Goal: Check status

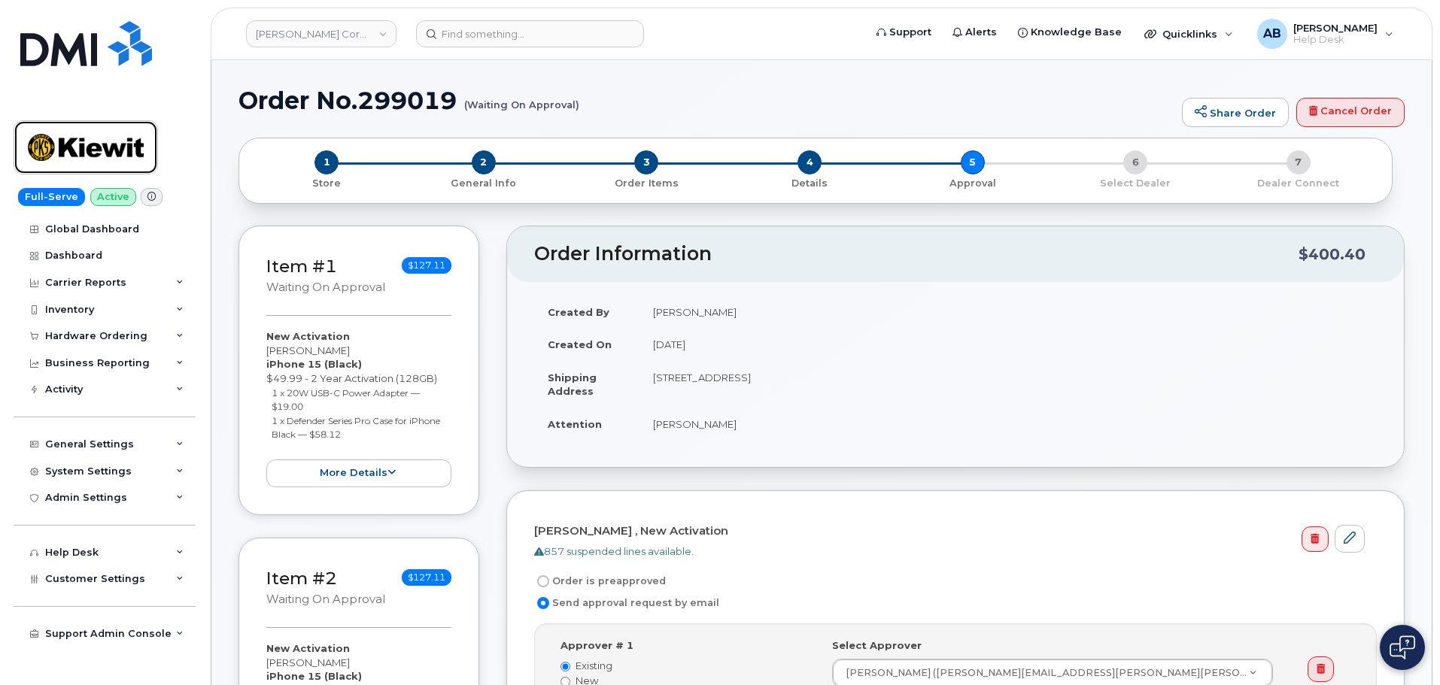
click at [112, 144] on img at bounding box center [86, 148] width 116 height 44
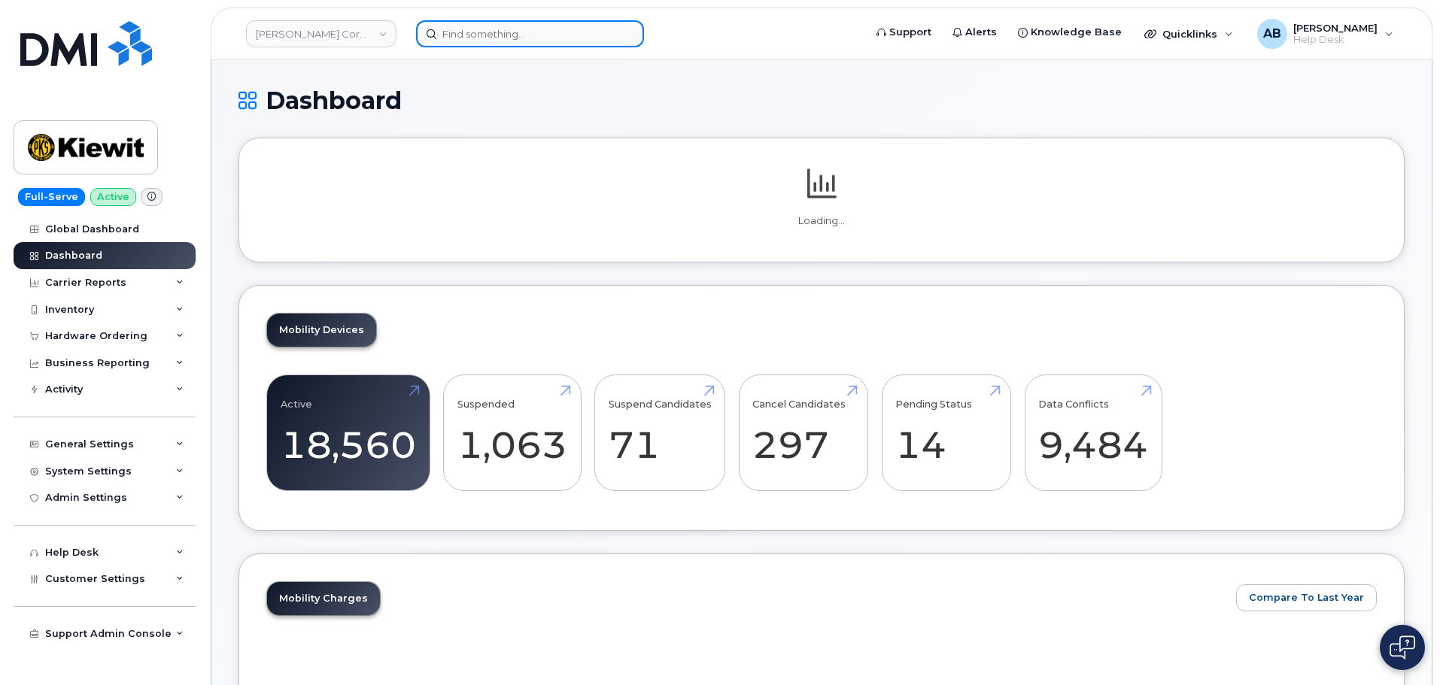
click at [480, 37] on input at bounding box center [530, 33] width 228 height 27
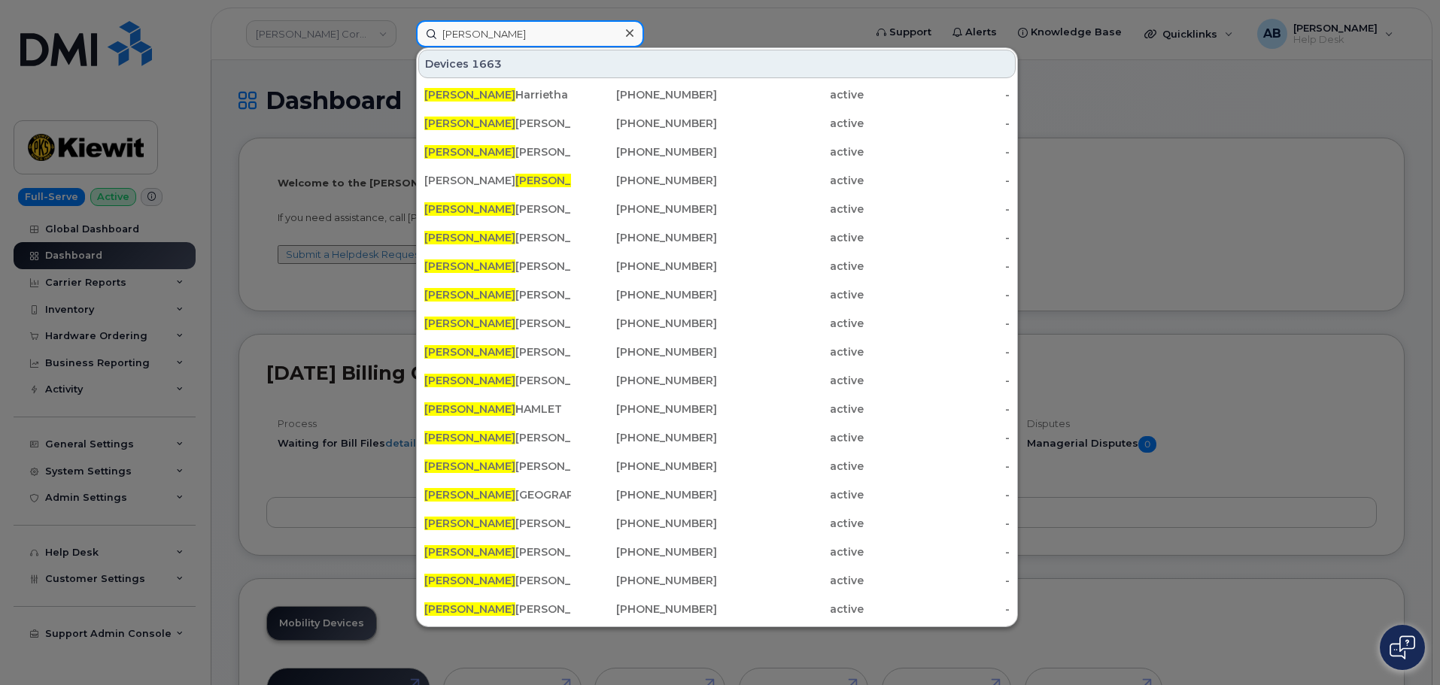
paste input "Verslues"
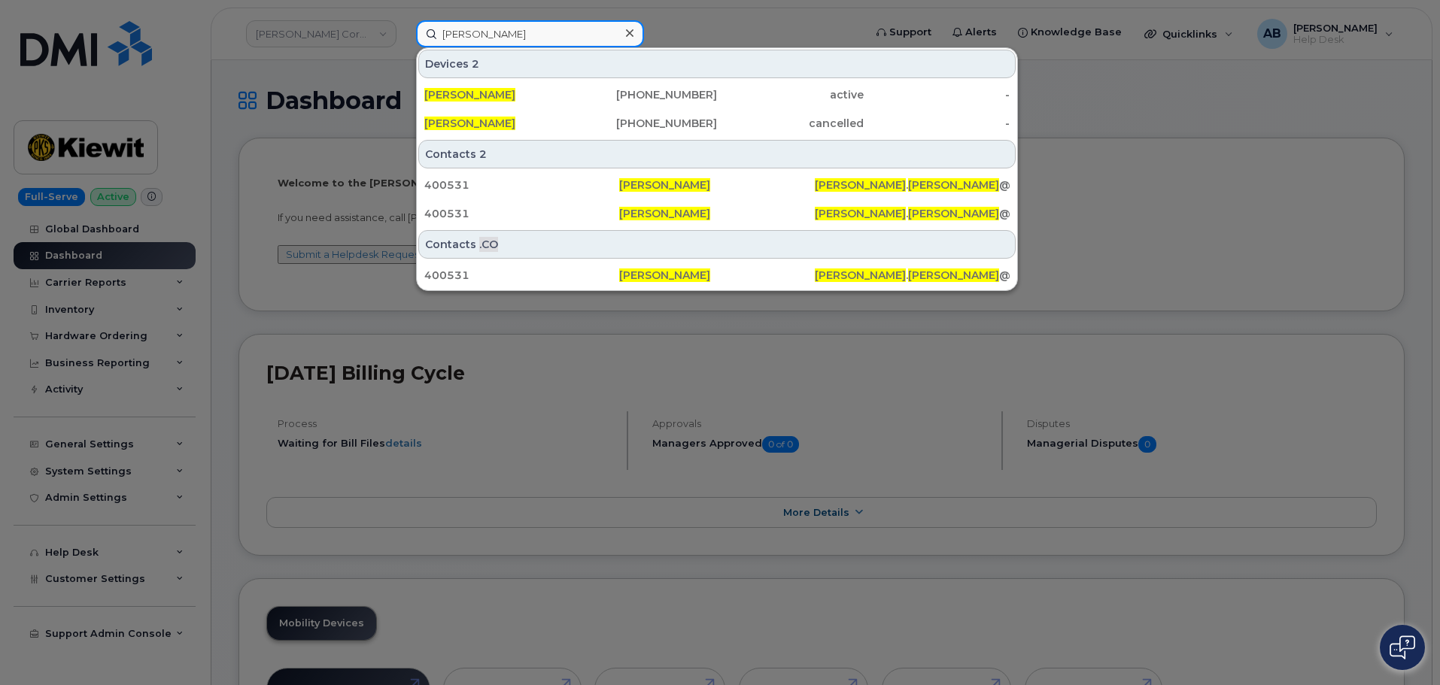
type input "kyle Verslues"
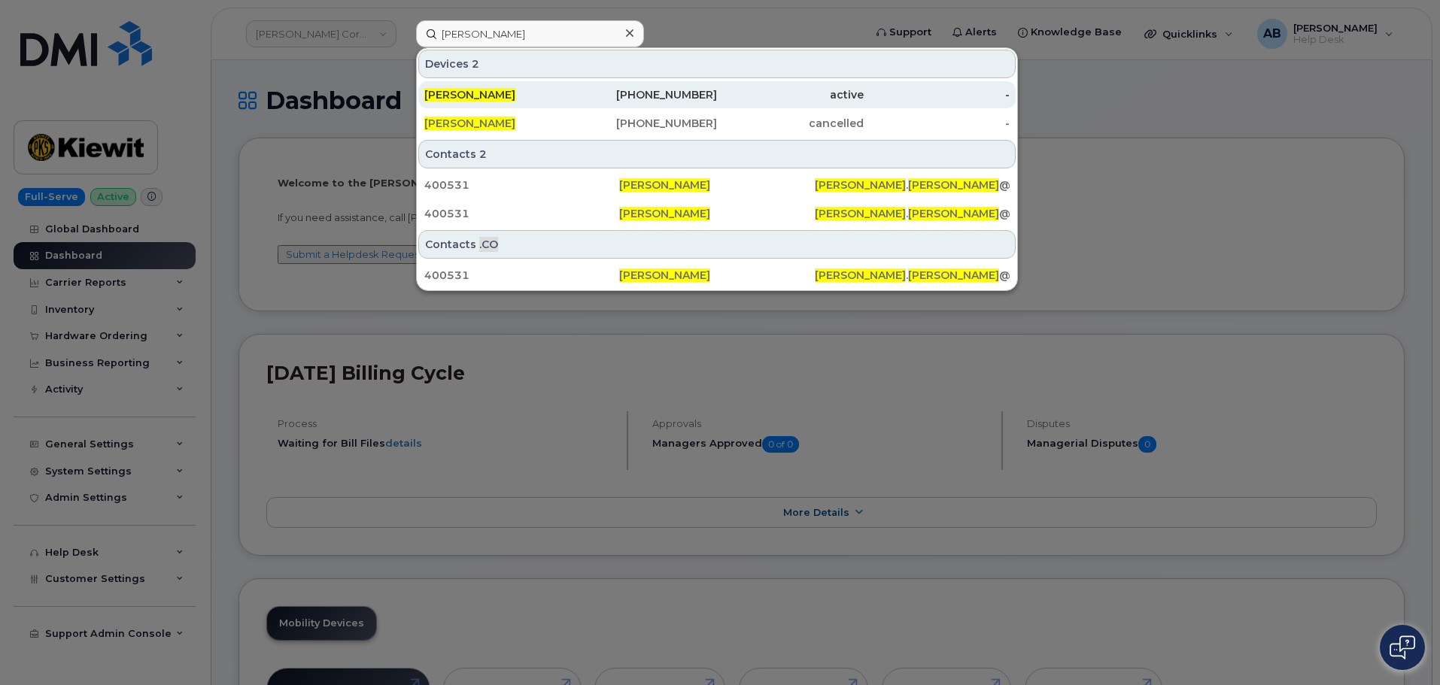
click at [560, 100] on div "[PERSON_NAME]" at bounding box center [497, 94] width 147 height 15
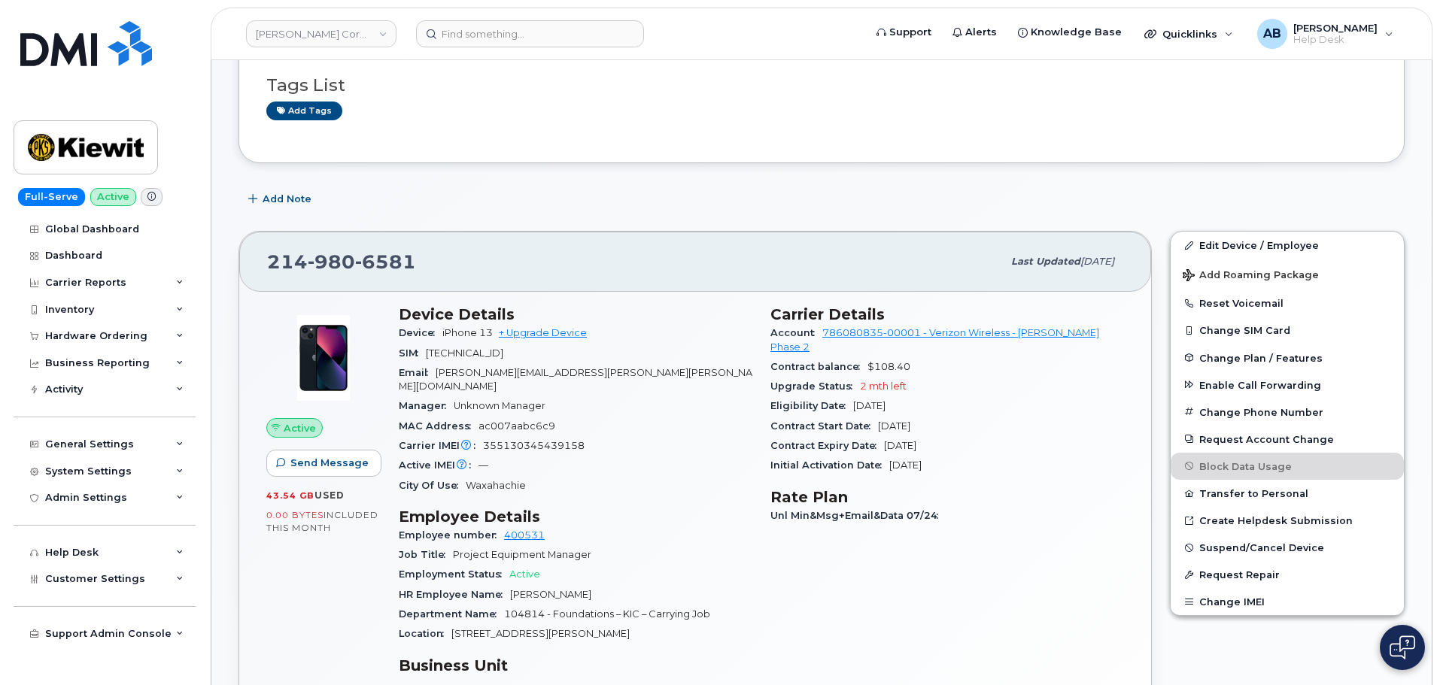
scroll to position [226, 0]
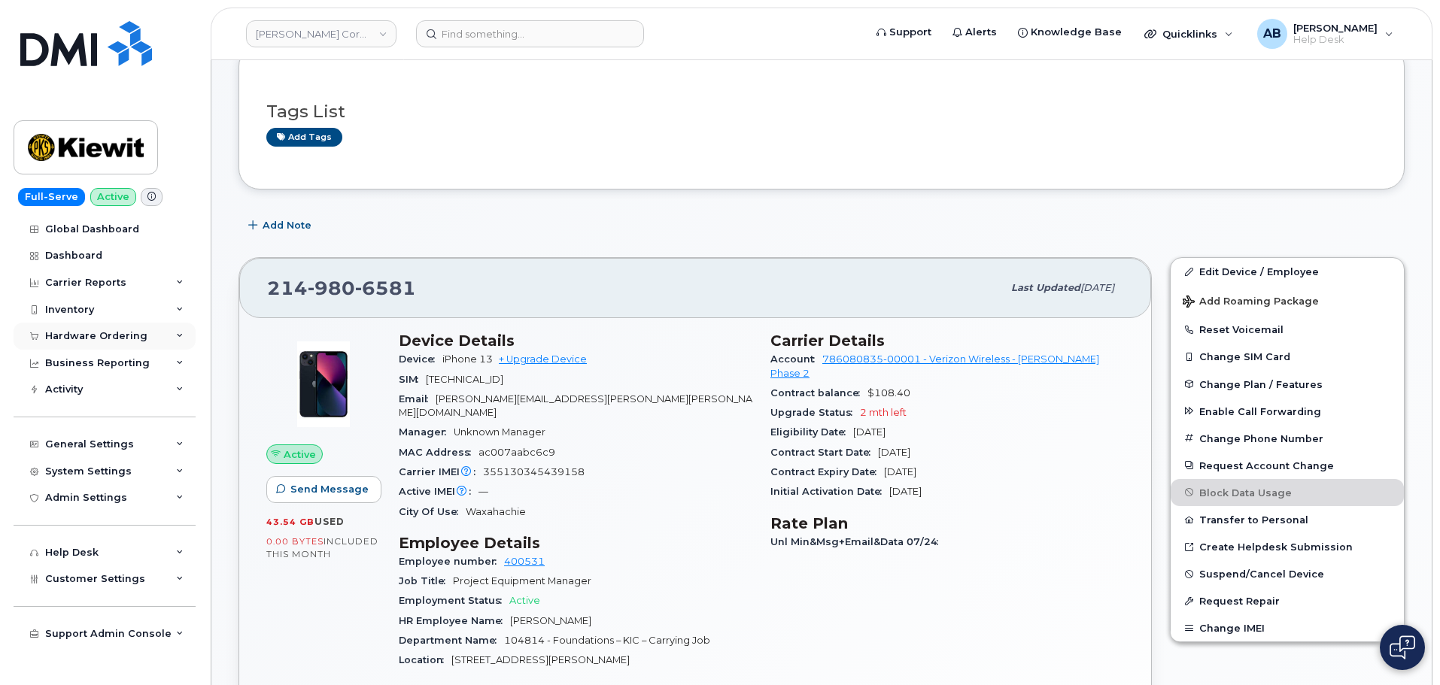
click at [114, 332] on div "Hardware Ordering" at bounding box center [96, 336] width 102 height 12
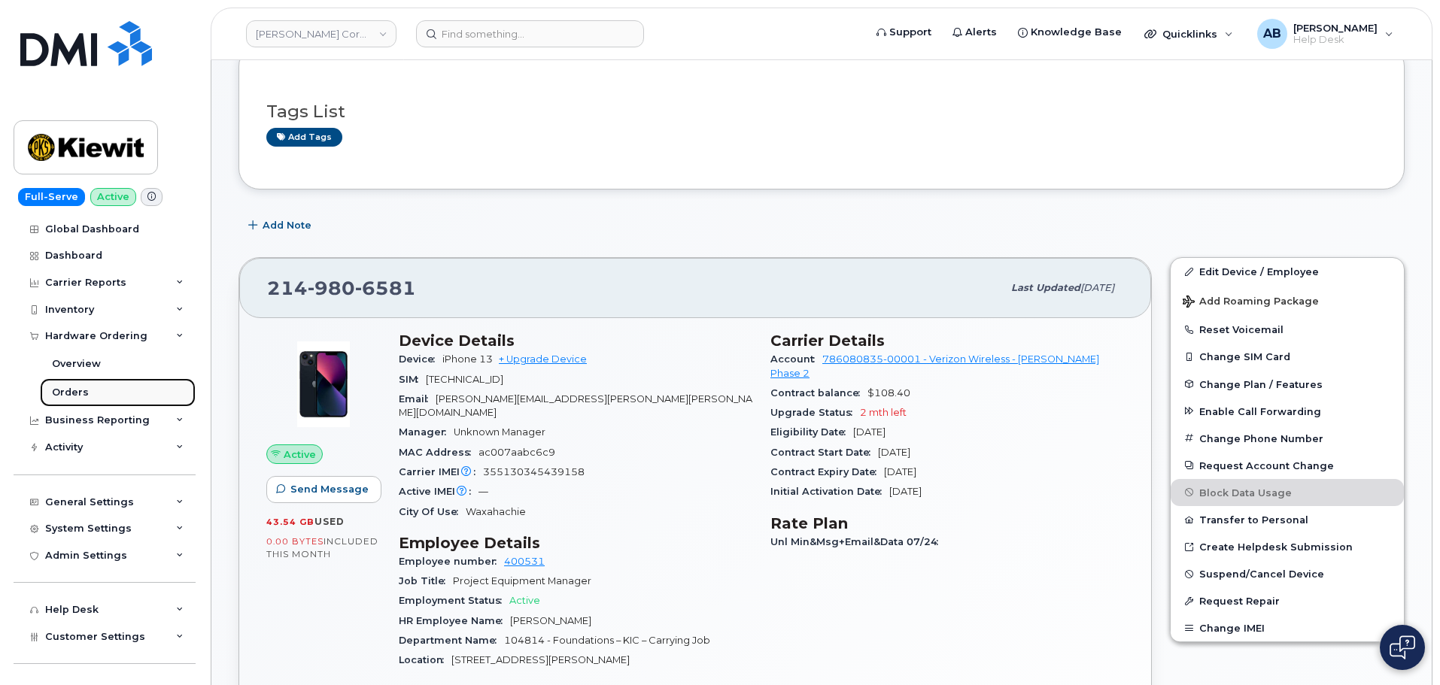
click at [114, 396] on link "Orders" at bounding box center [118, 392] width 156 height 29
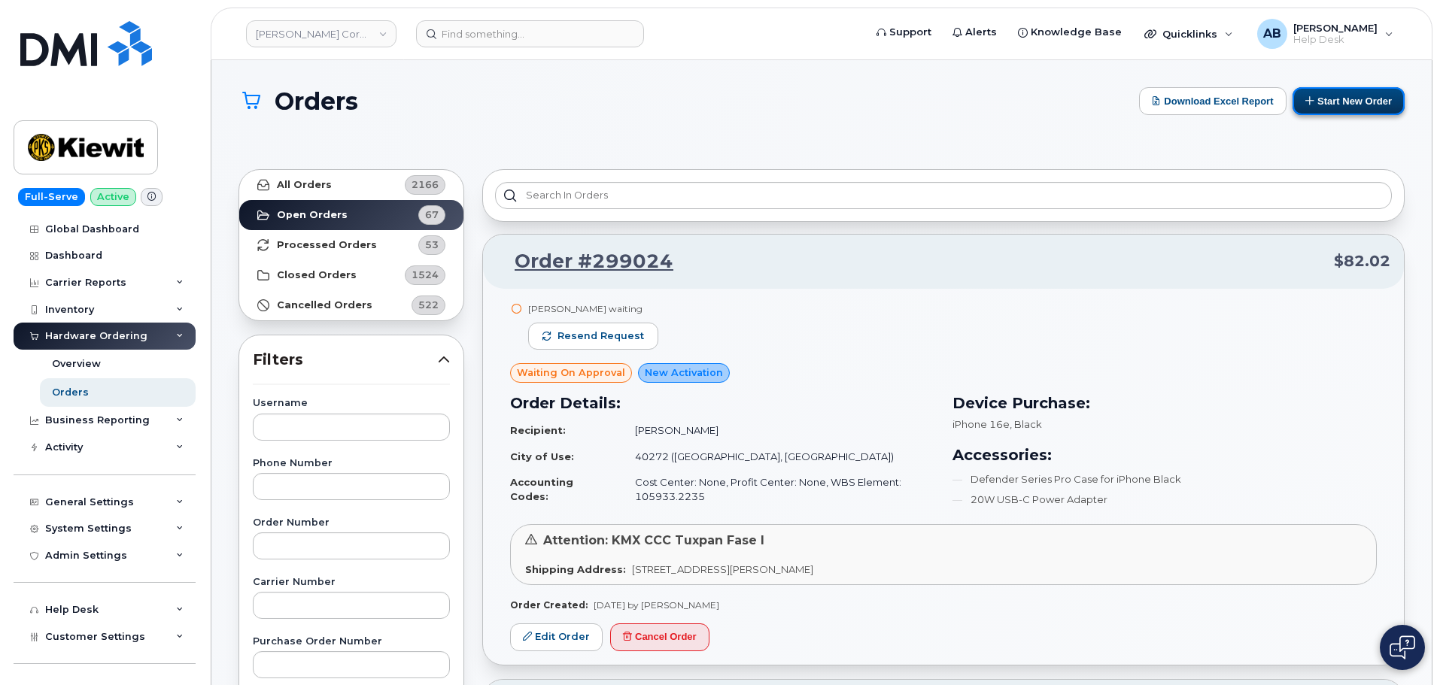
click at [1335, 106] on button "Start New Order" at bounding box center [1348, 101] width 112 height 28
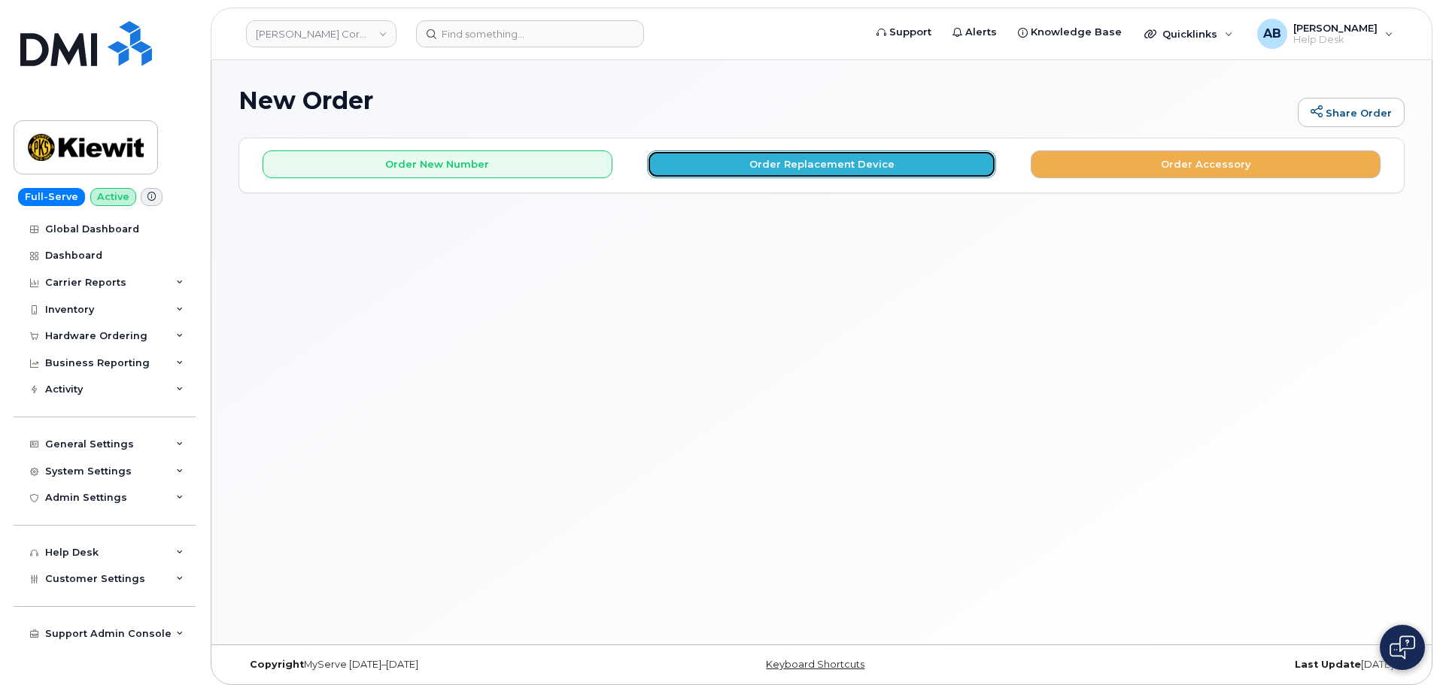
click at [815, 171] on button "Order Replacement Device" at bounding box center [822, 164] width 350 height 28
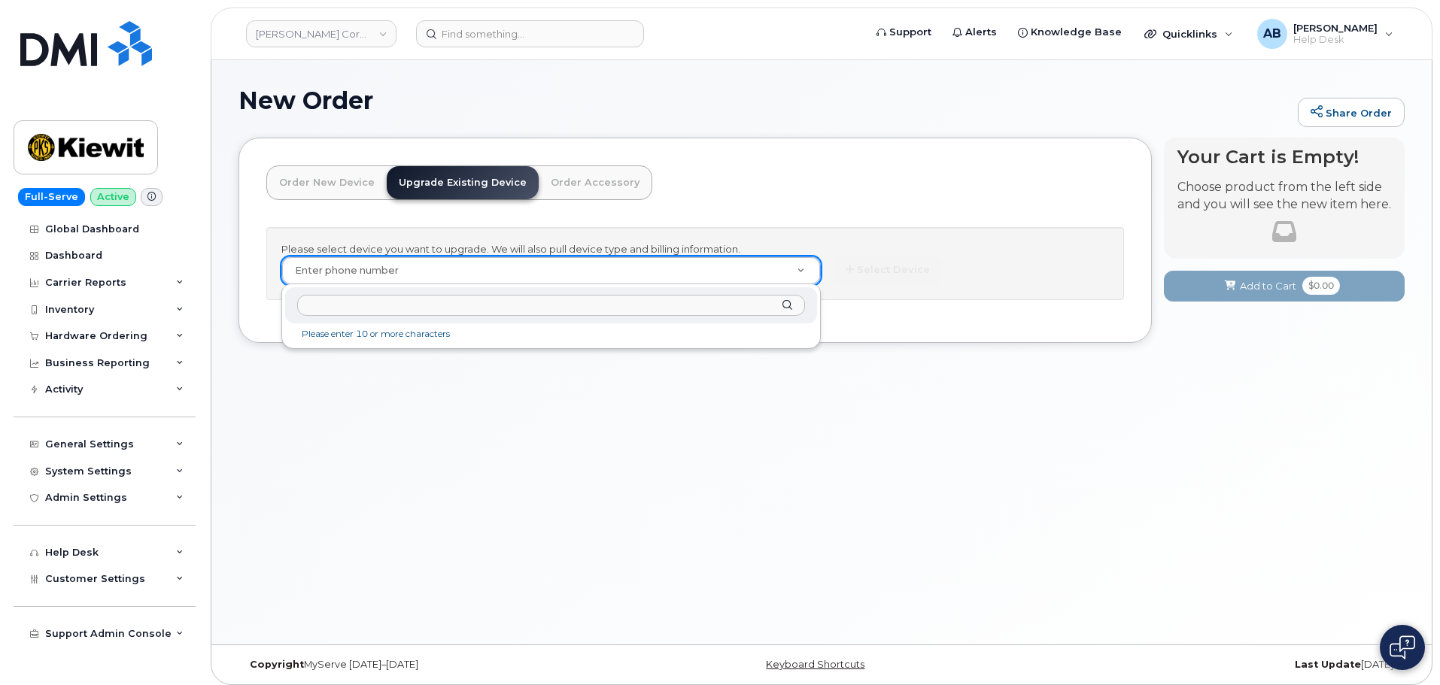
paste input "2149806581"
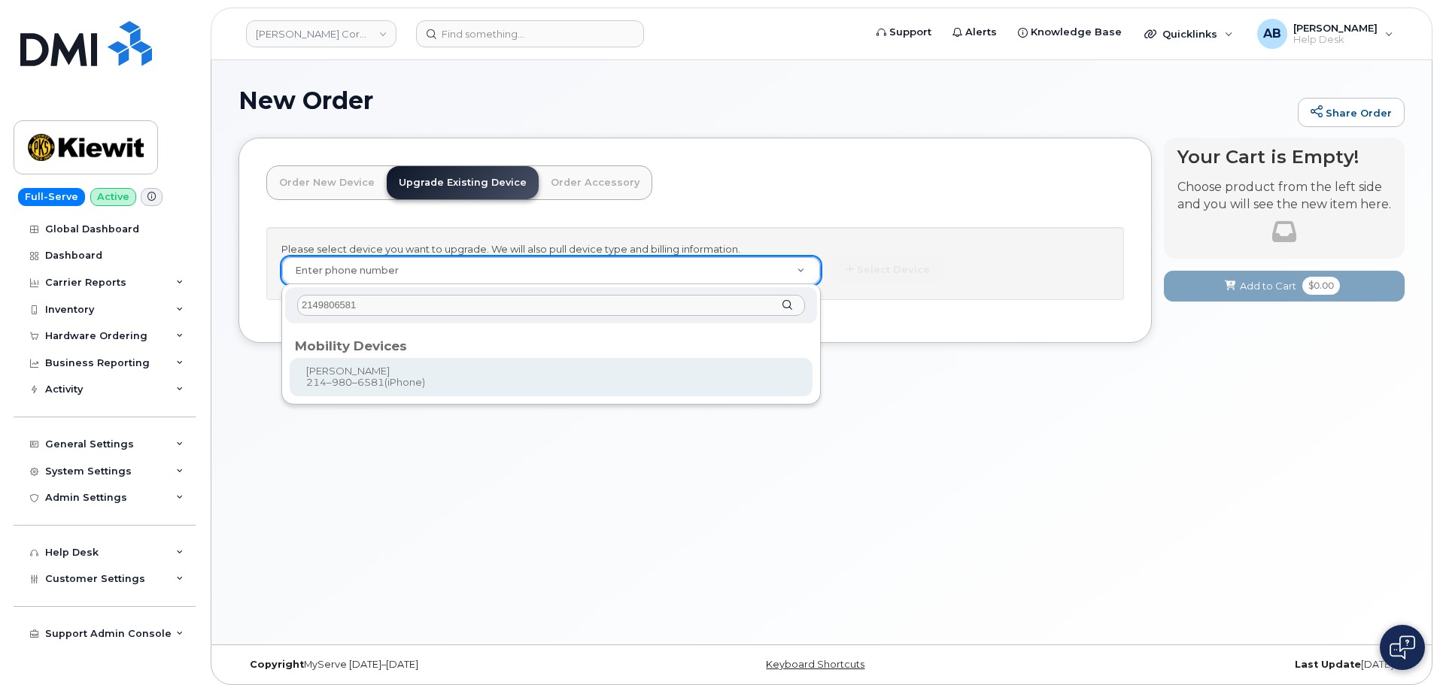
type input "2149806581"
type input "1165589"
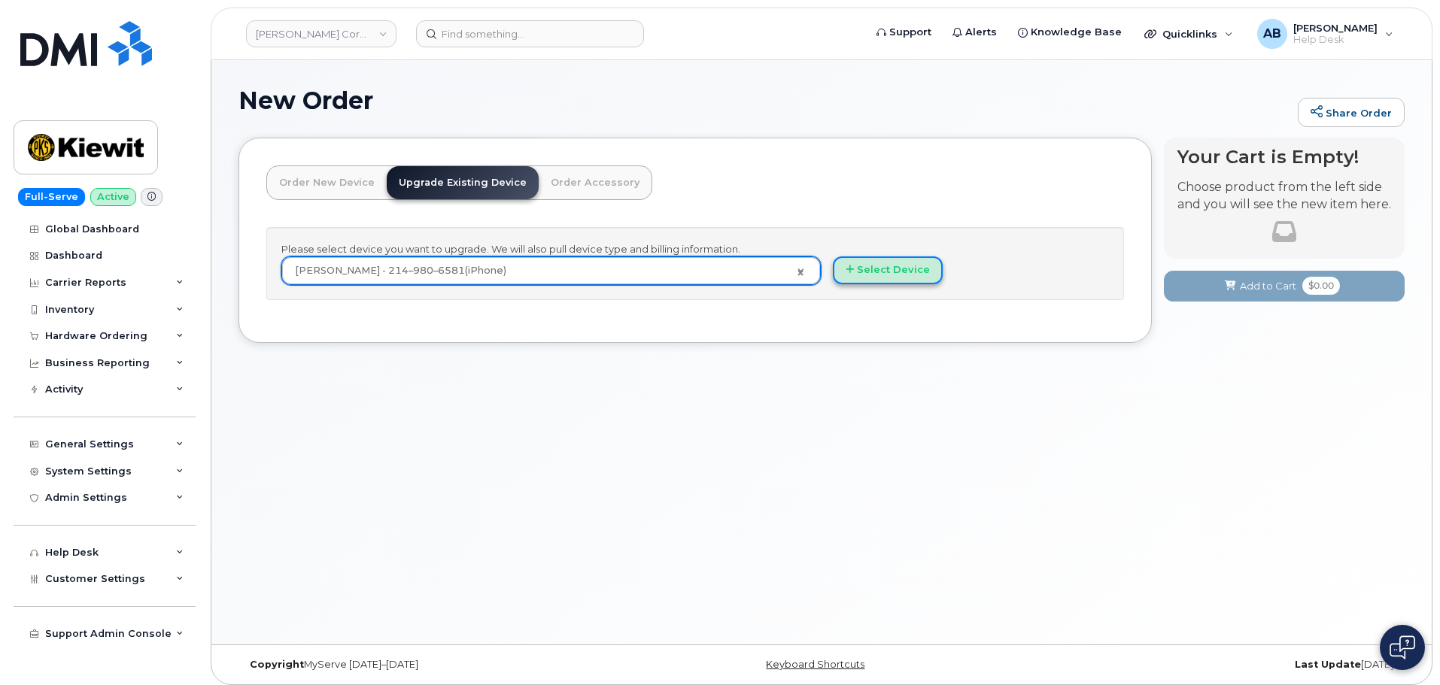
click at [899, 263] on button "Select Device" at bounding box center [888, 270] width 110 height 28
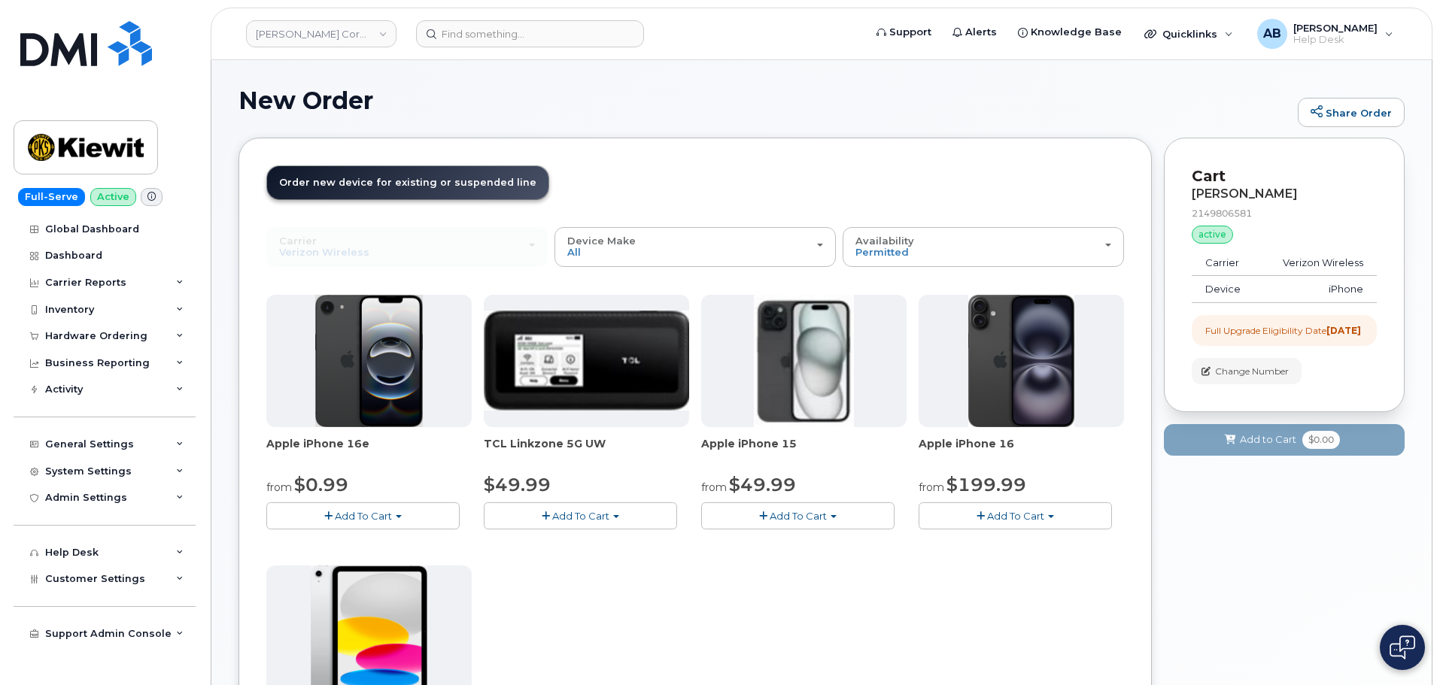
click at [775, 513] on span "Add To Cart" at bounding box center [797, 516] width 57 height 12
click at [785, 472] on div "from $49.99" at bounding box center [803, 485] width 205 height 26
click at [317, 516] on button "Add To Cart" at bounding box center [362, 515] width 193 height 26
click at [1055, 509] on button "Add To Cart" at bounding box center [1014, 515] width 193 height 26
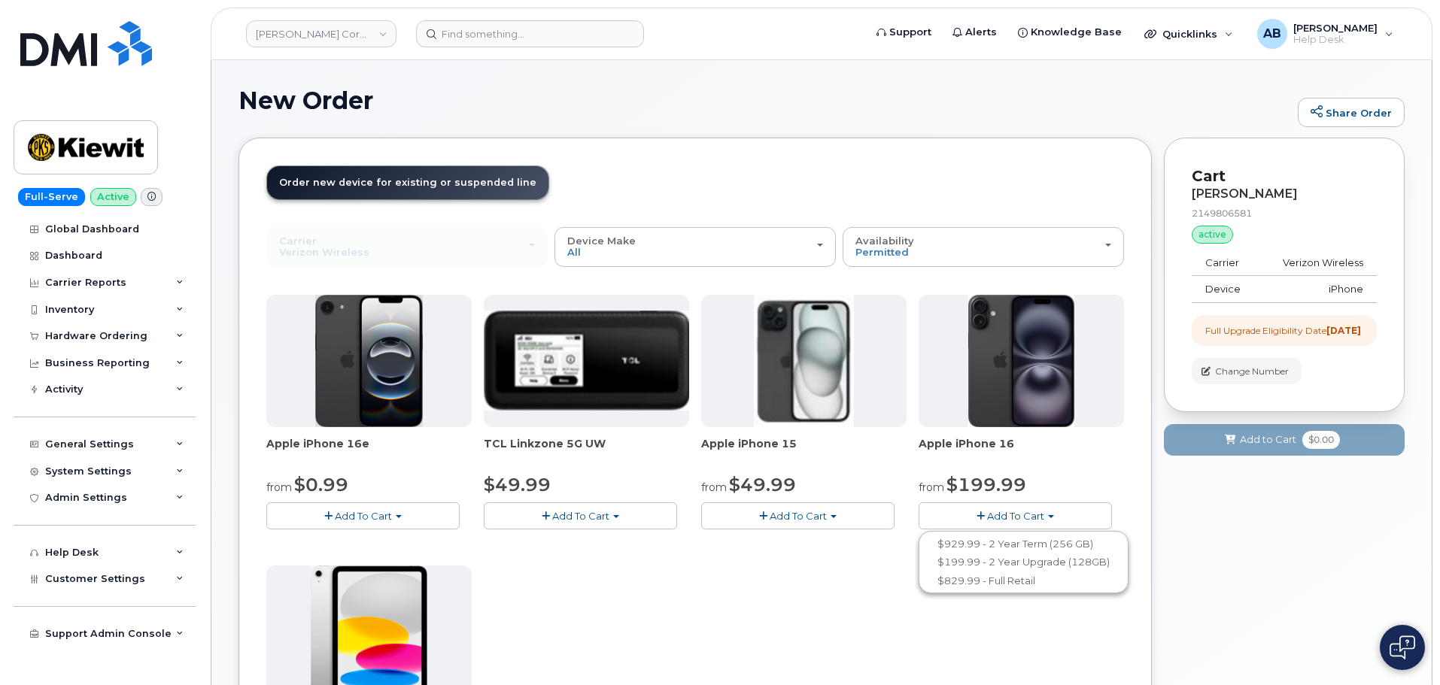
click at [1055, 509] on button "Add To Cart" at bounding box center [1014, 515] width 193 height 26
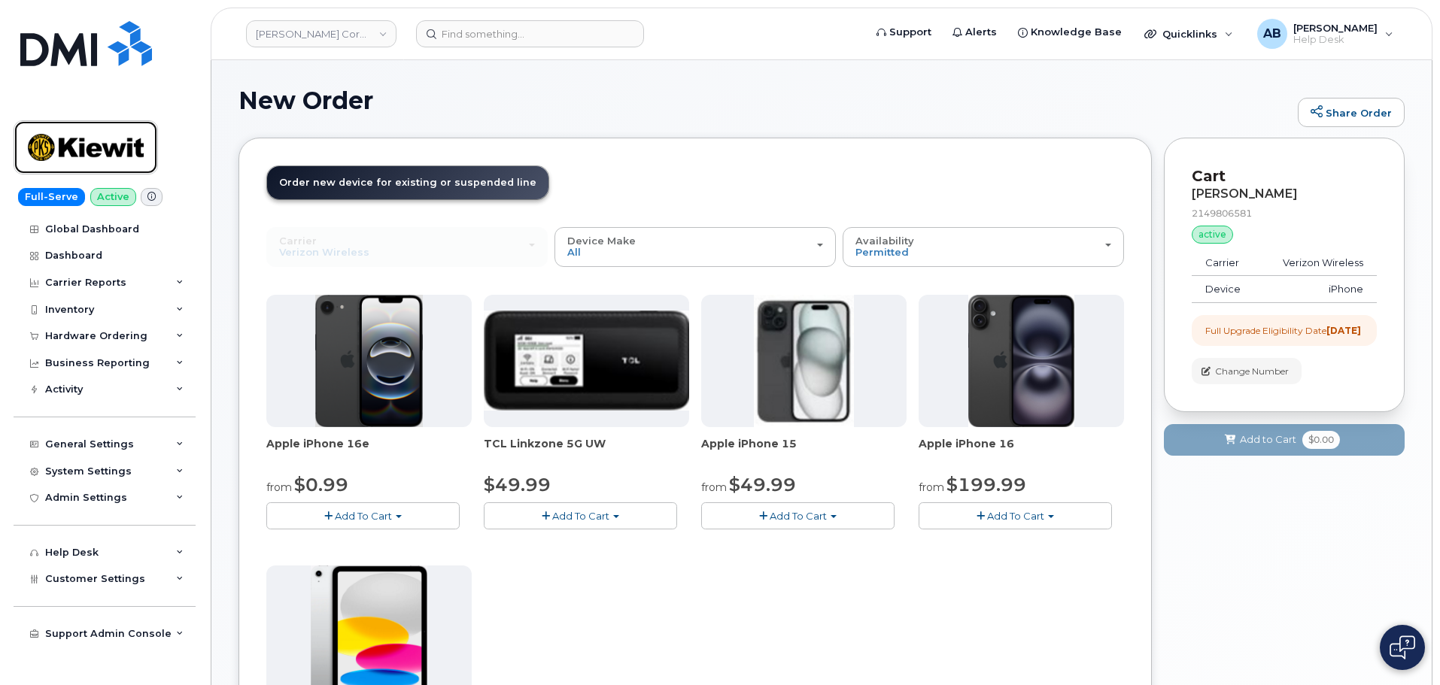
click at [75, 145] on img at bounding box center [86, 148] width 116 height 44
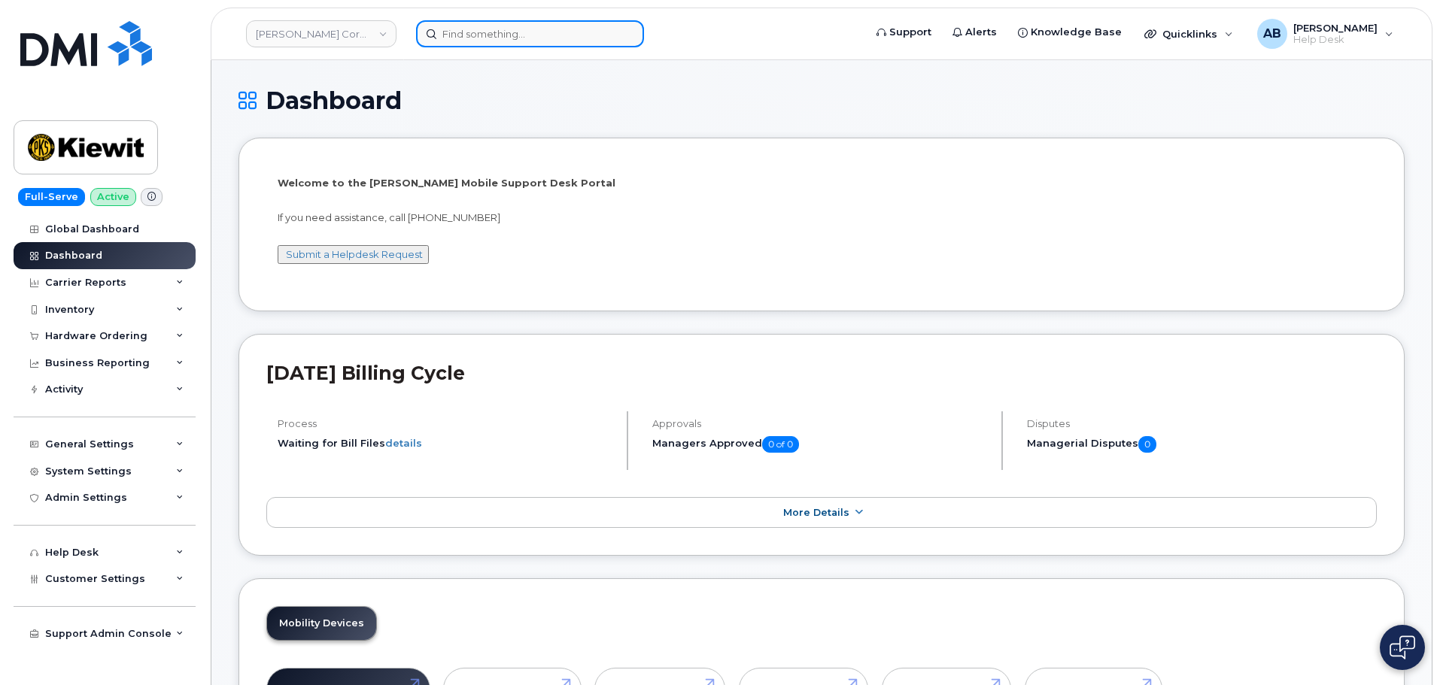
click at [510, 36] on input at bounding box center [530, 33] width 228 height 27
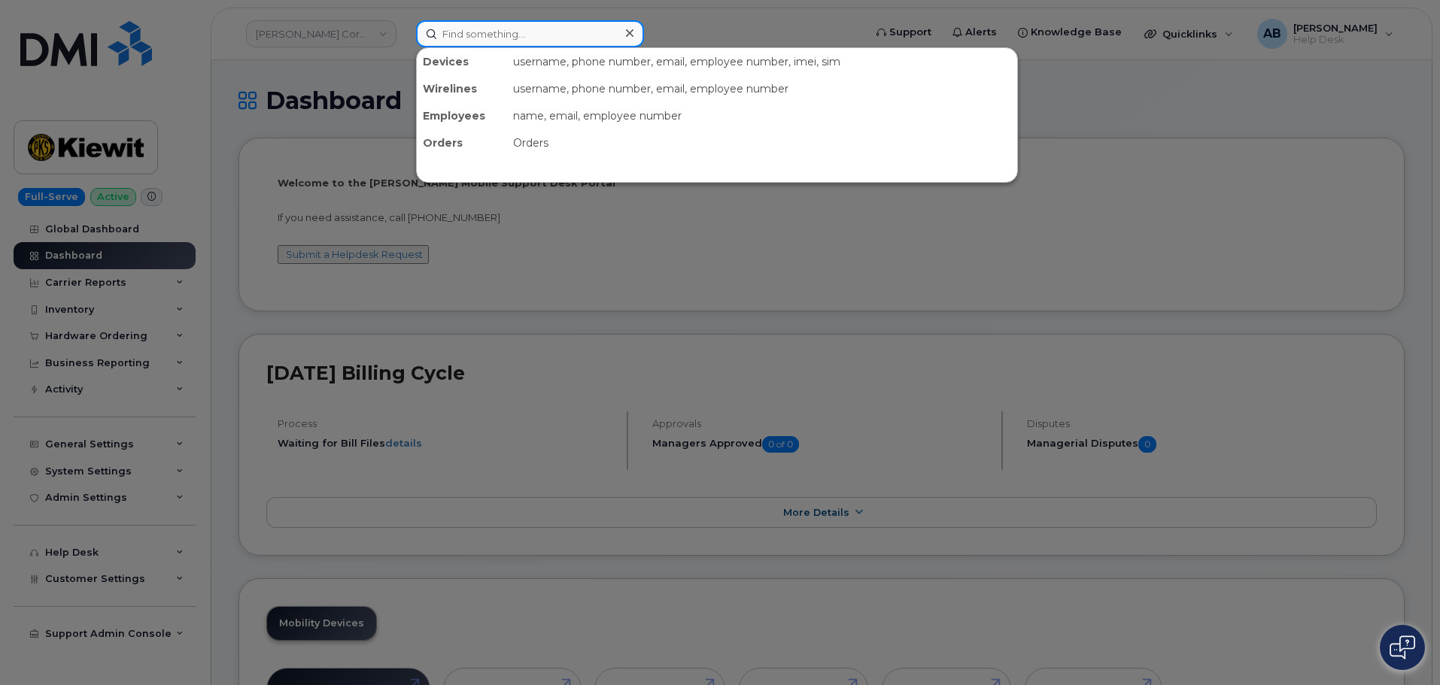
paste input "2149806581"
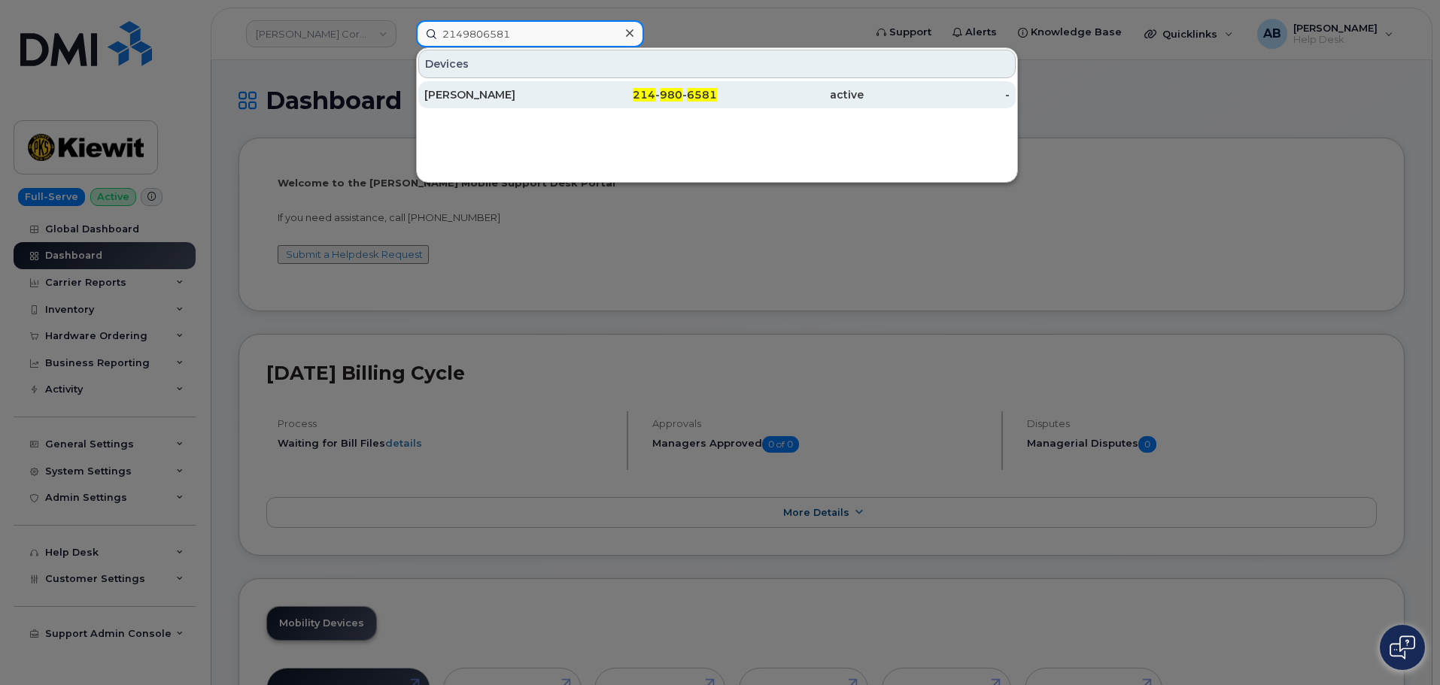
type input "2149806581"
click at [591, 90] on div "214 - 980 - 6581" at bounding box center [644, 94] width 147 height 15
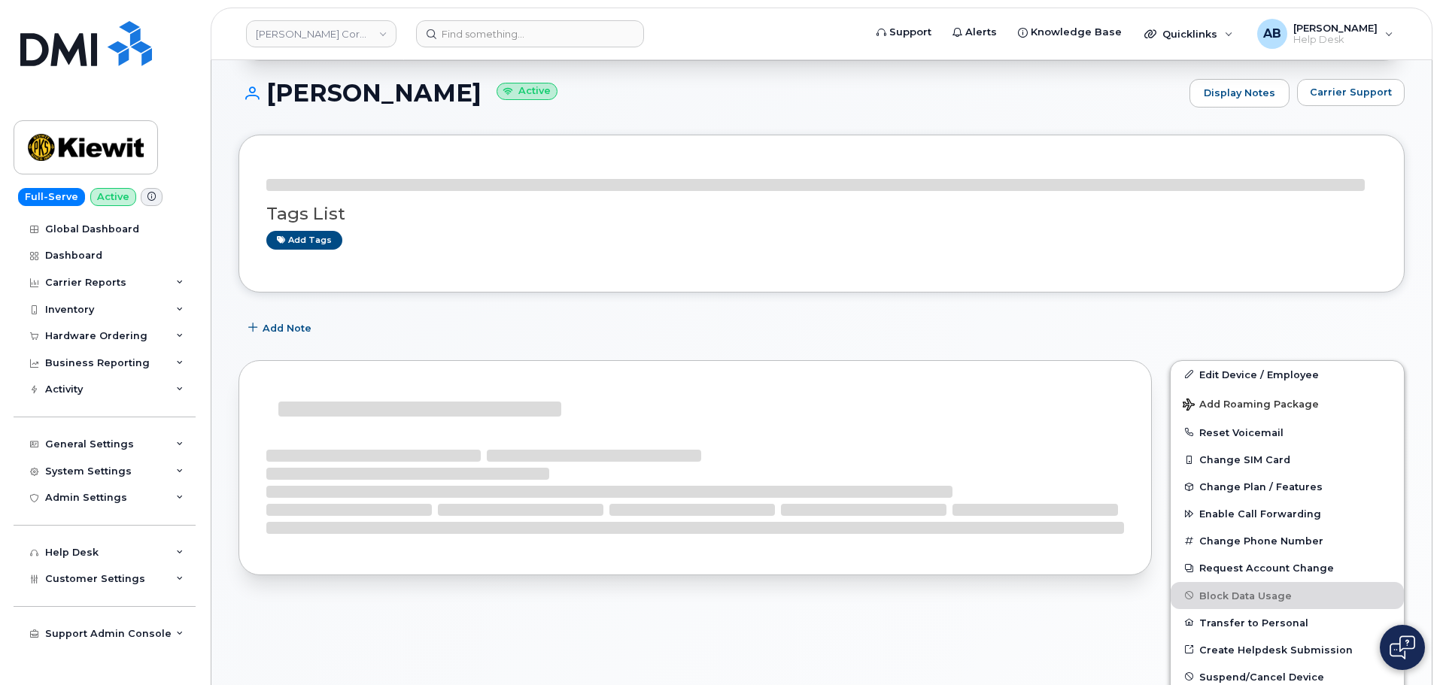
scroll to position [150, 0]
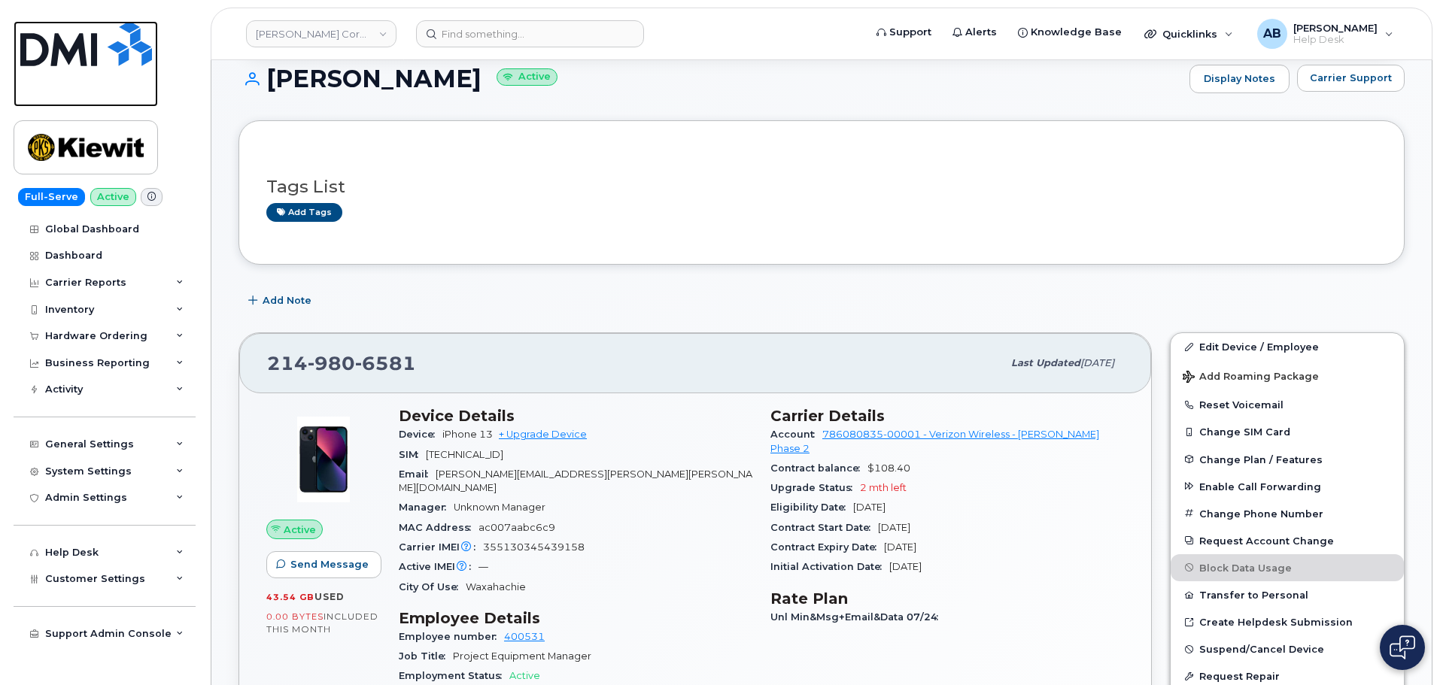
click at [96, 49] on img at bounding box center [86, 43] width 132 height 45
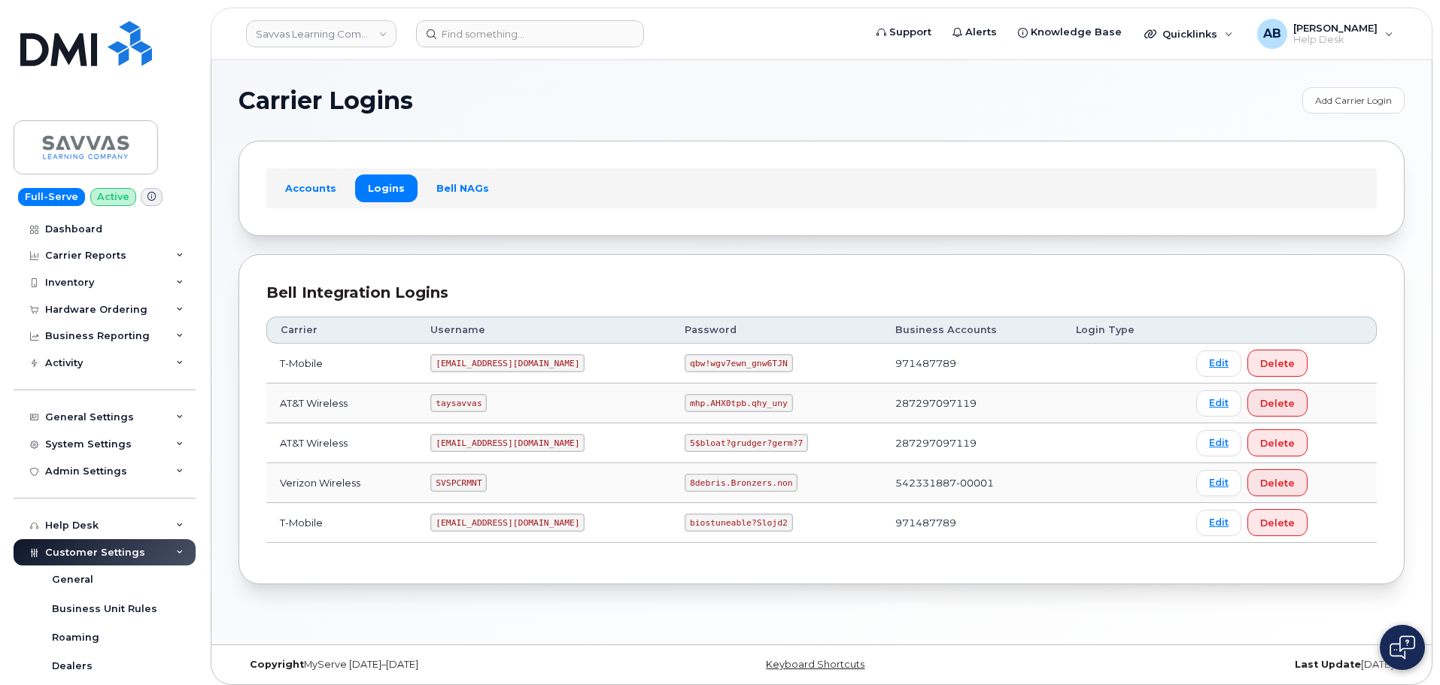
click at [475, 481] on code "SVSPCRMNT" at bounding box center [458, 483] width 56 height 18
copy code "SVSPCRMNT"
click at [688, 478] on code "8debris.Bronzers.non" at bounding box center [740, 483] width 113 height 18
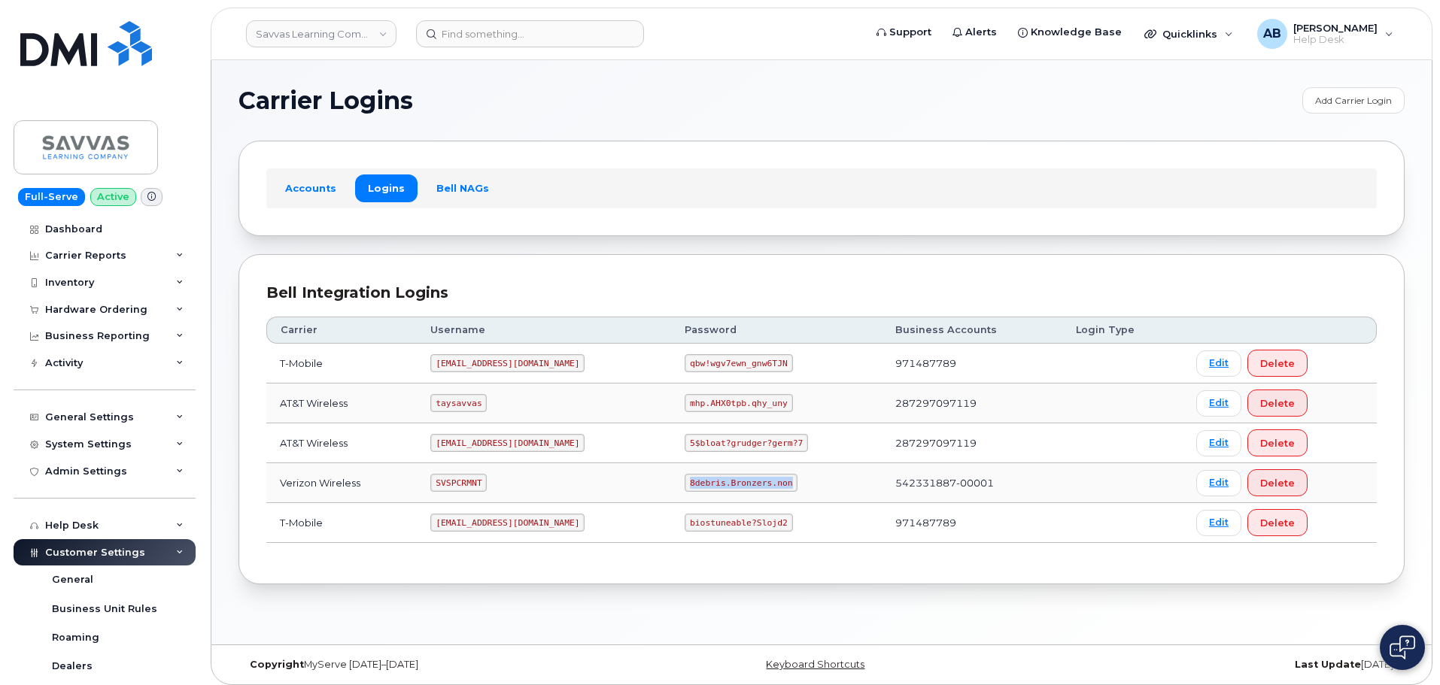
click at [688, 478] on code "8debris.Bronzers.non" at bounding box center [740, 483] width 113 height 18
copy code "8debris.Bronzers.non"
click at [584, 157] on div "Accounts Logins Bell NAGs" at bounding box center [821, 188] width 1166 height 95
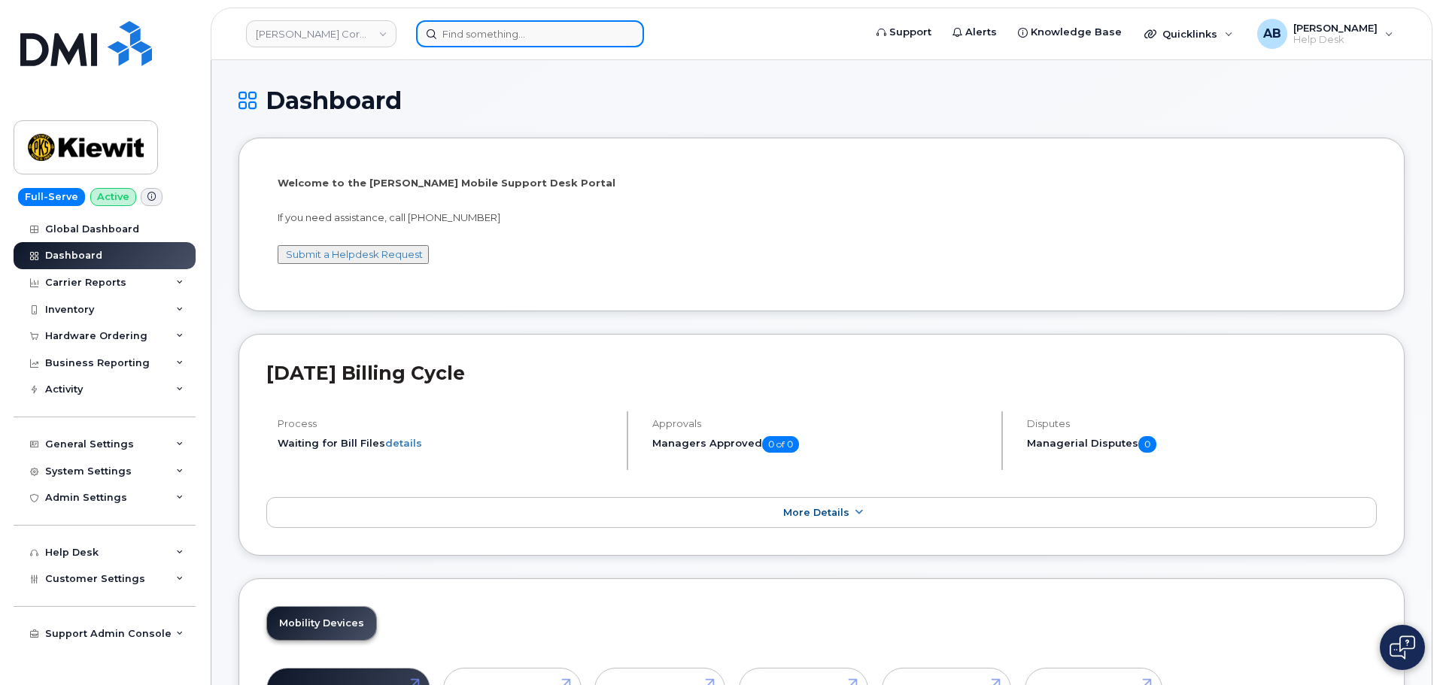
click at [495, 33] on input at bounding box center [530, 33] width 228 height 27
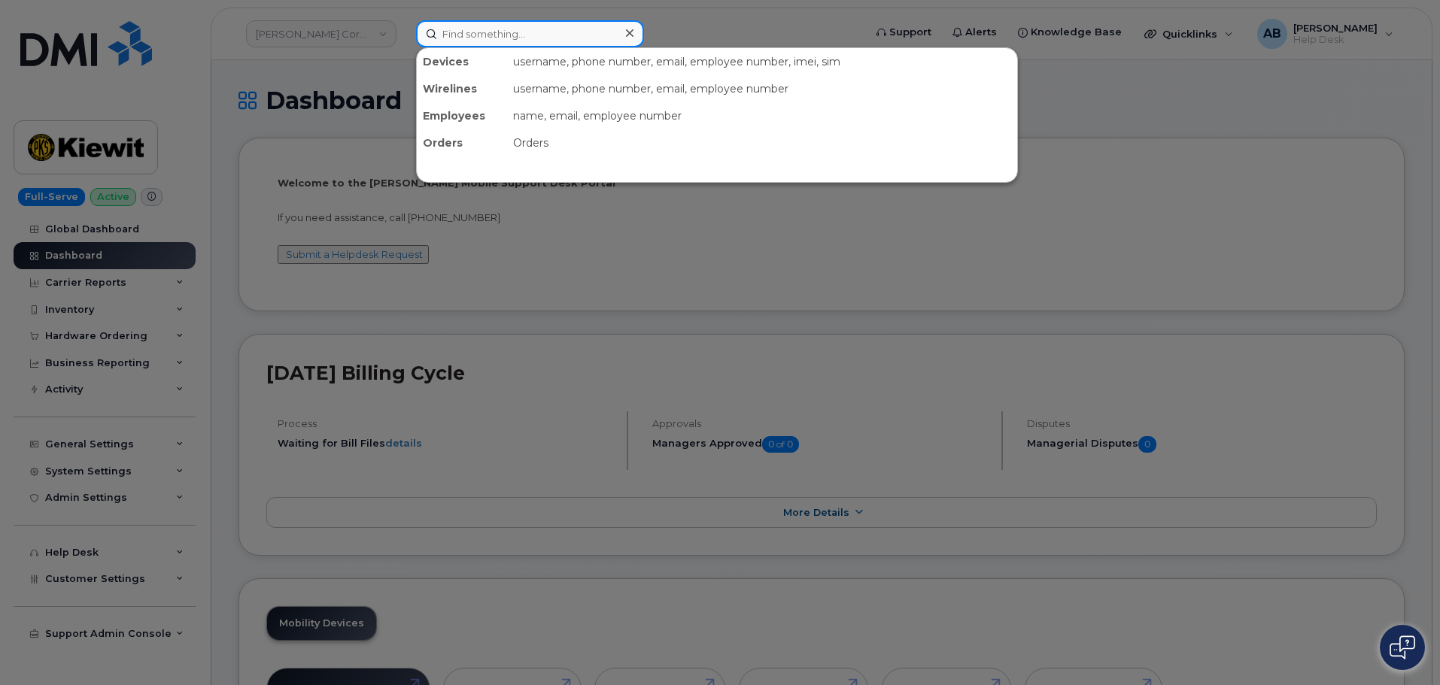
paste input "298663"
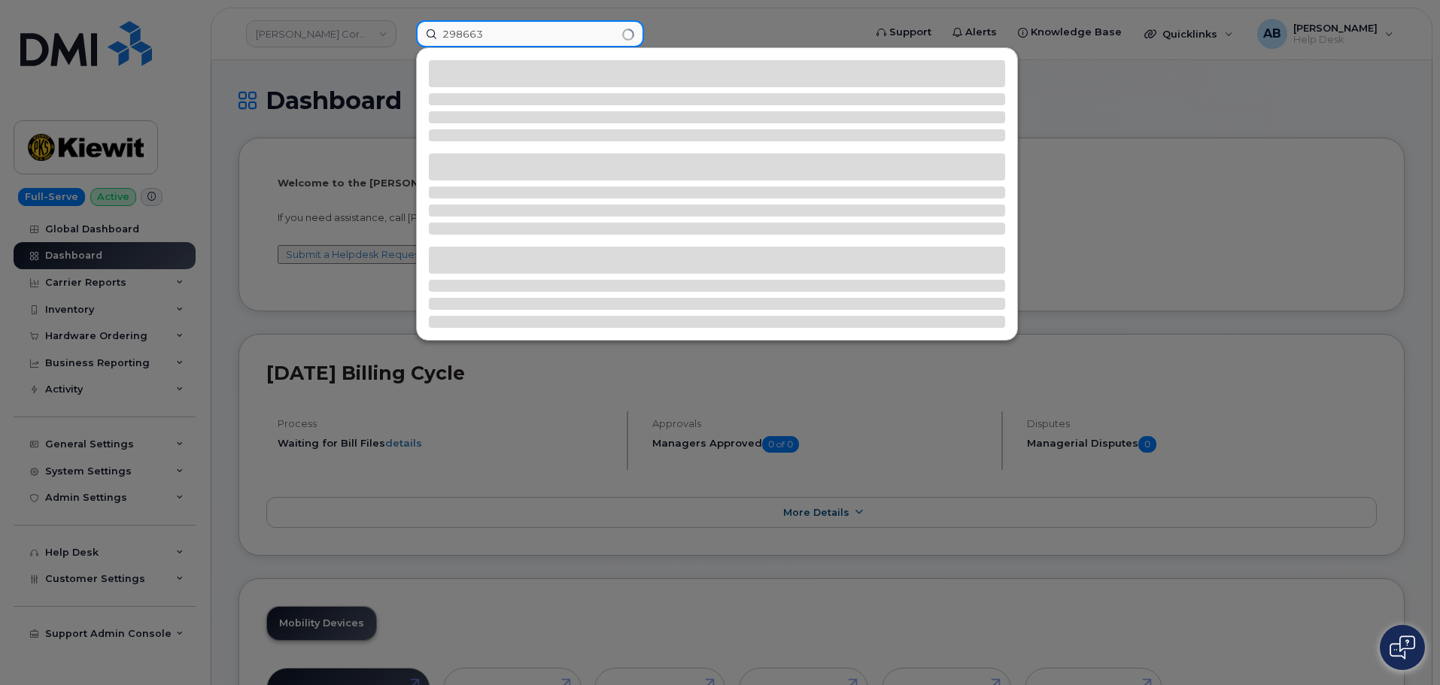
type input "298663"
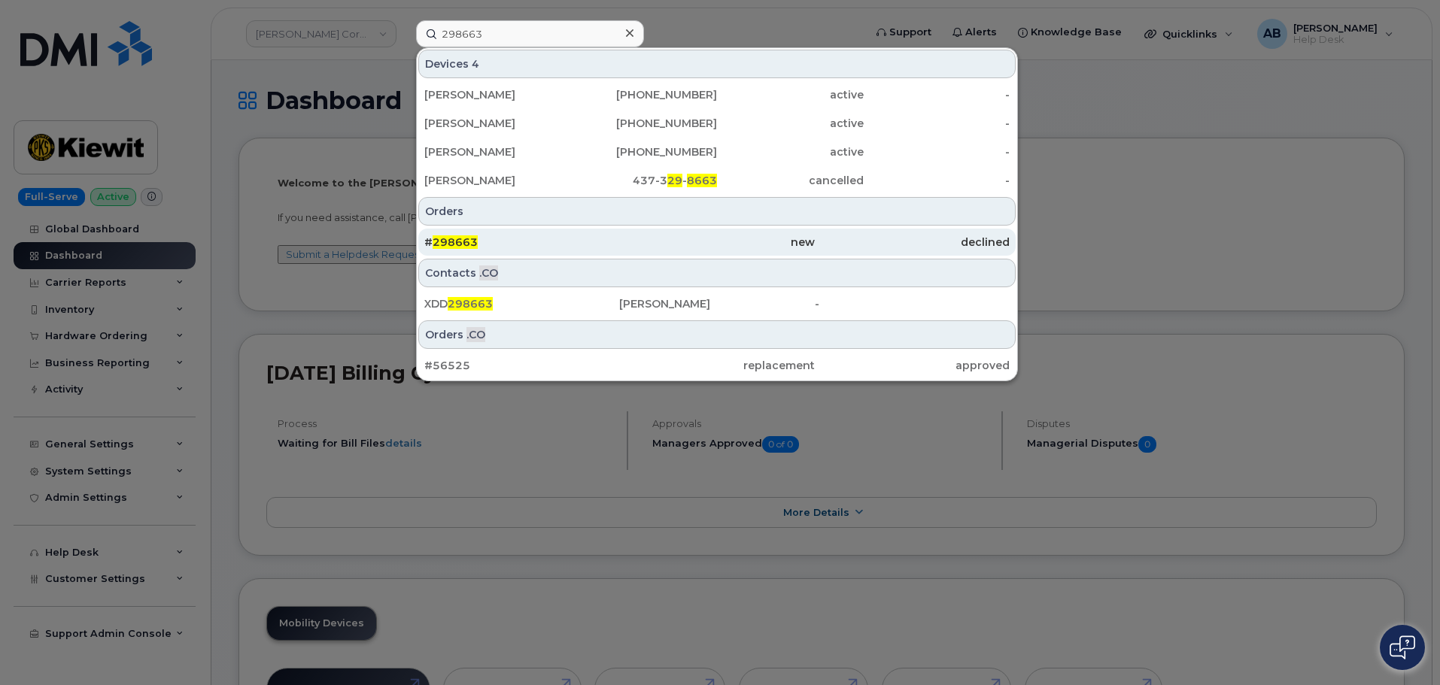
click at [565, 238] on div "# 298663" at bounding box center [521, 242] width 195 height 15
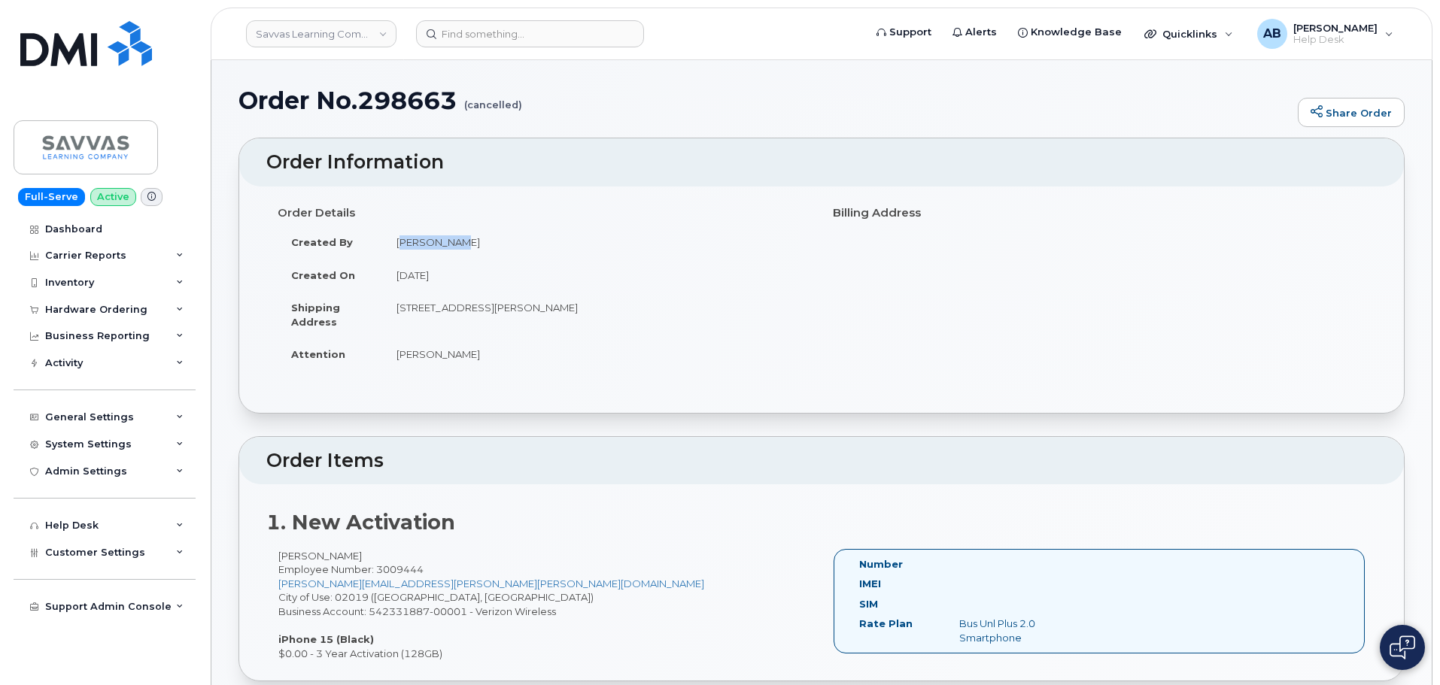
drag, startPoint x: 451, startPoint y: 247, endPoint x: 398, endPoint y: 245, distance: 53.4
click at [398, 245] on td "[PERSON_NAME]" at bounding box center [596, 242] width 427 height 33
copy td "Greg Slook"
click at [480, 31] on input at bounding box center [530, 33] width 228 height 27
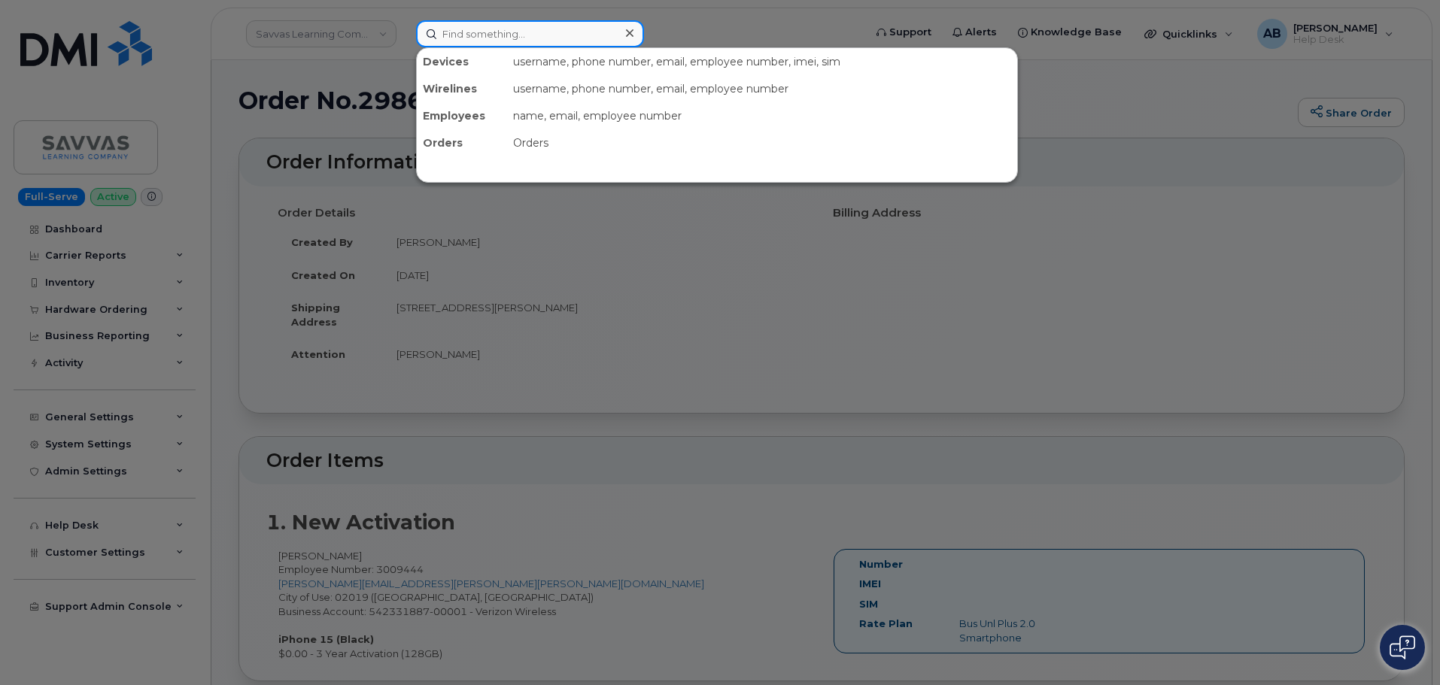
paste input "Greg Slook"
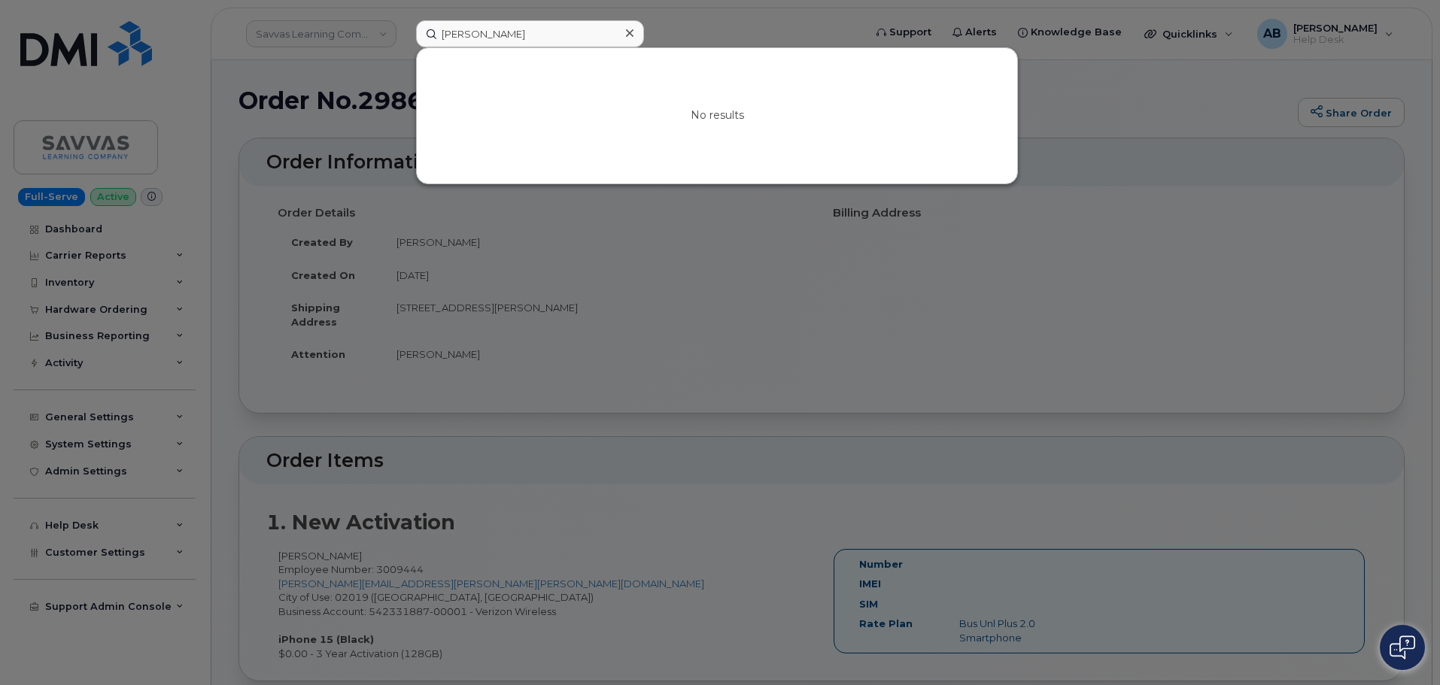
click at [697, 22] on div at bounding box center [720, 342] width 1440 height 685
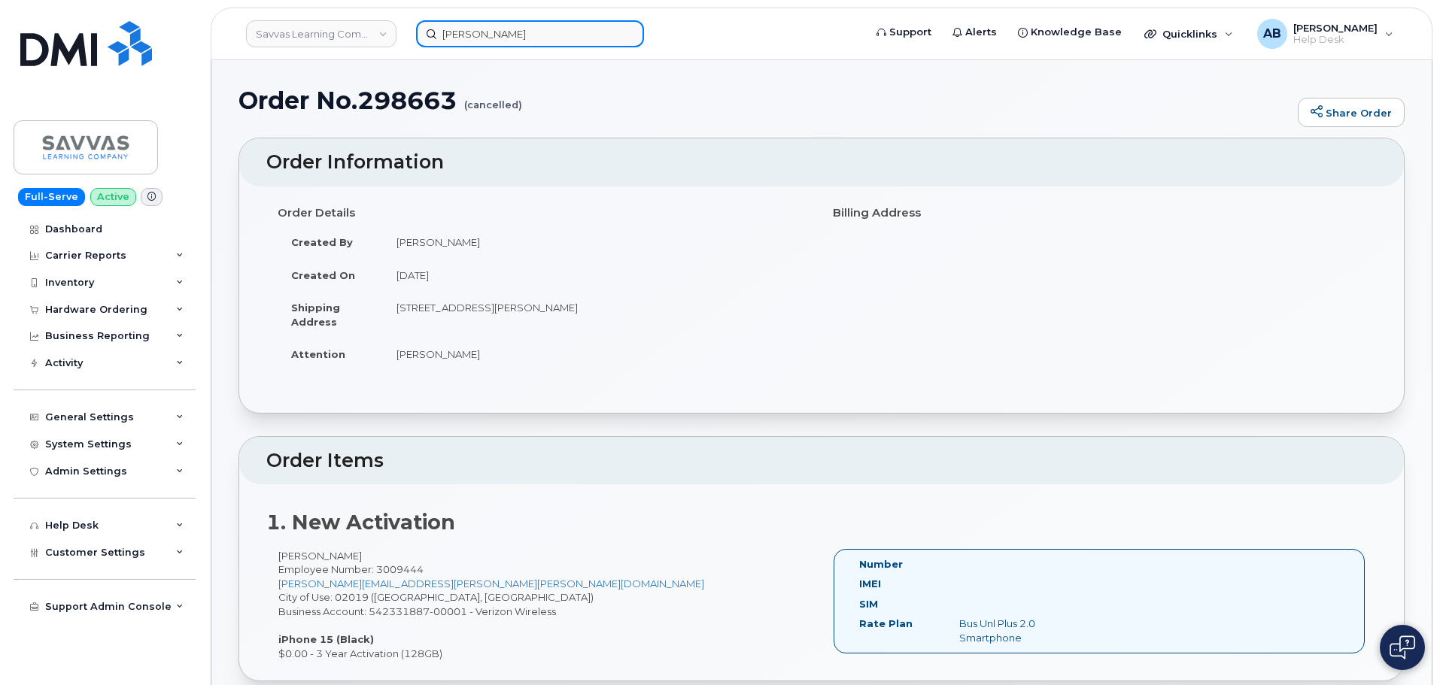
click at [520, 32] on input "Greg Slook" at bounding box center [530, 33] width 228 height 27
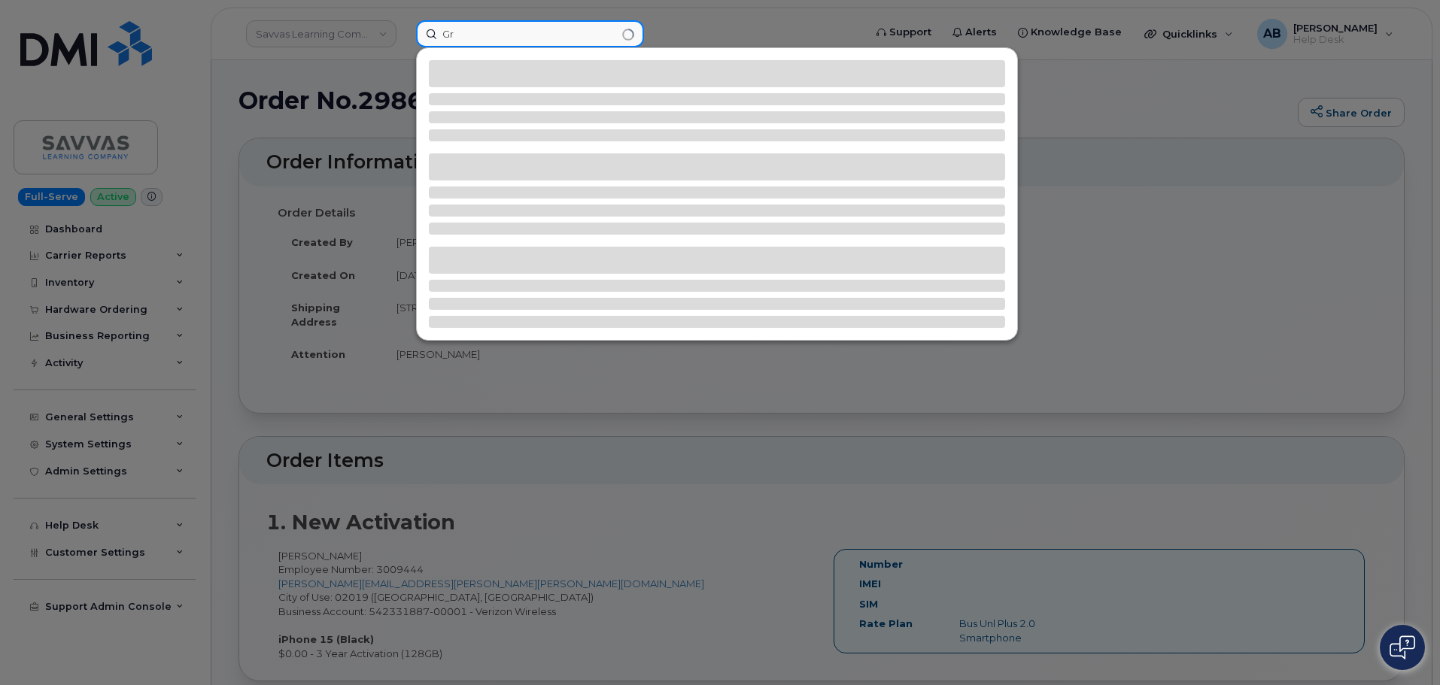
type input "G"
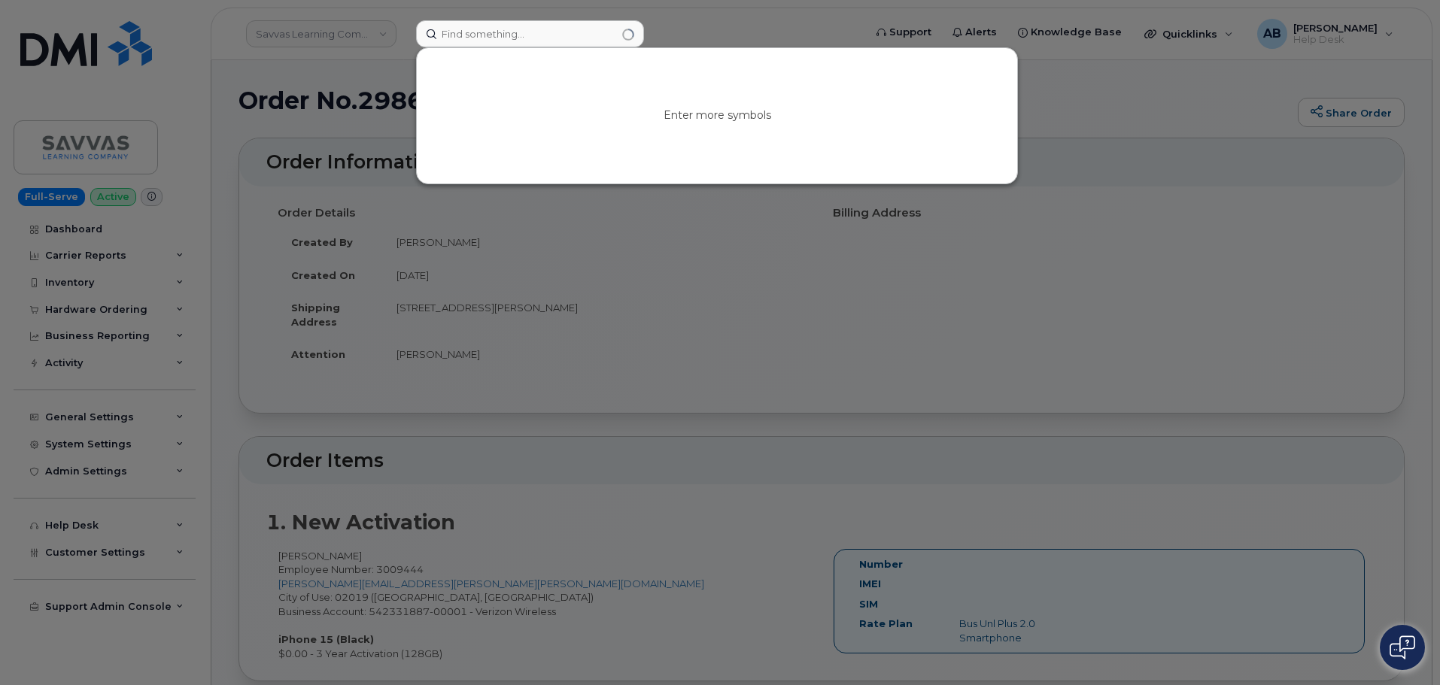
click at [700, 45] on div at bounding box center [720, 342] width 1440 height 685
click at [499, 23] on input at bounding box center [530, 33] width 228 height 27
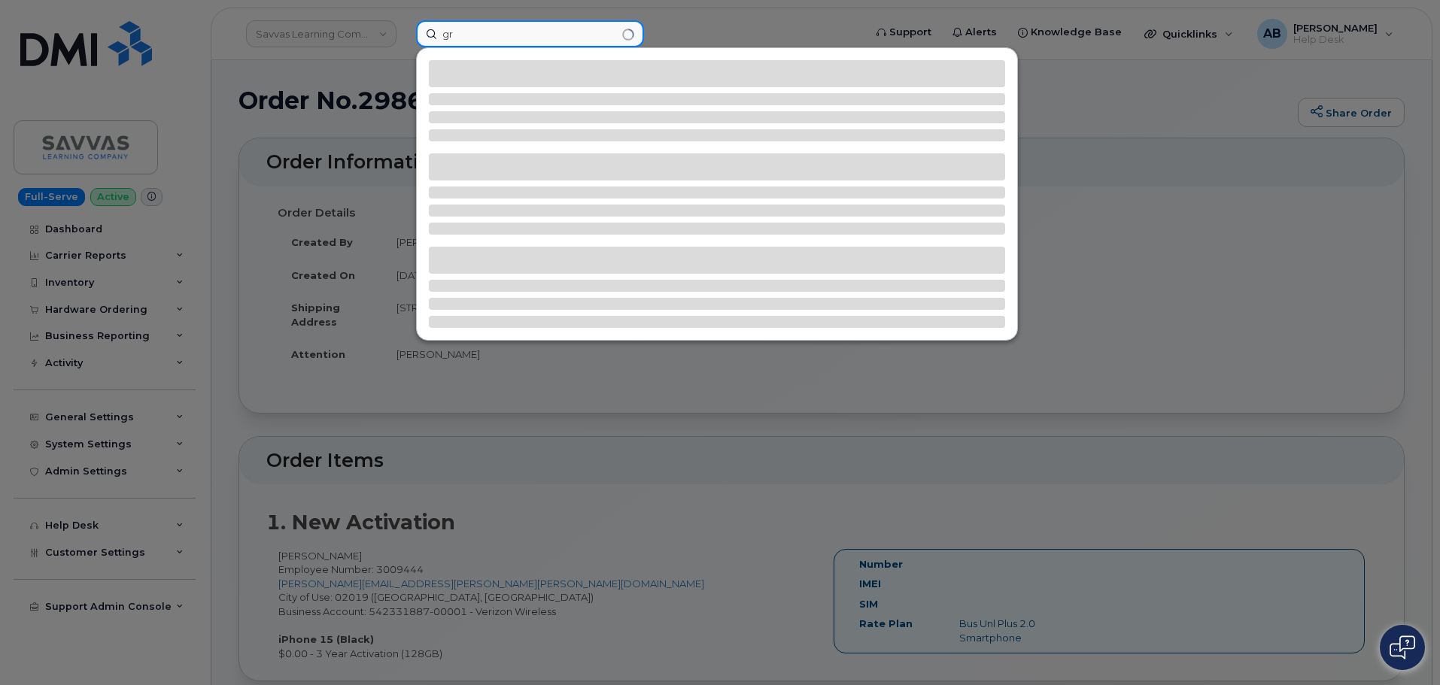
type input "g"
type input "6178947514"
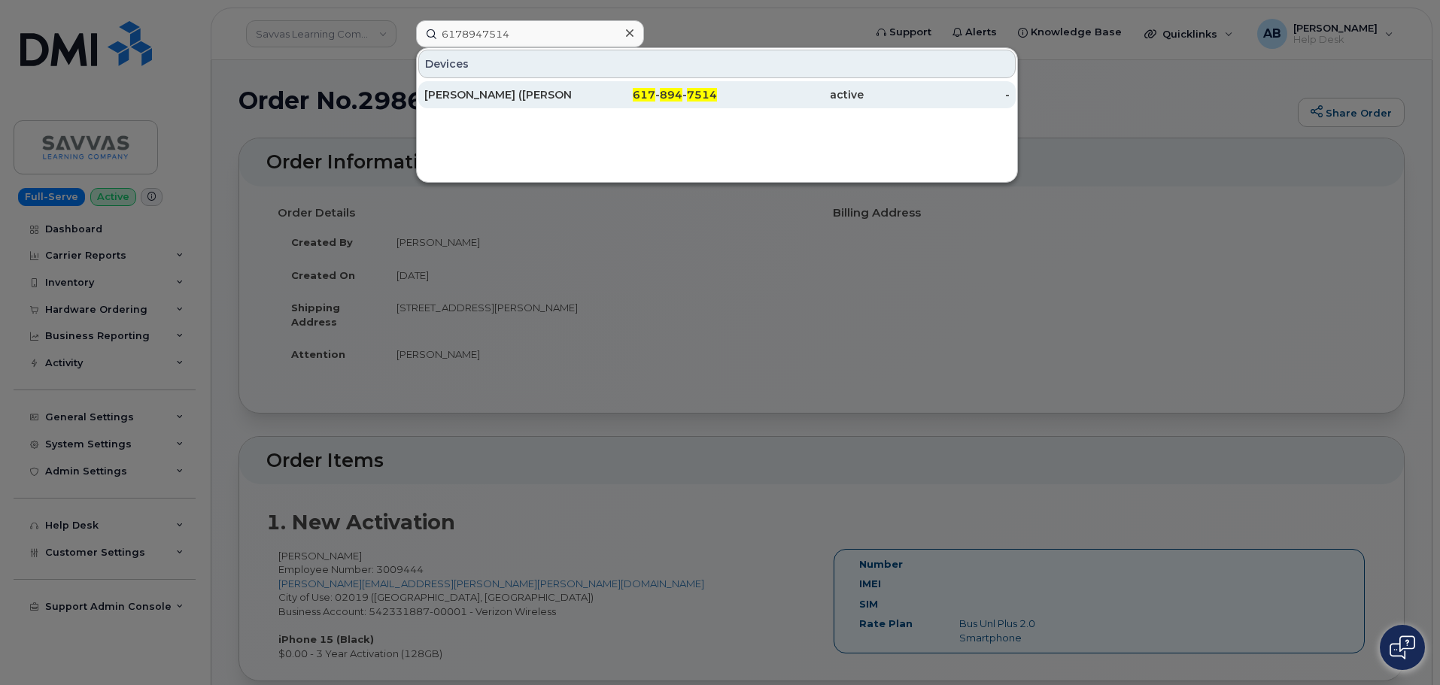
click at [581, 96] on div "617 - 894 - 7514" at bounding box center [644, 94] width 147 height 15
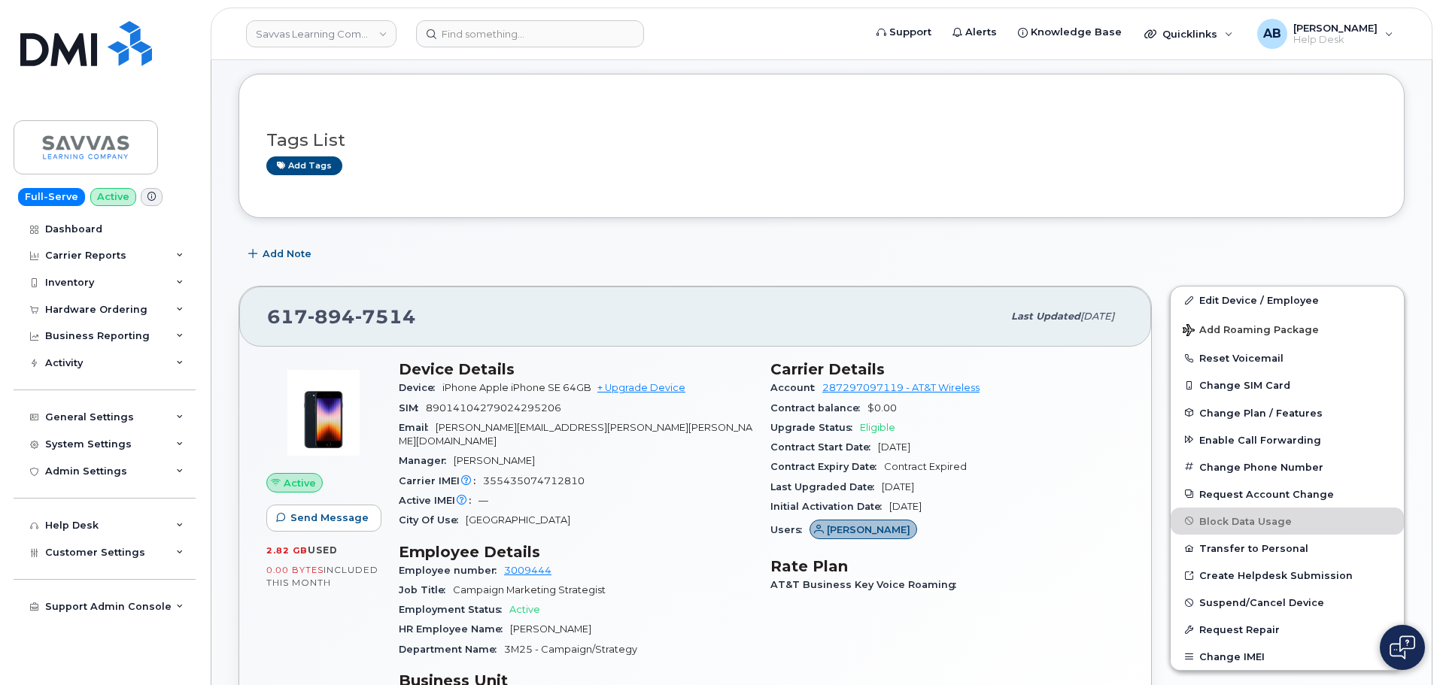
scroll to position [226, 0]
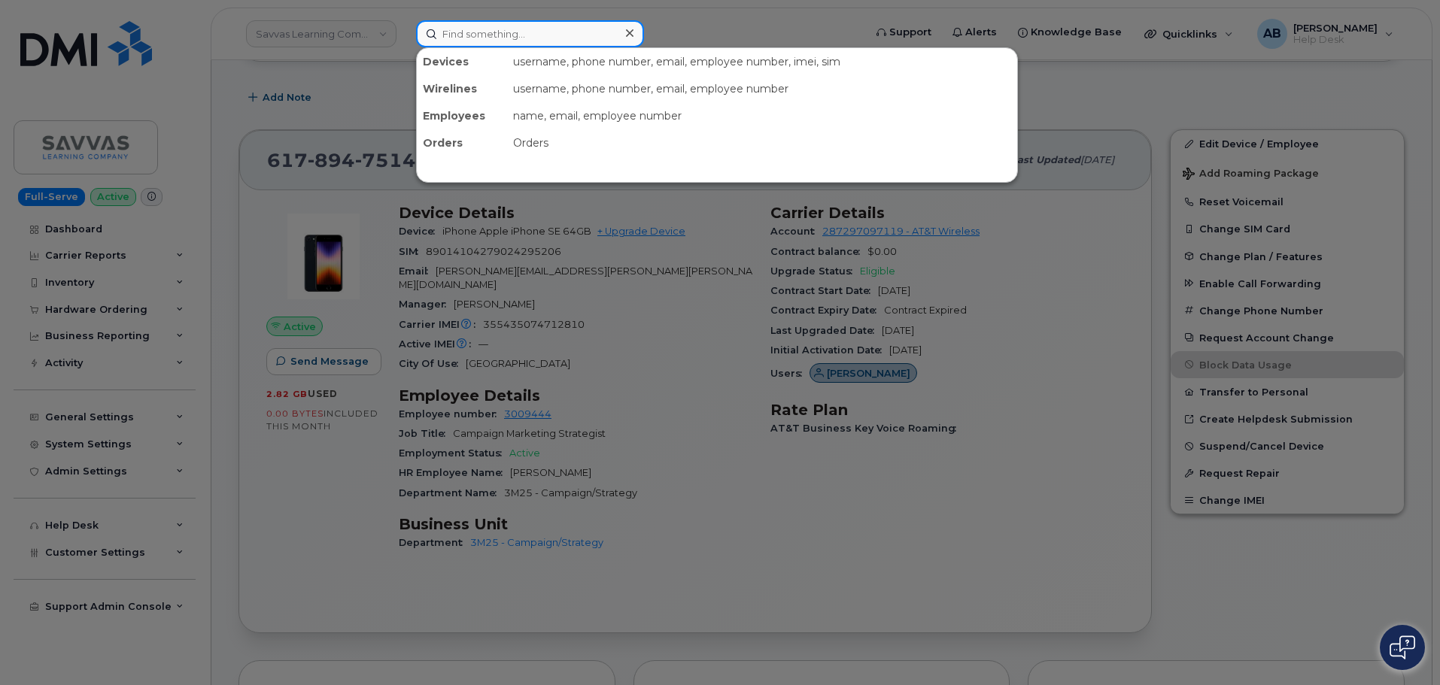
click at [461, 29] on input at bounding box center [530, 33] width 228 height 27
paste input "298663"
type input "298663"
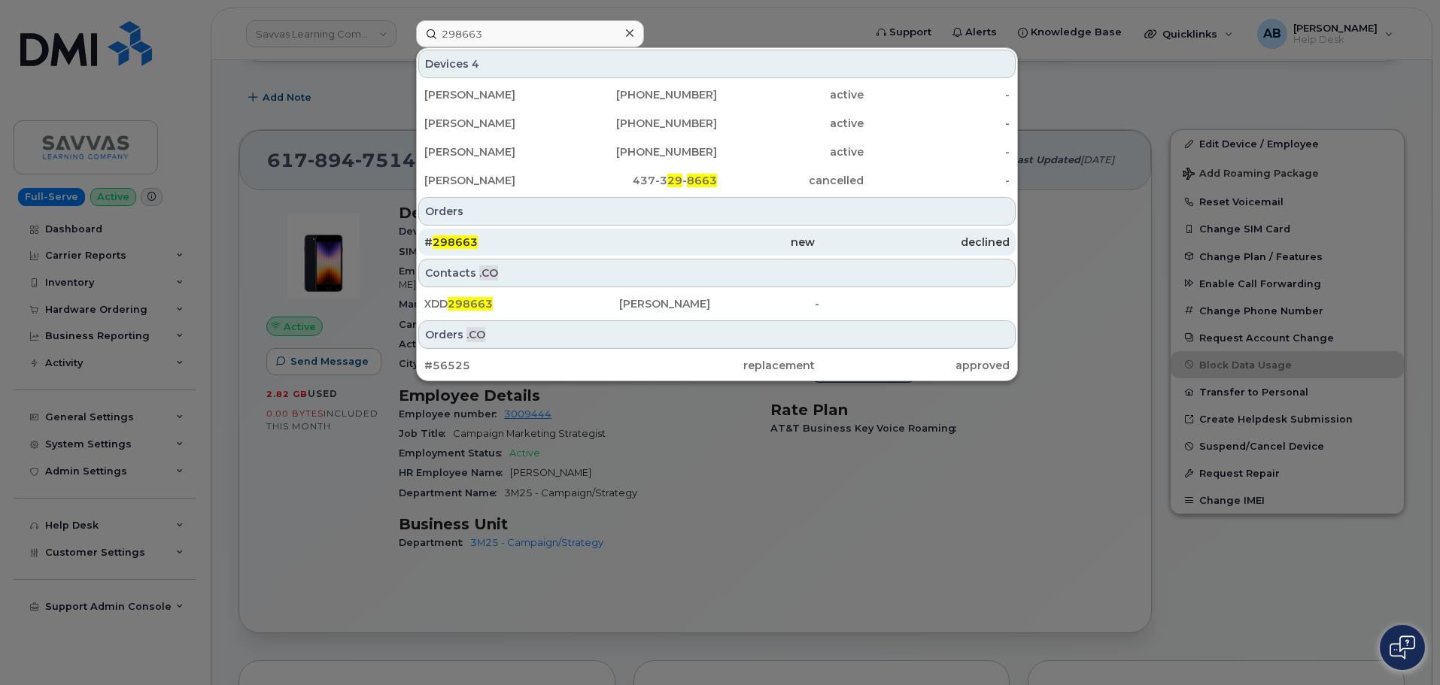
click at [583, 244] on div "# 298663" at bounding box center [521, 242] width 195 height 15
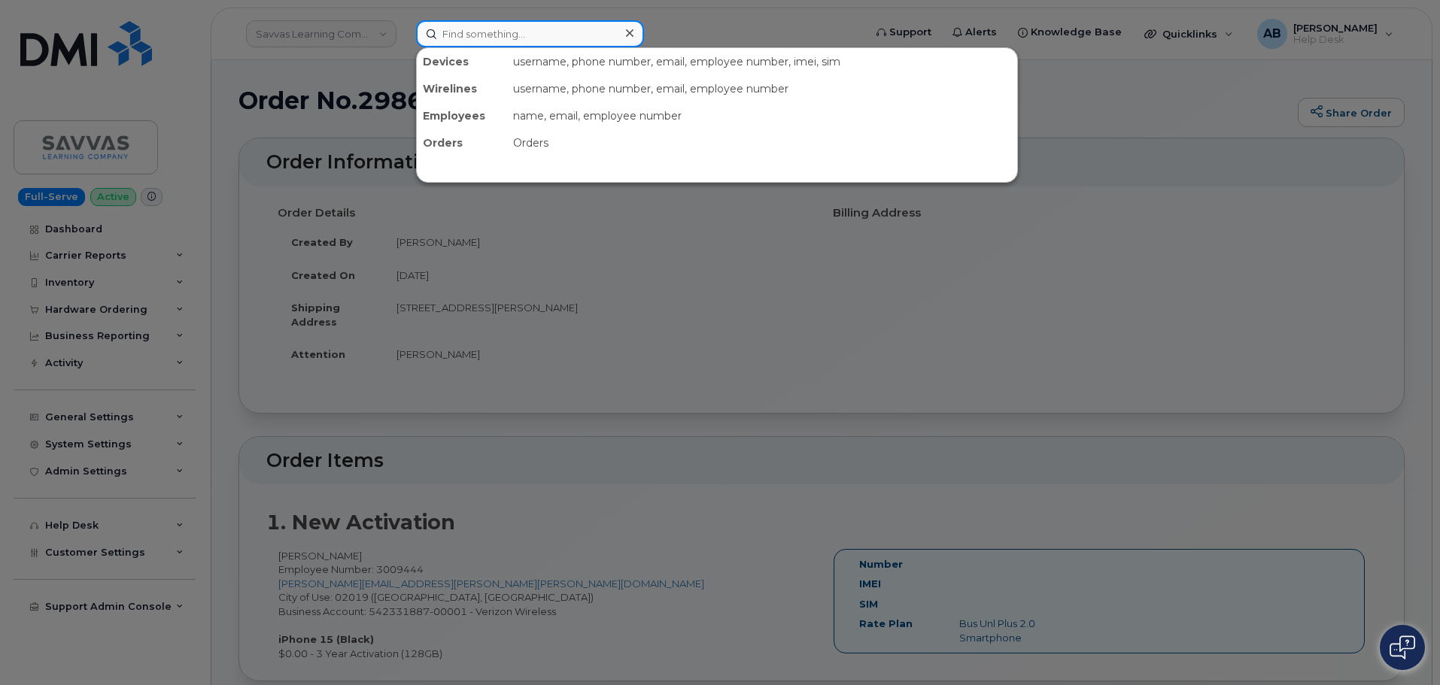
click at [506, 42] on input at bounding box center [530, 33] width 228 height 27
click at [706, 24] on div at bounding box center [720, 342] width 1440 height 685
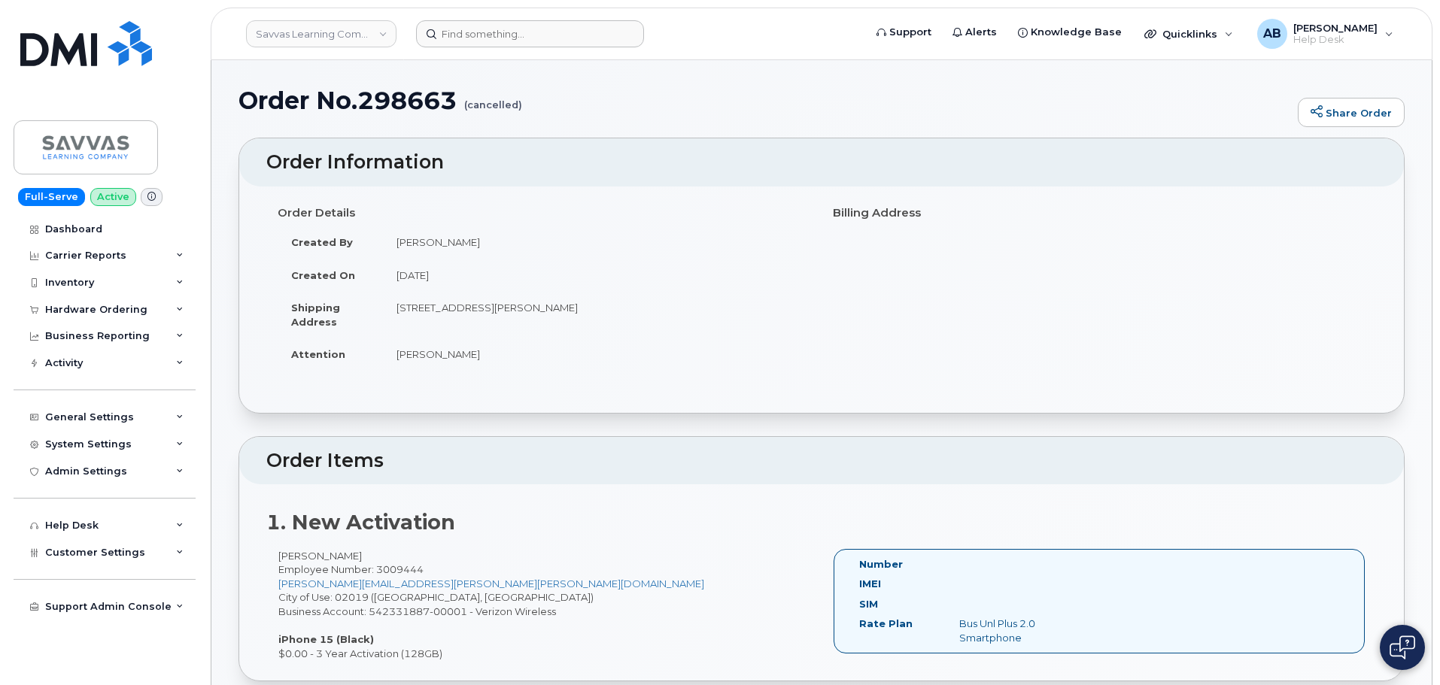
click at [542, 19] on header "Savvas Learning Company LLC Support Alerts Knowledge Base Quicklinks Suspend / …" at bounding box center [822, 34] width 1222 height 53
click at [544, 48] on header "Savvas Learning Company LLC Support Alerts Knowledge Base Quicklinks Suspend / …" at bounding box center [822, 34] width 1222 height 53
click at [549, 31] on input at bounding box center [530, 33] width 228 height 27
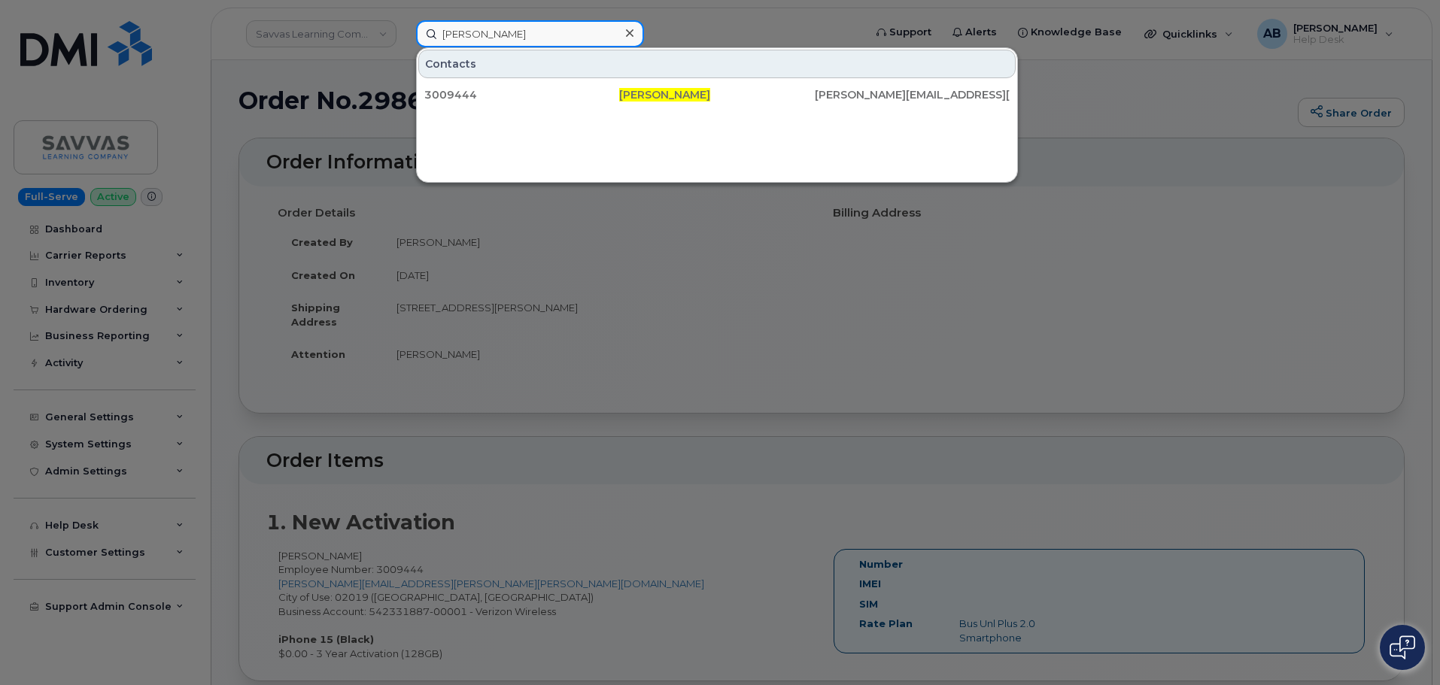
type input "gregory slook"
click at [684, 20] on div at bounding box center [720, 342] width 1440 height 685
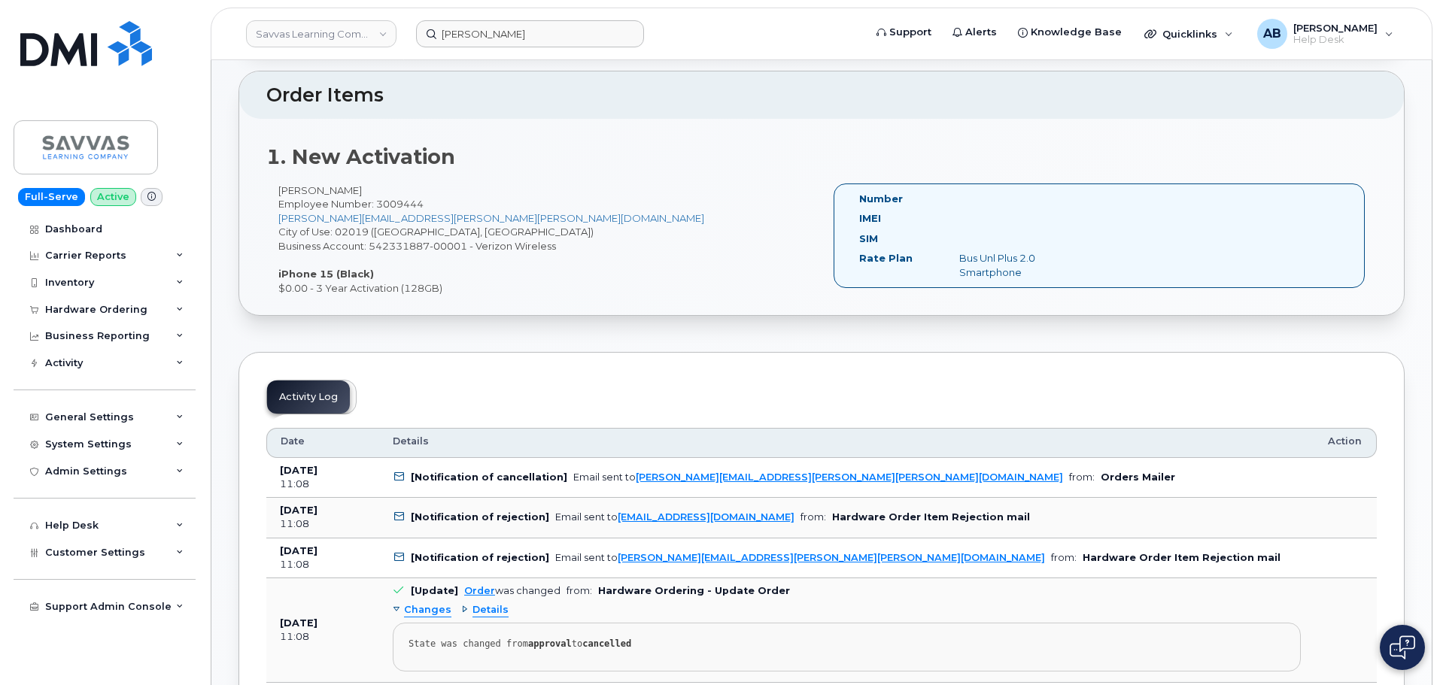
scroll to position [376, 0]
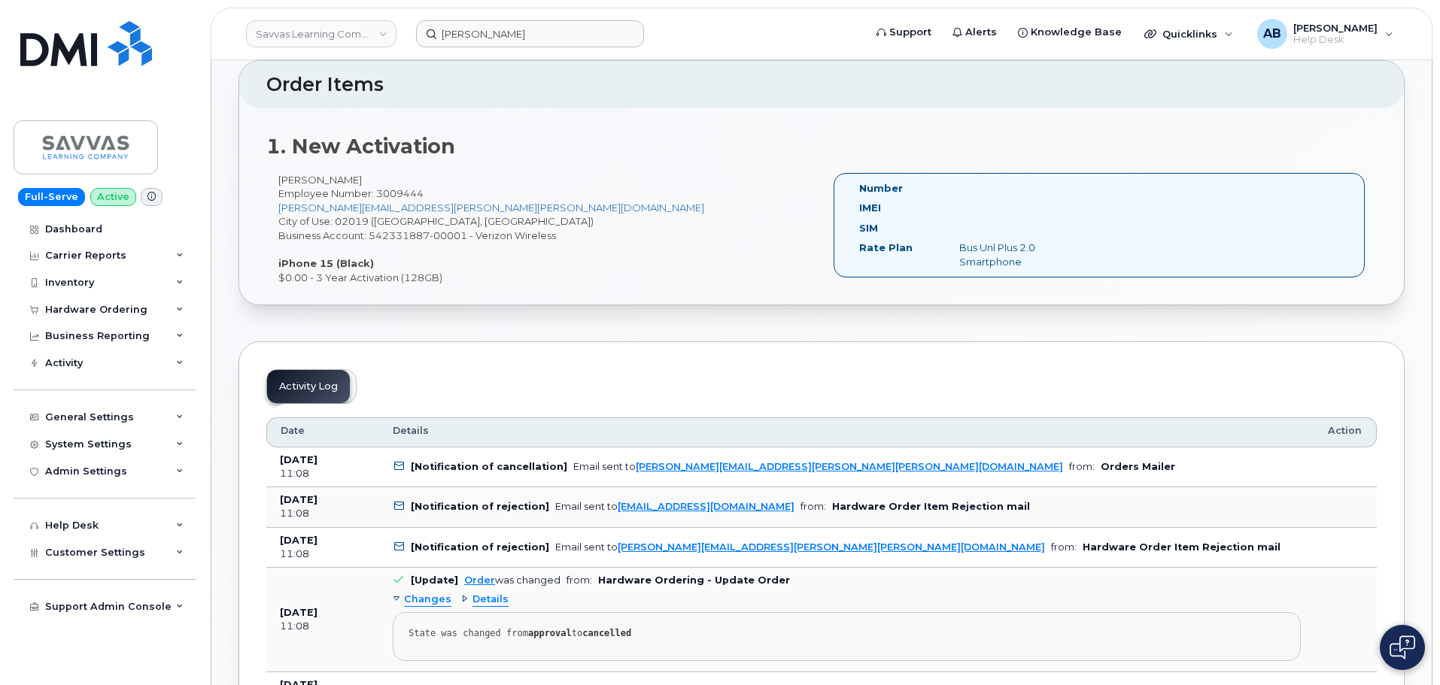
click at [513, 464] on b "[Notification of cancellation]" at bounding box center [489, 466] width 156 height 11
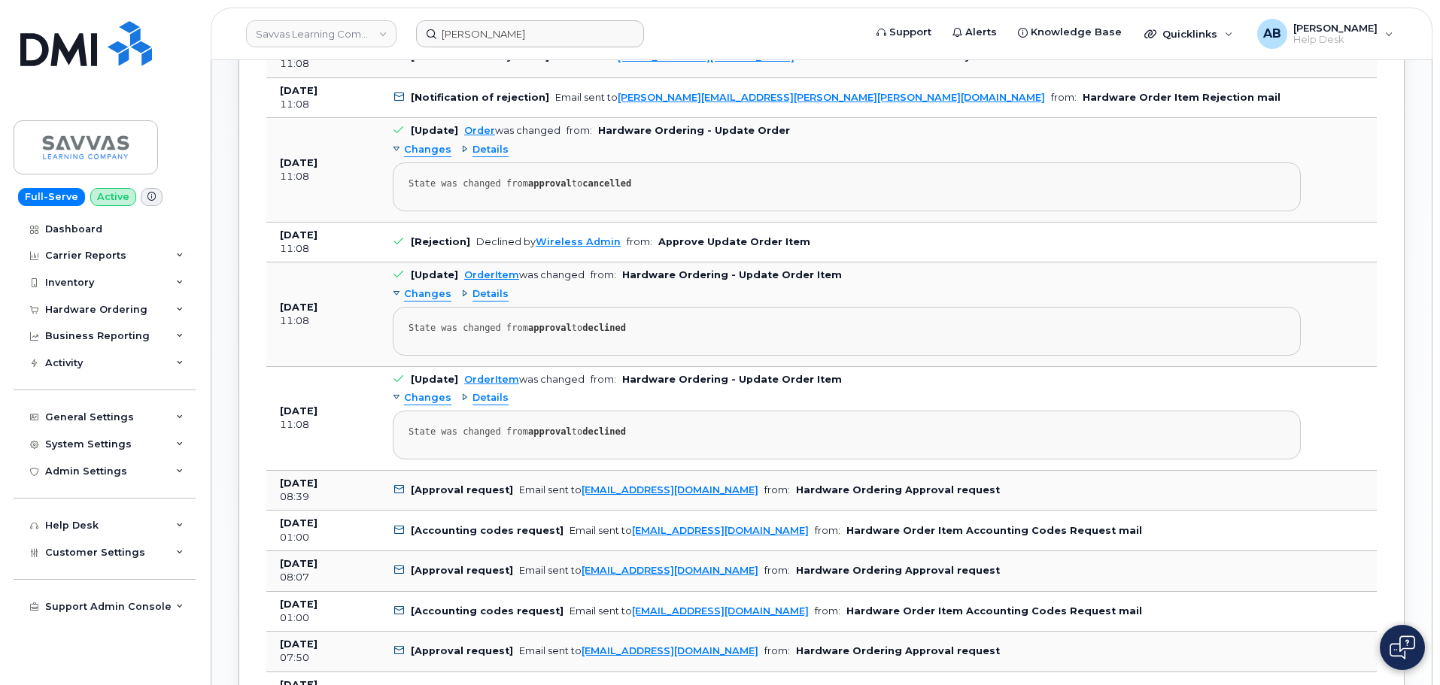
scroll to position [827, 0]
click at [472, 393] on span "Details" at bounding box center [490, 397] width 36 height 14
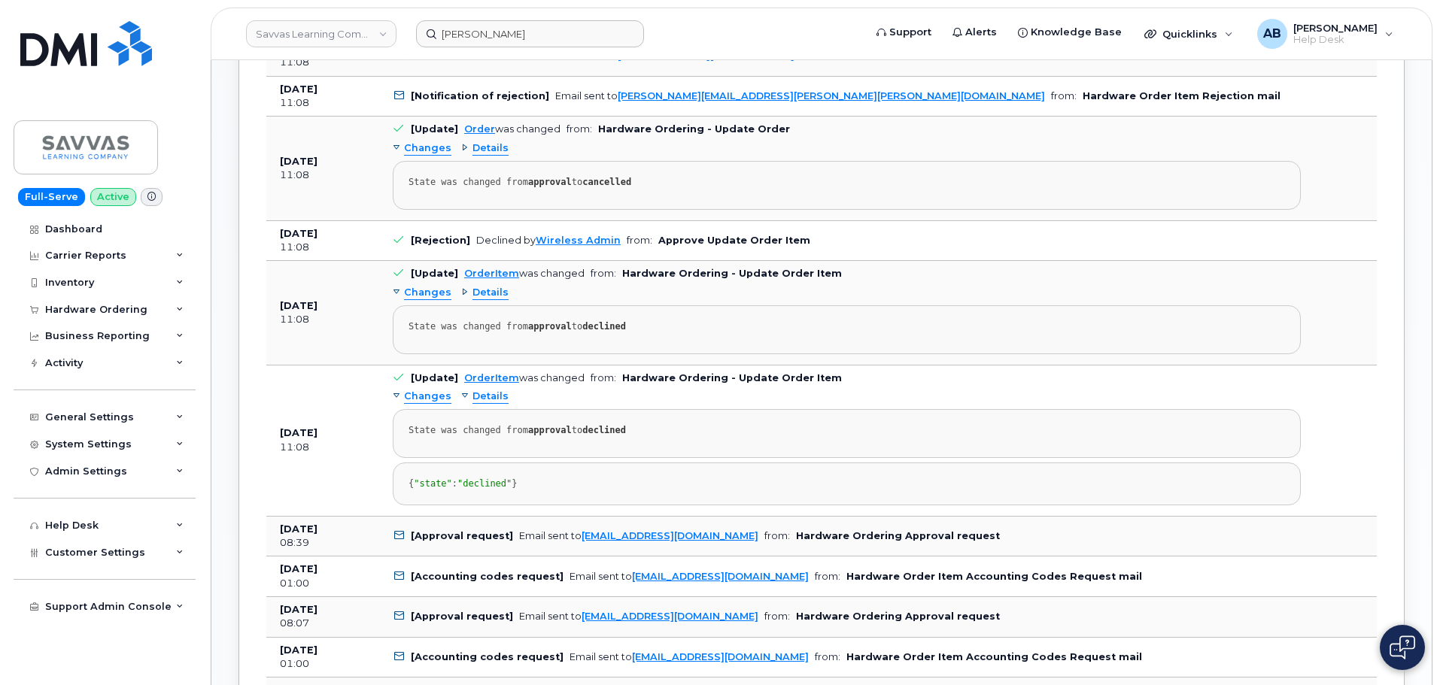
drag, startPoint x: 477, startPoint y: 396, endPoint x: 469, endPoint y: 396, distance: 8.3
click at [472, 397] on span "Details" at bounding box center [490, 397] width 36 height 14
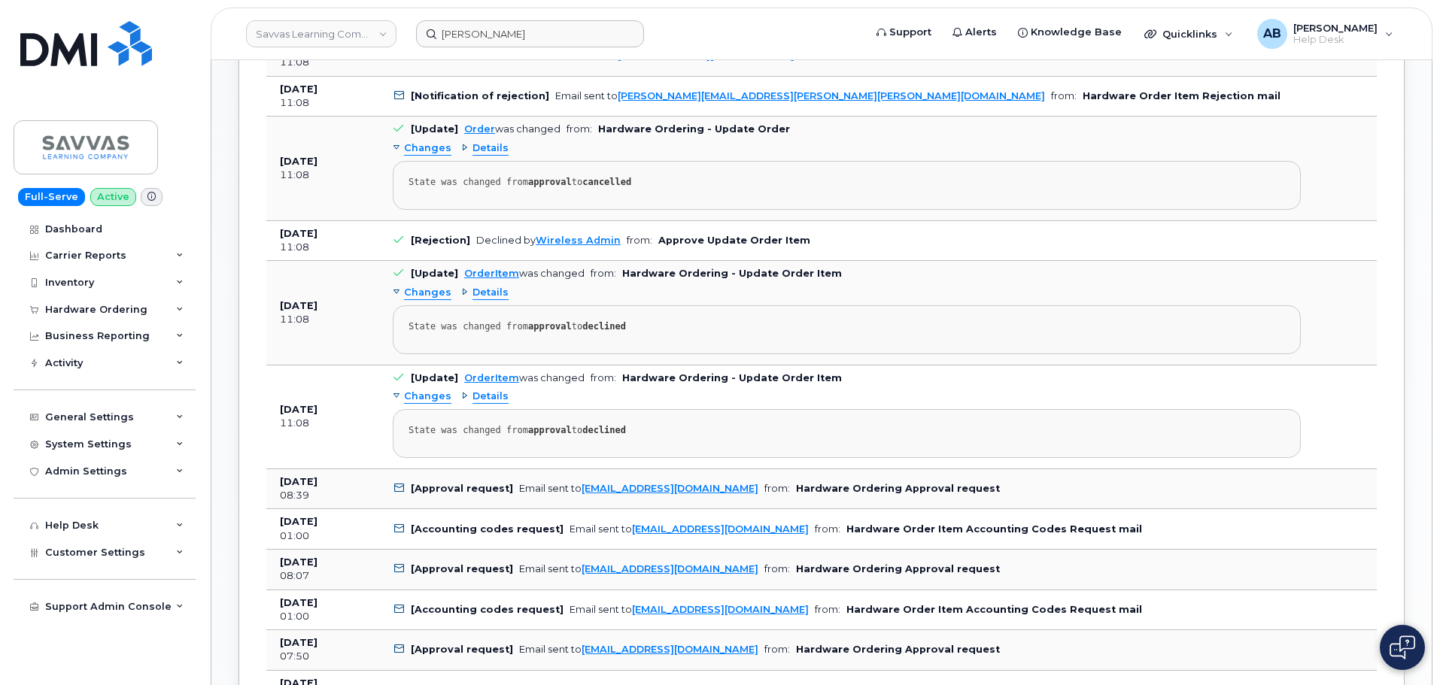
click at [424, 394] on span "Changes" at bounding box center [427, 397] width 47 height 14
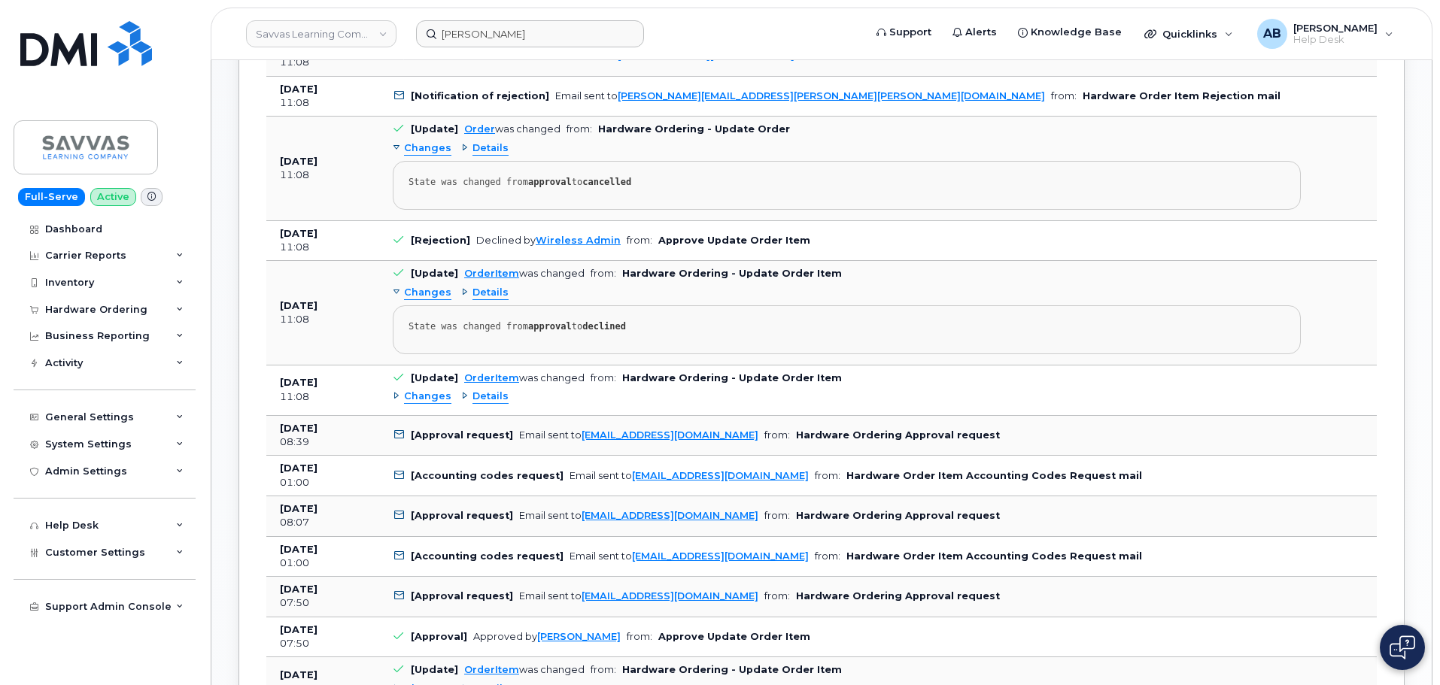
click at [424, 394] on span "Changes" at bounding box center [427, 397] width 47 height 14
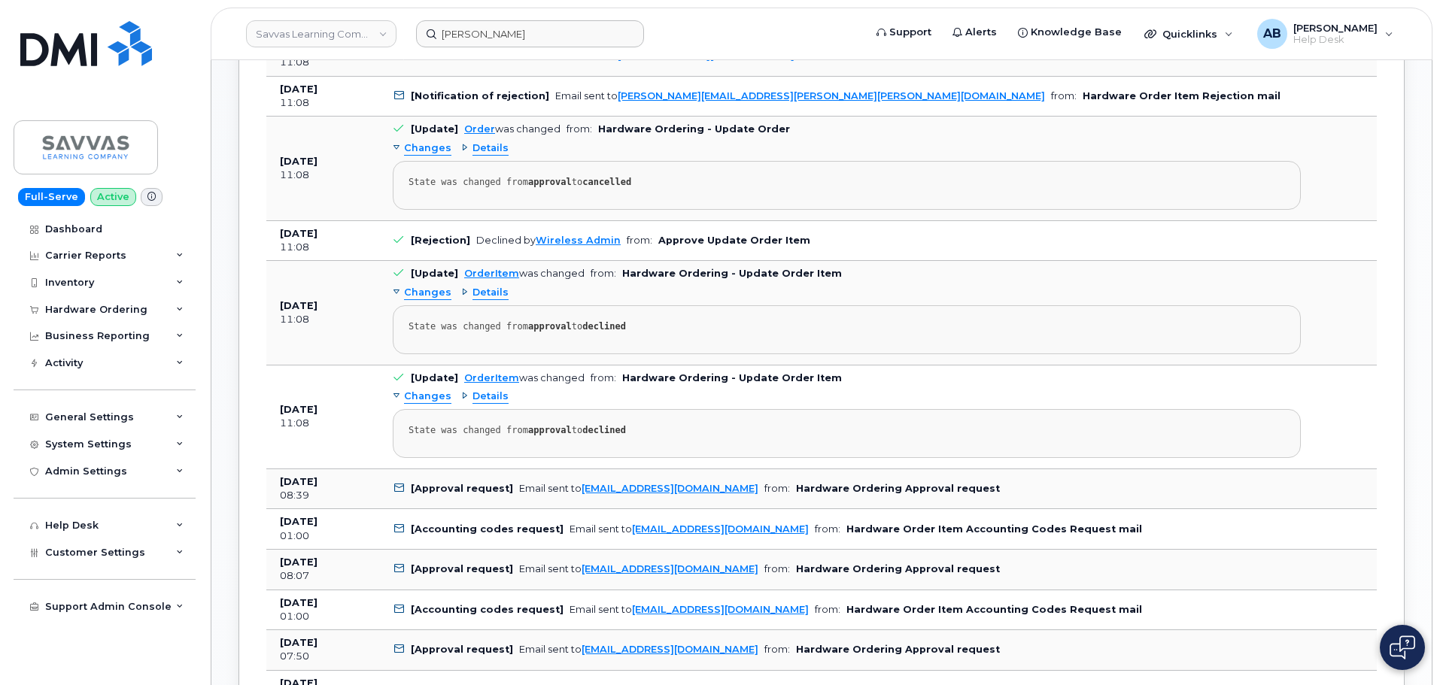
click at [483, 392] on span "Details" at bounding box center [490, 397] width 36 height 14
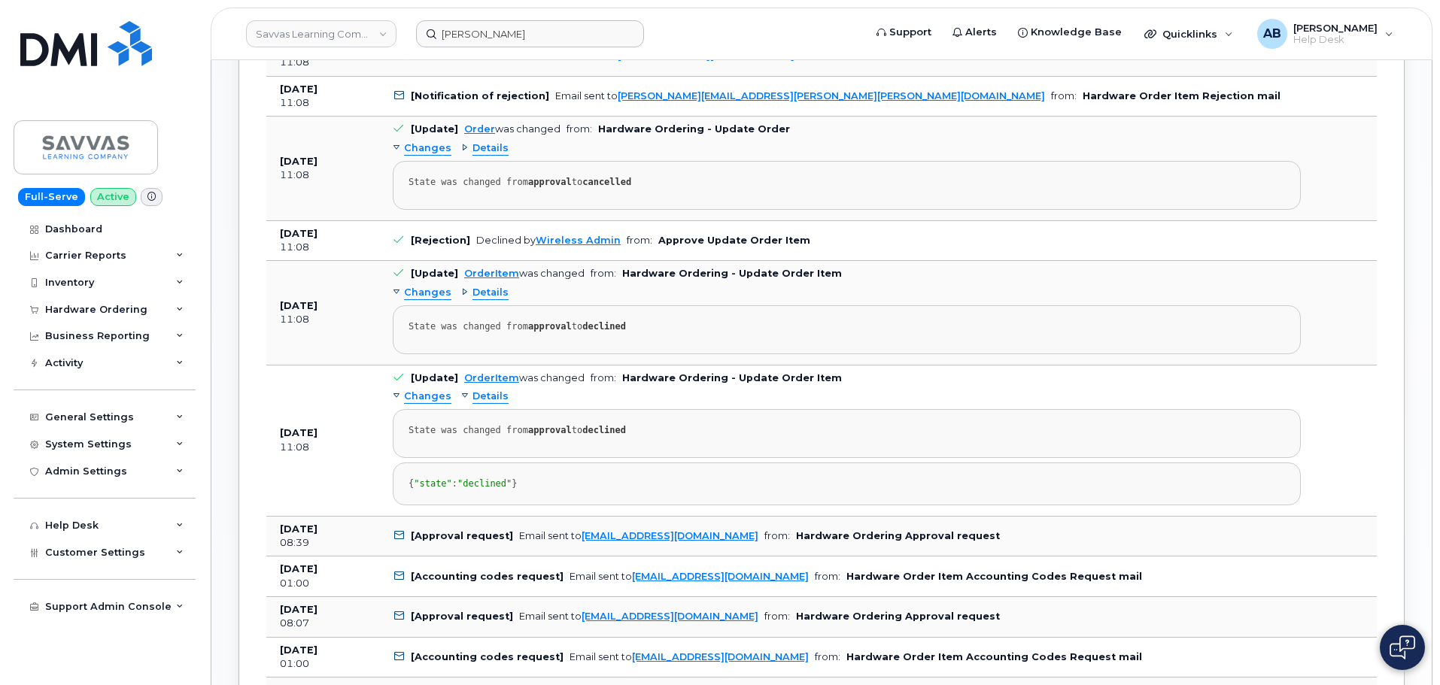
click at [485, 395] on span "Details" at bounding box center [490, 397] width 36 height 14
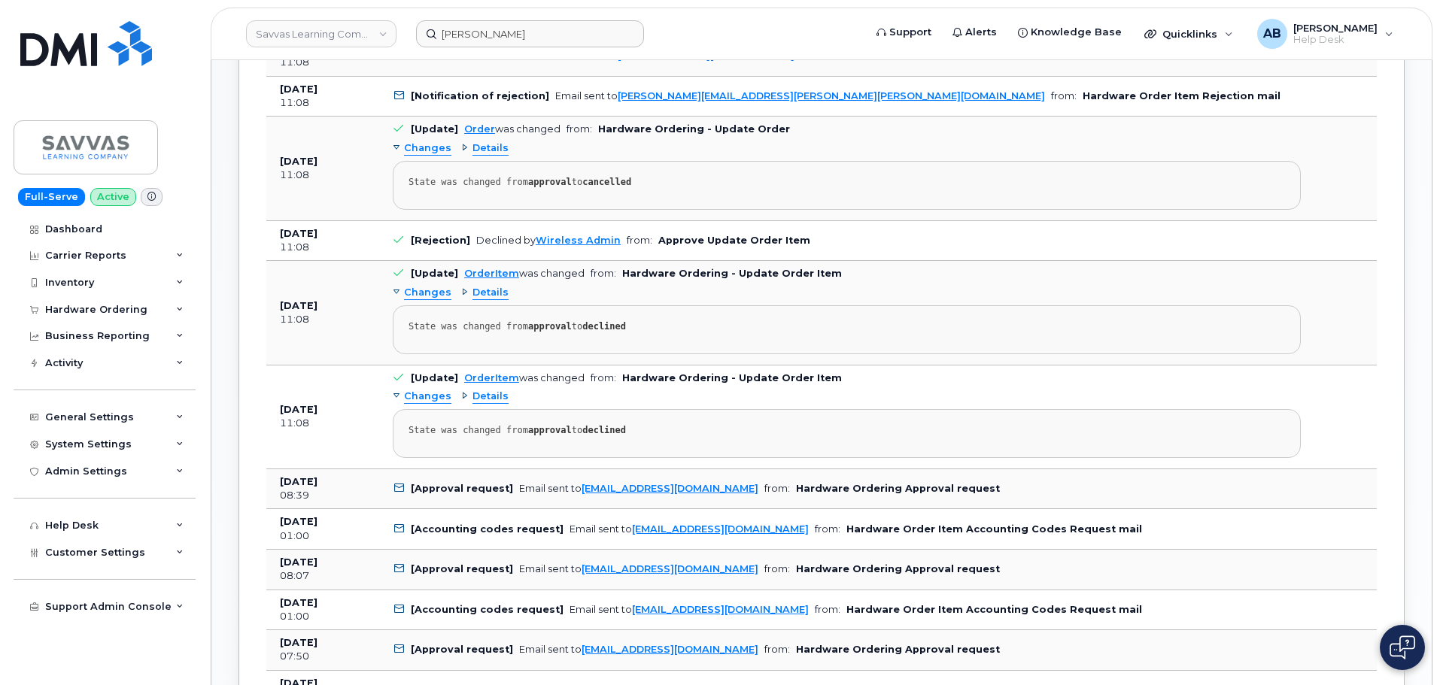
click at [476, 296] on span "Details" at bounding box center [490, 293] width 36 height 14
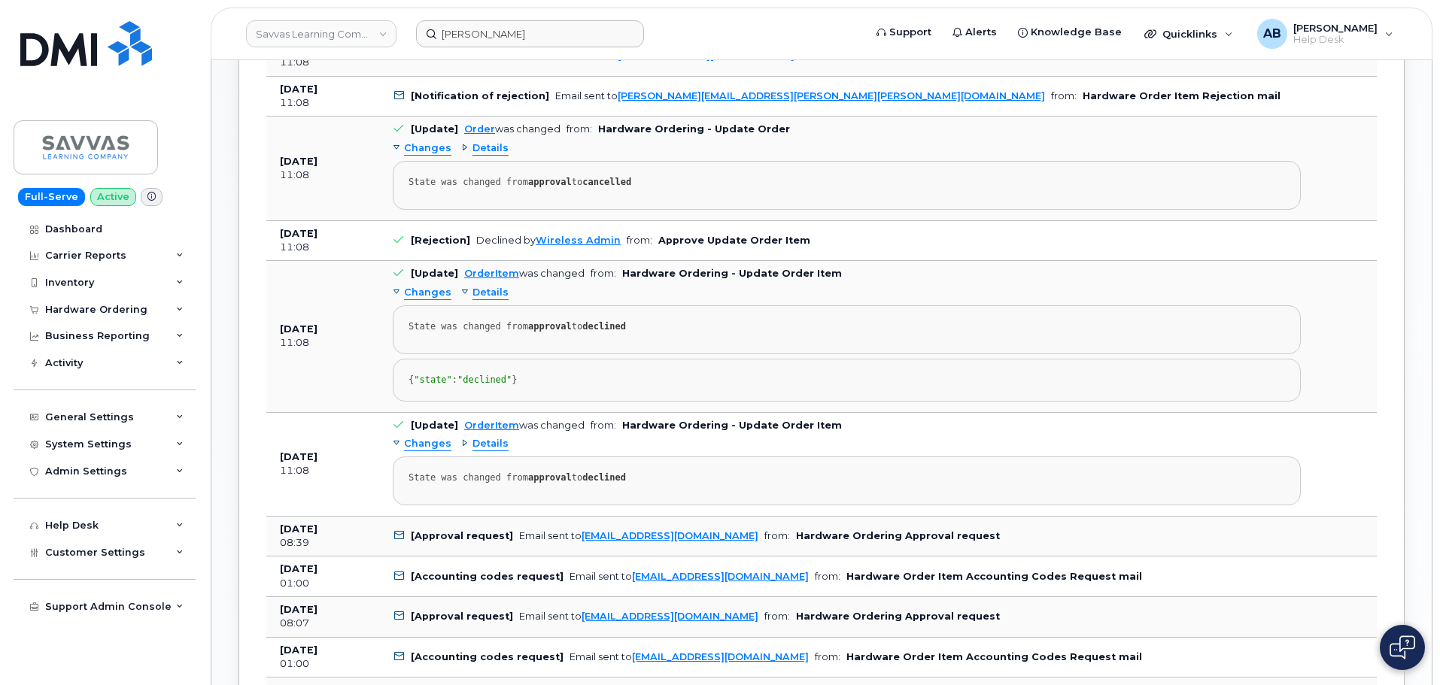
click at [481, 296] on span "Details" at bounding box center [490, 293] width 36 height 14
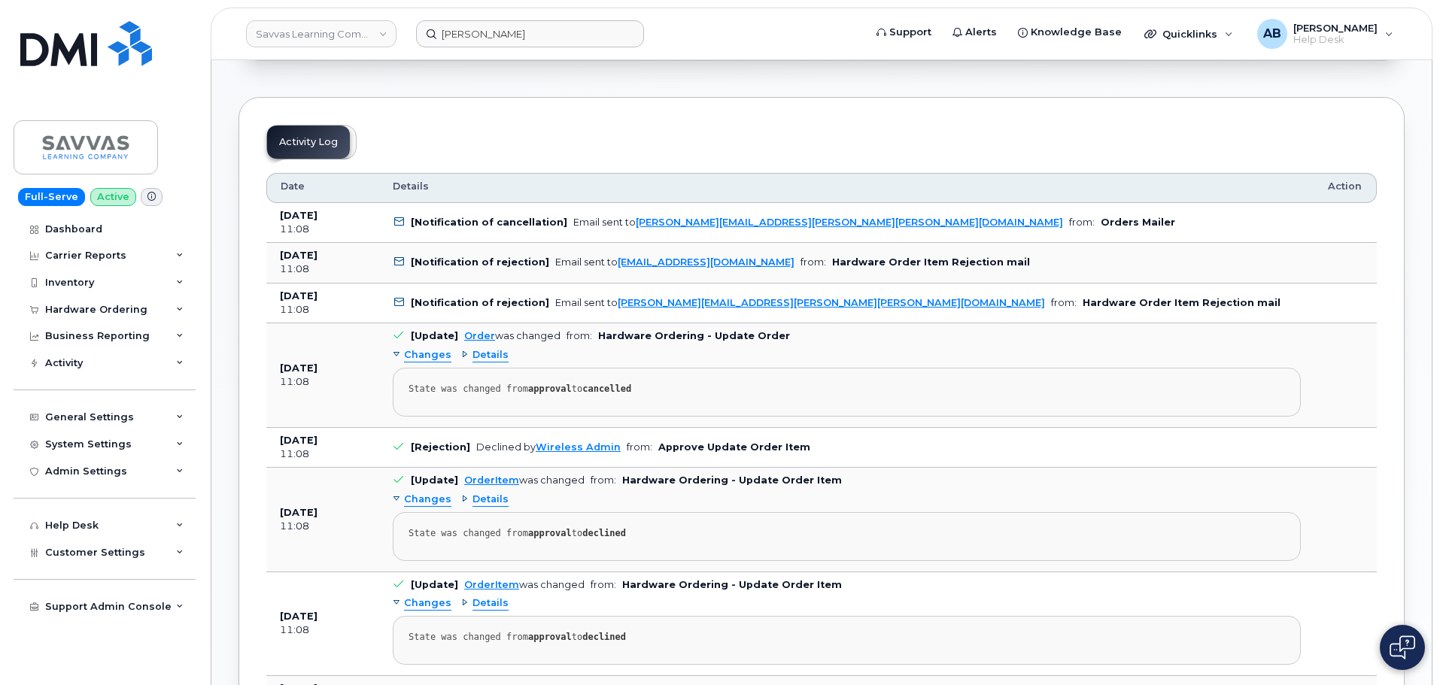
scroll to position [602, 0]
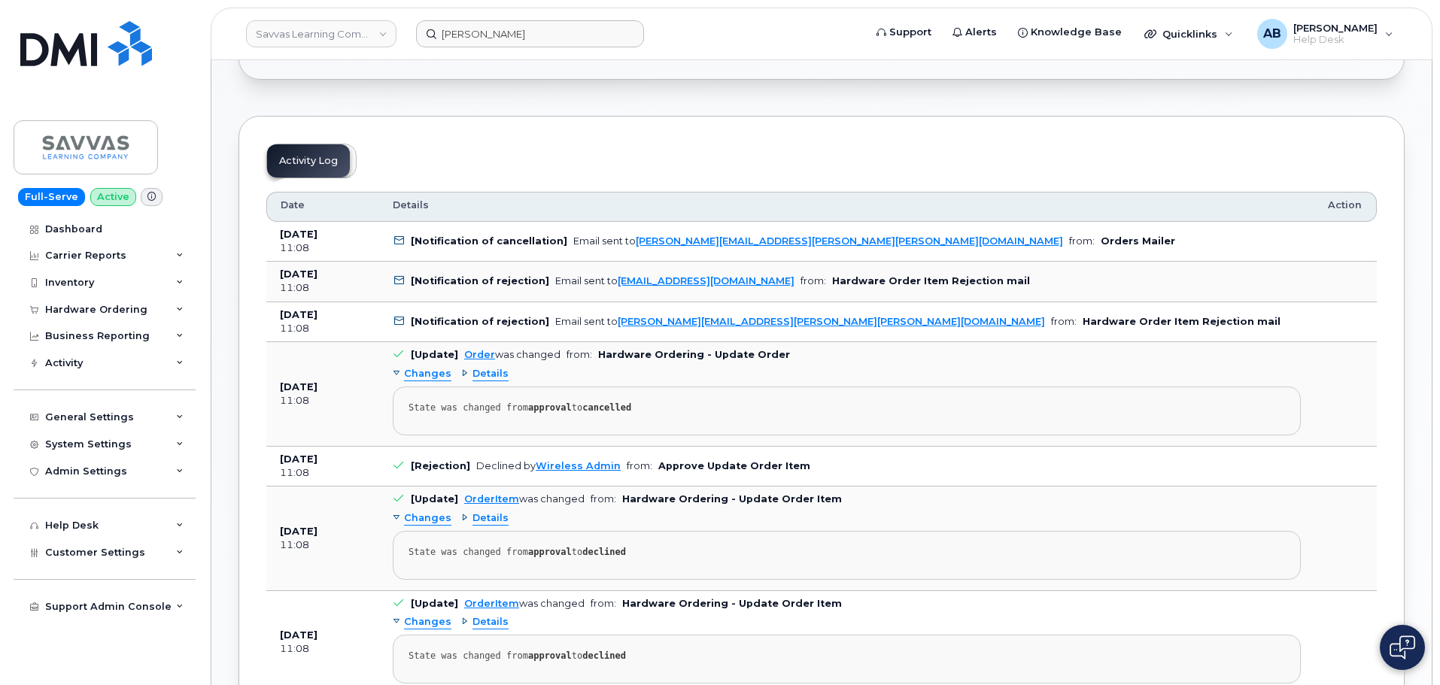
click at [485, 376] on span "Details" at bounding box center [490, 374] width 36 height 14
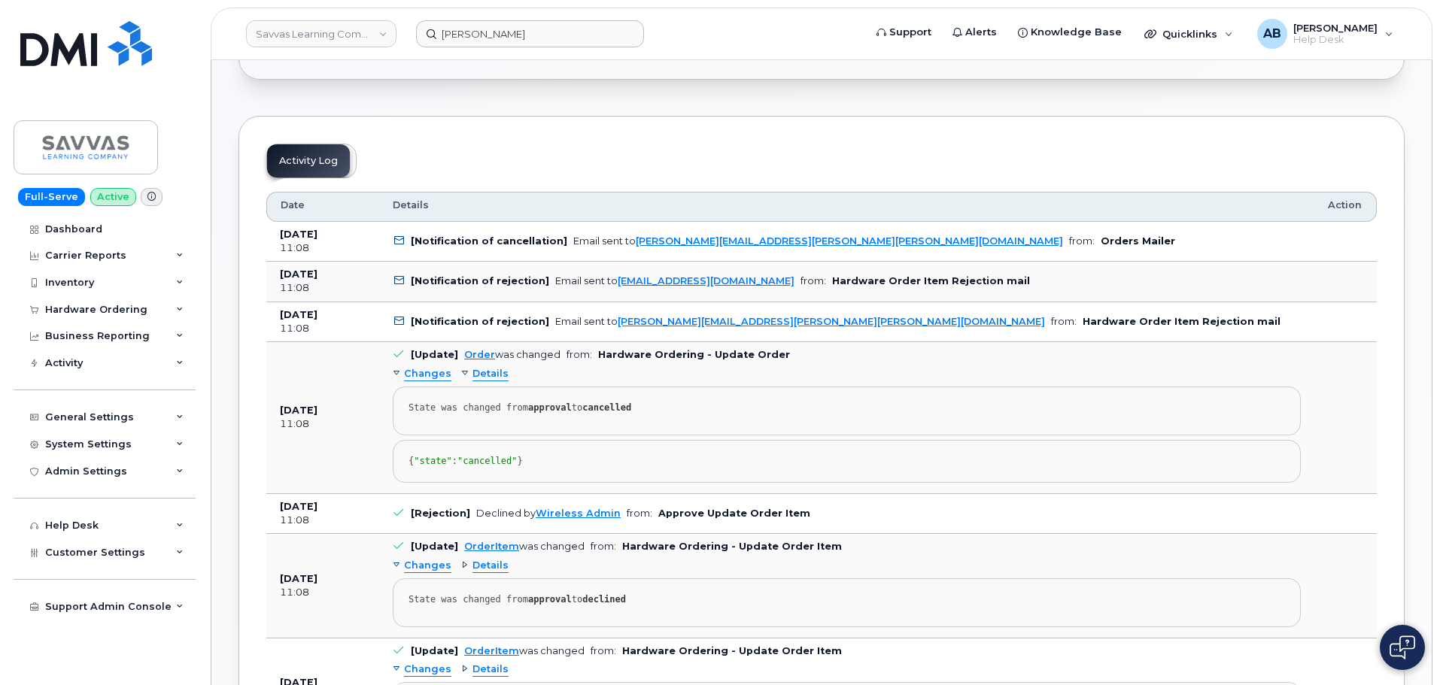
click at [485, 376] on span "Details" at bounding box center [490, 374] width 36 height 14
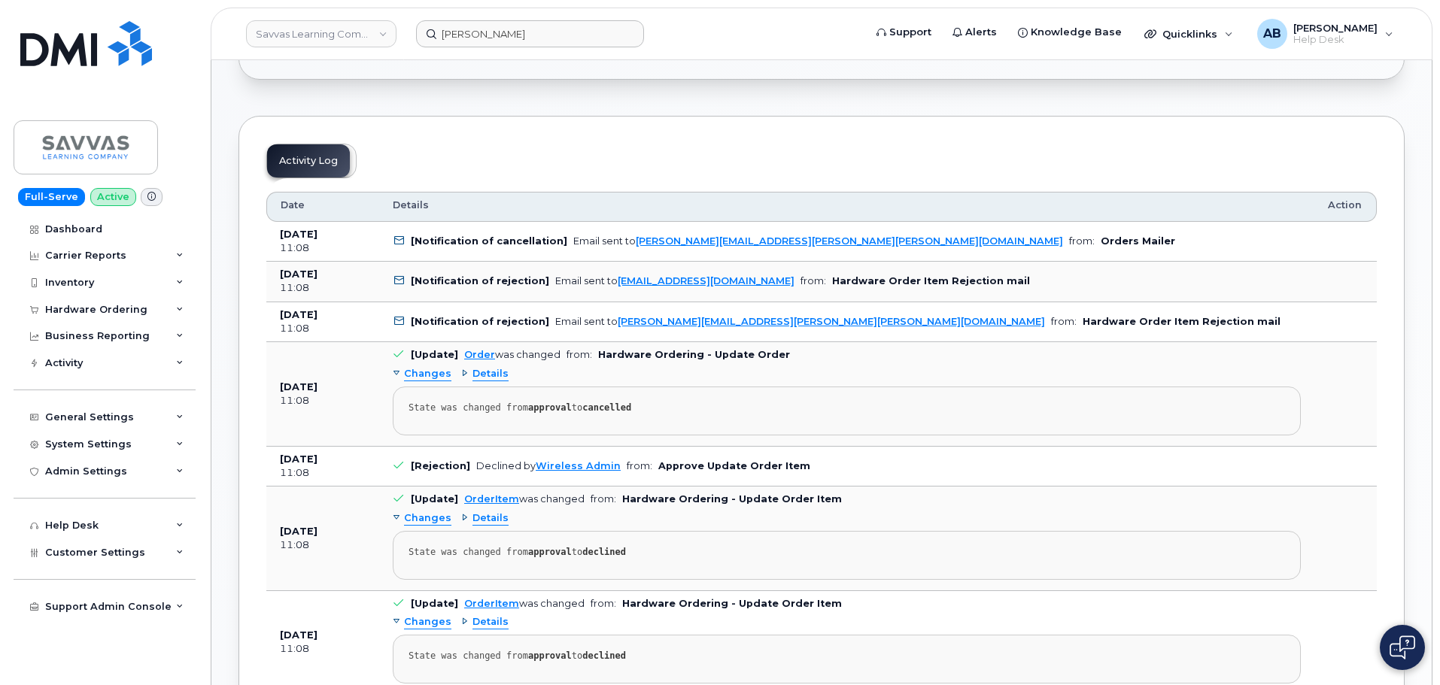
scroll to position [827, 0]
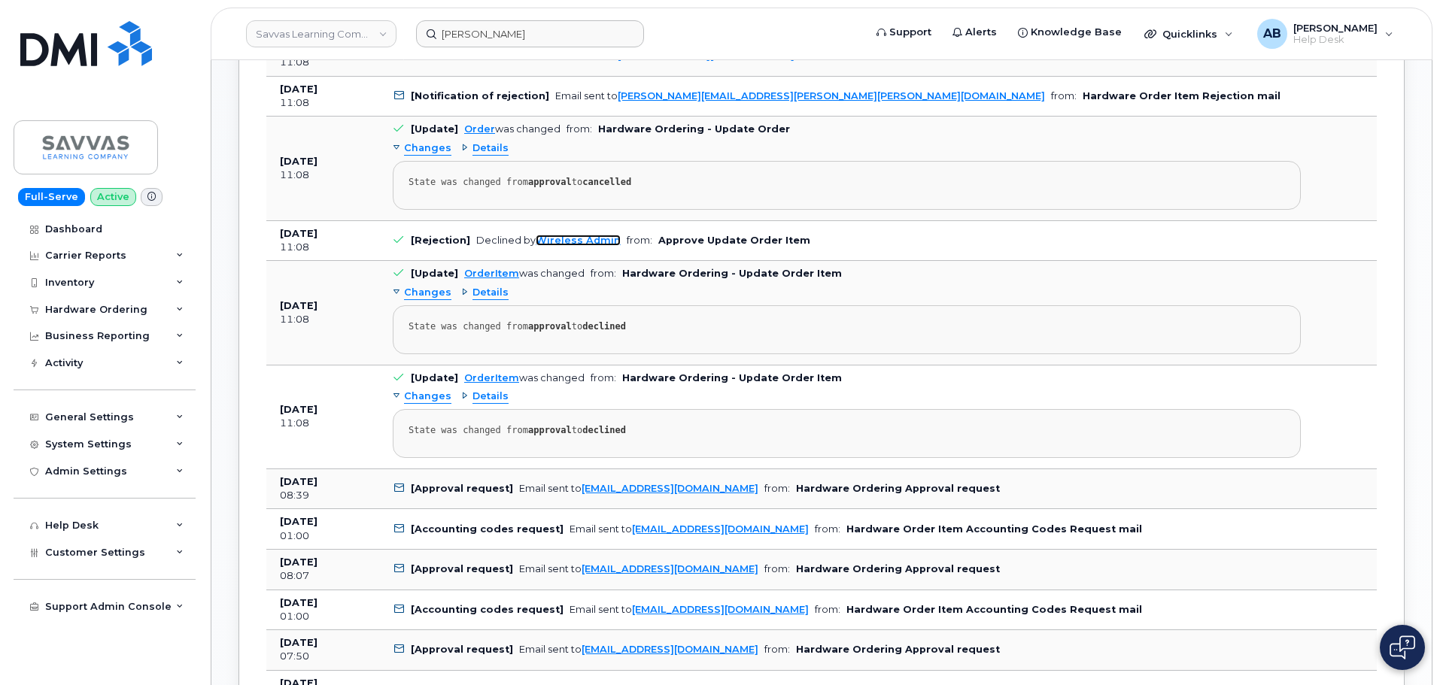
click at [557, 239] on link "Wireless Admin" at bounding box center [578, 240] width 85 height 11
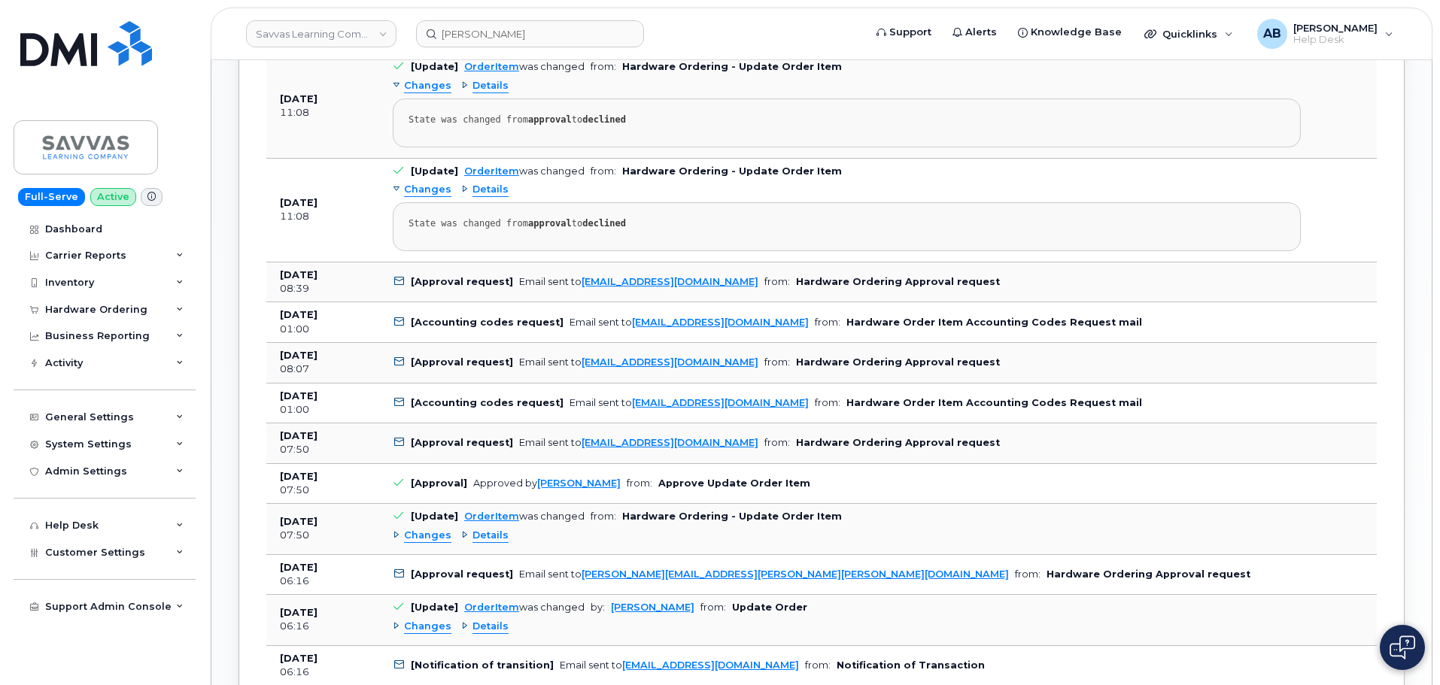
scroll to position [1053, 0]
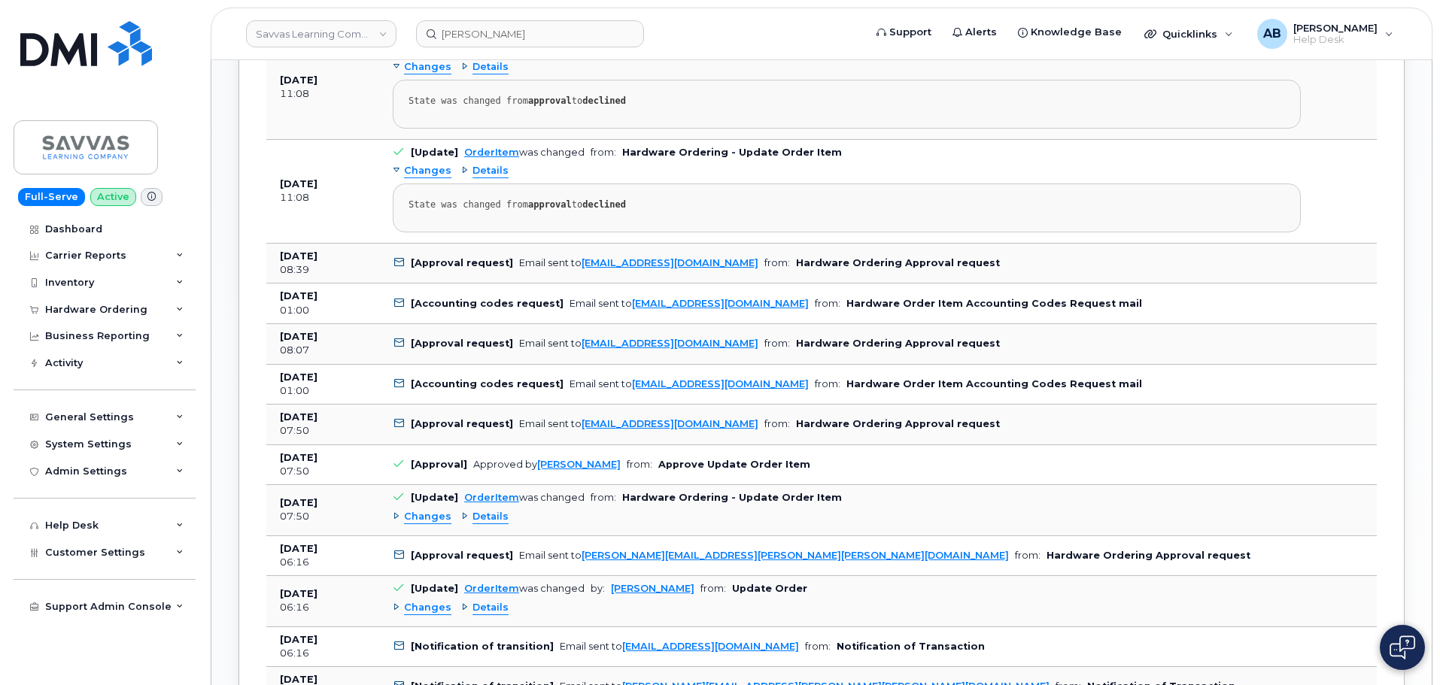
click at [495, 524] on span "Details" at bounding box center [490, 517] width 36 height 14
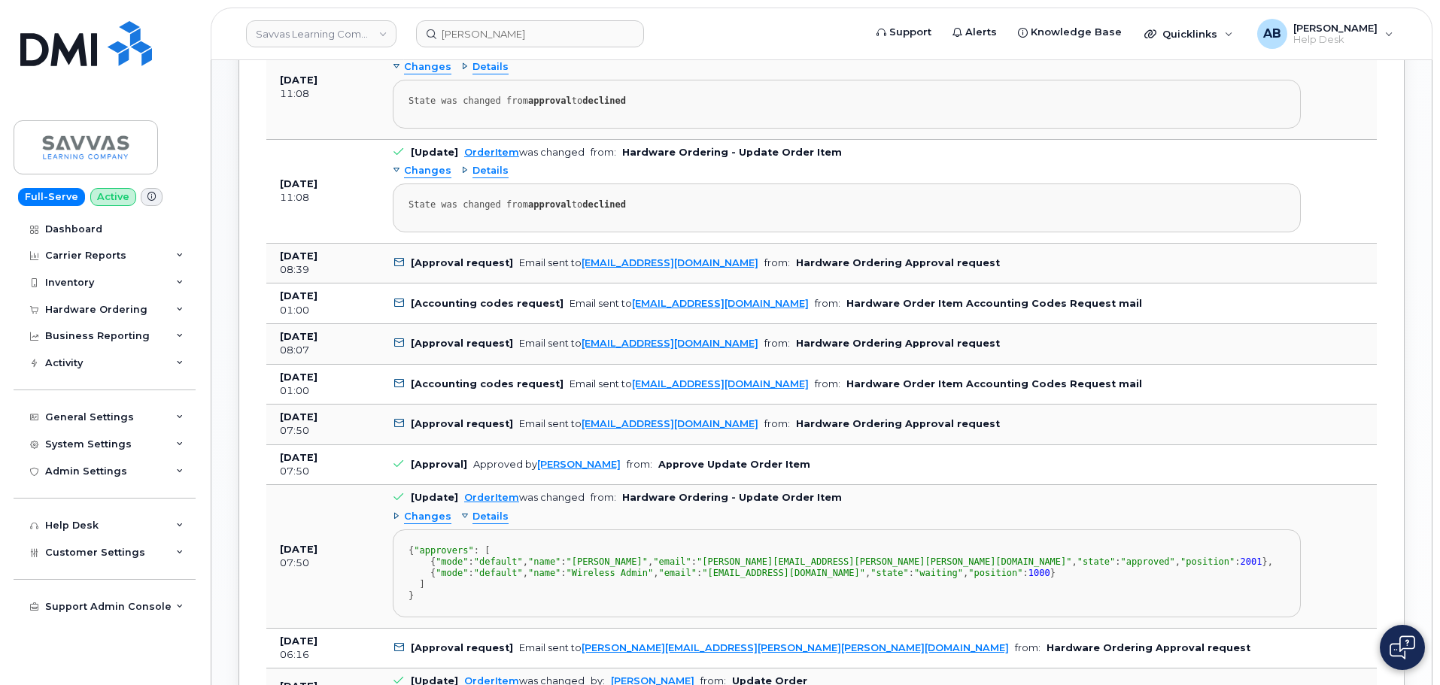
scroll to position [1128, 0]
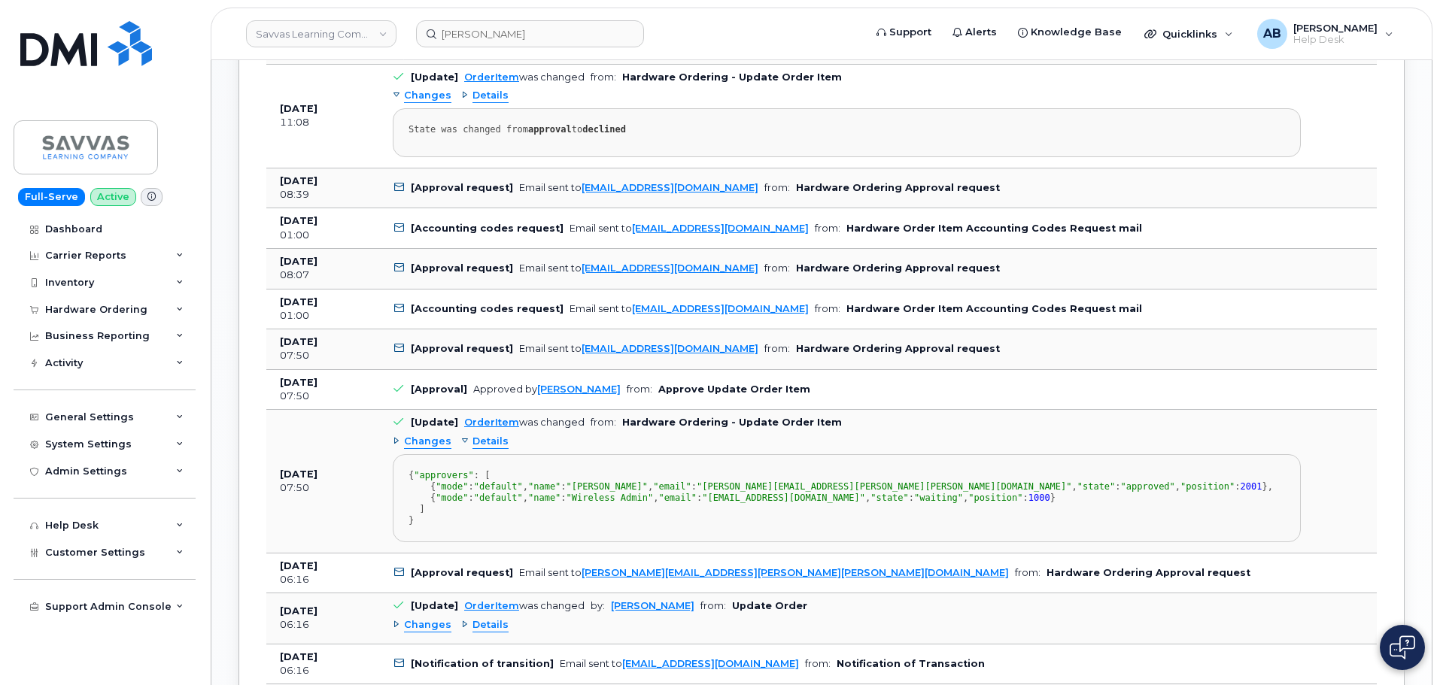
click at [485, 439] on span "Details" at bounding box center [490, 442] width 36 height 14
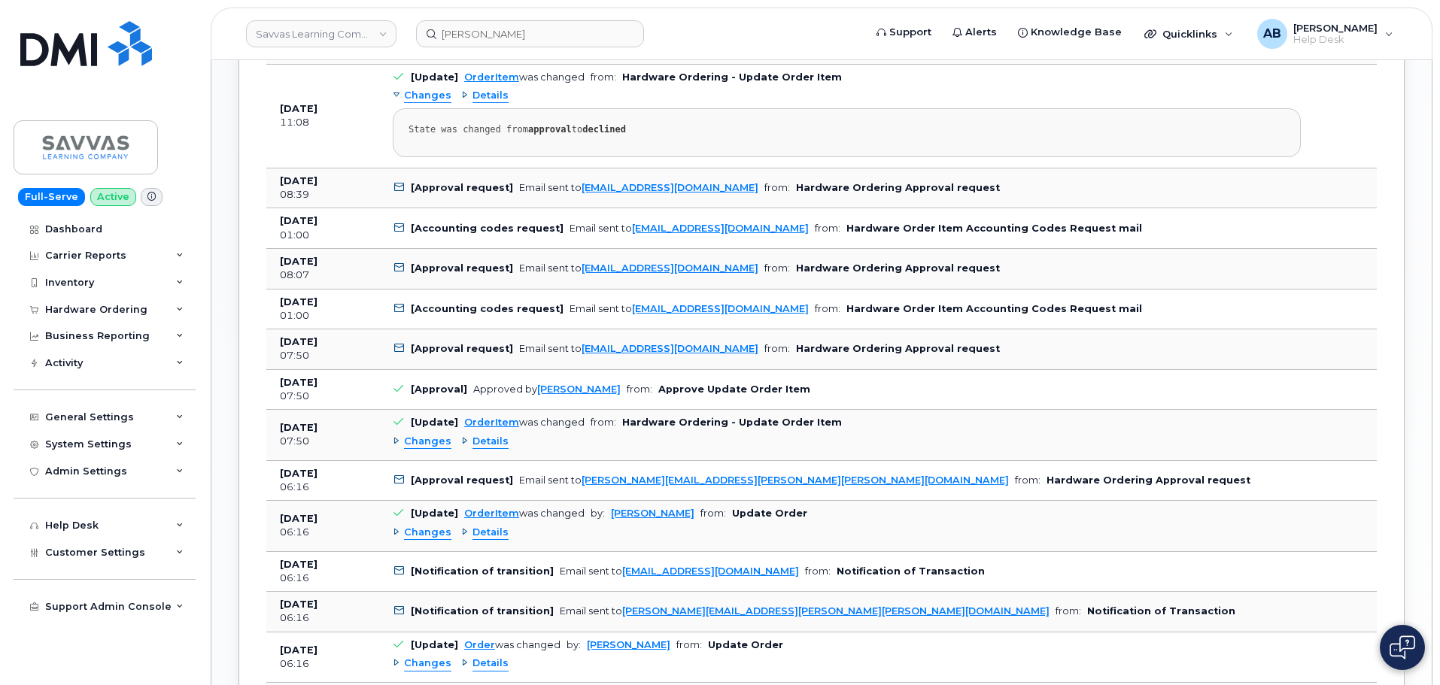
click at [483, 539] on span "Details" at bounding box center [490, 533] width 36 height 14
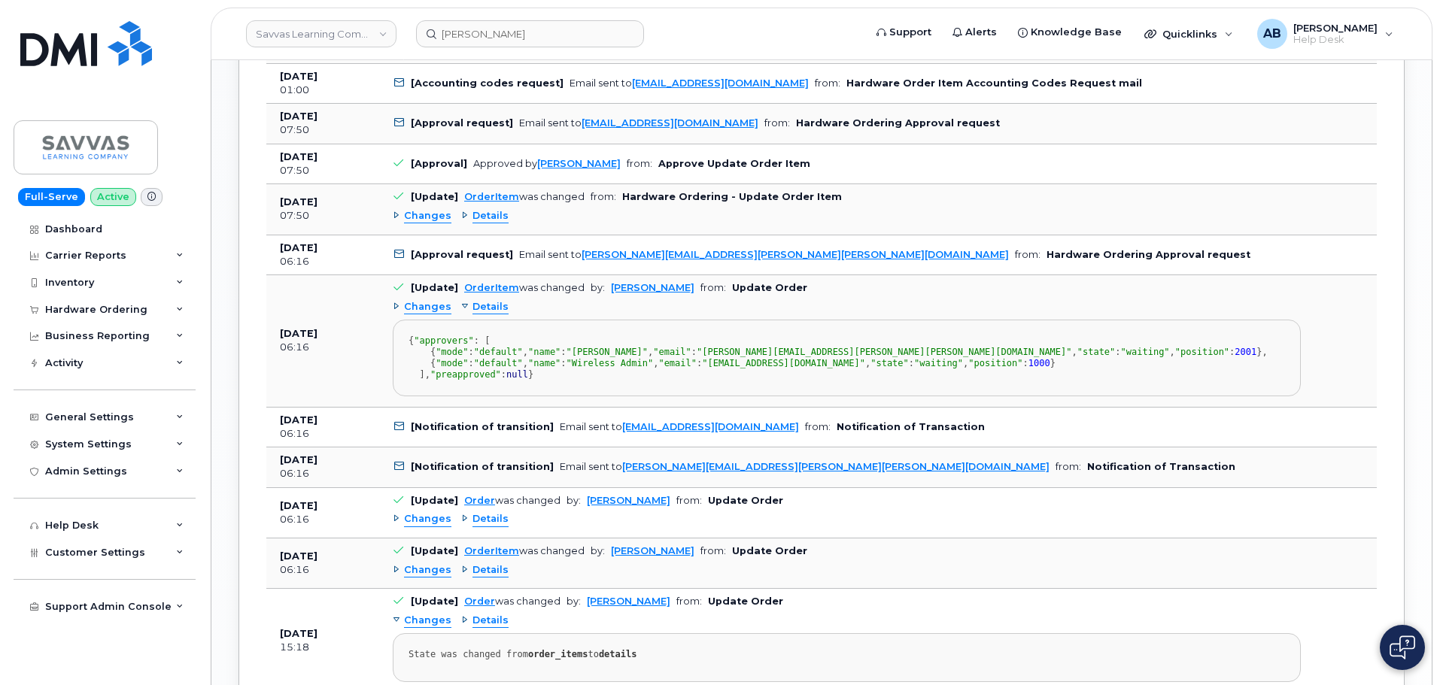
scroll to position [1279, 0]
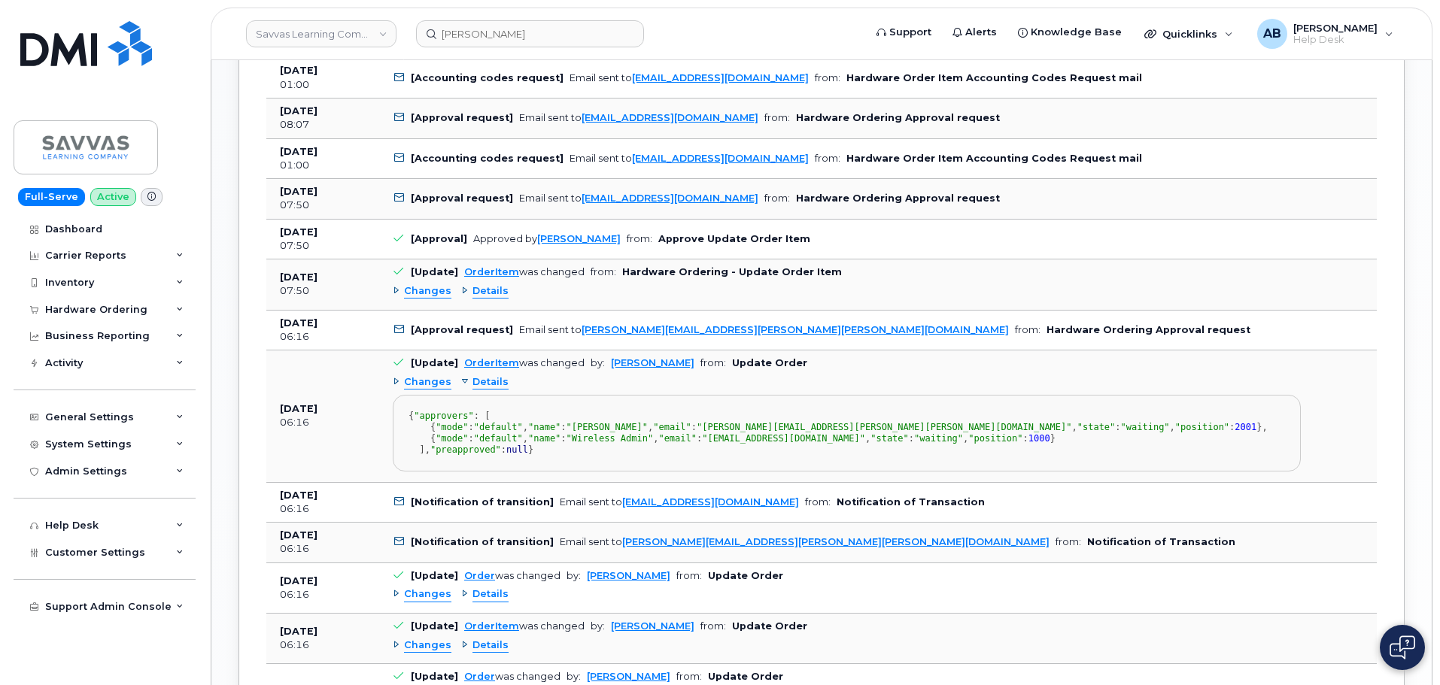
click at [486, 380] on span "Details" at bounding box center [490, 382] width 36 height 14
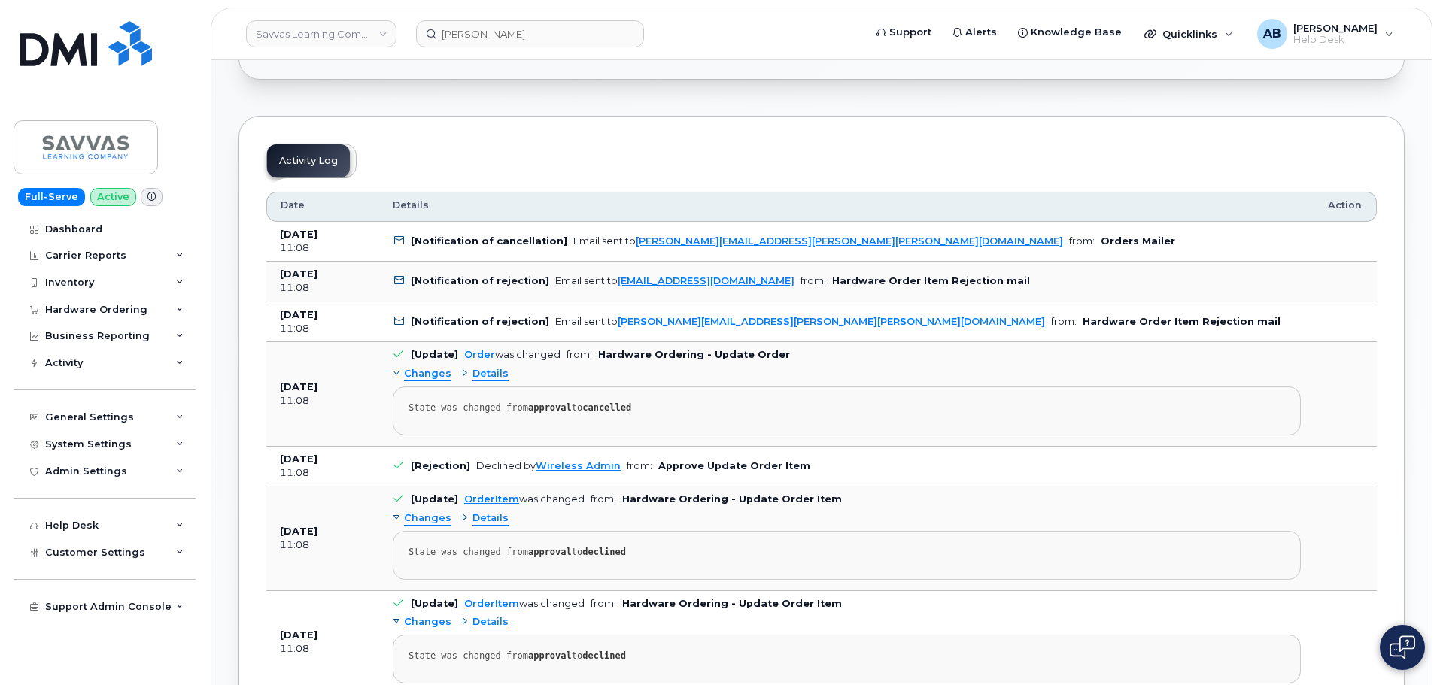
scroll to position [677, 0]
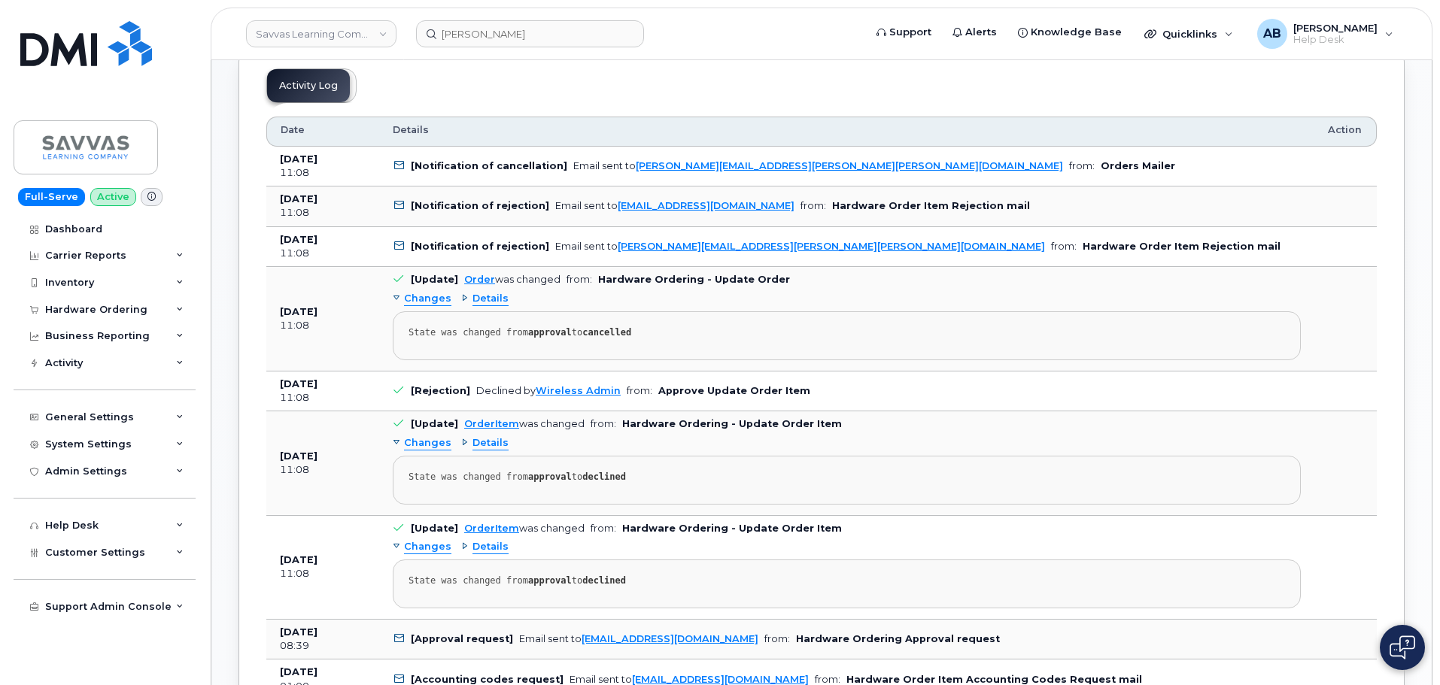
click at [490, 297] on span "Details" at bounding box center [490, 299] width 36 height 14
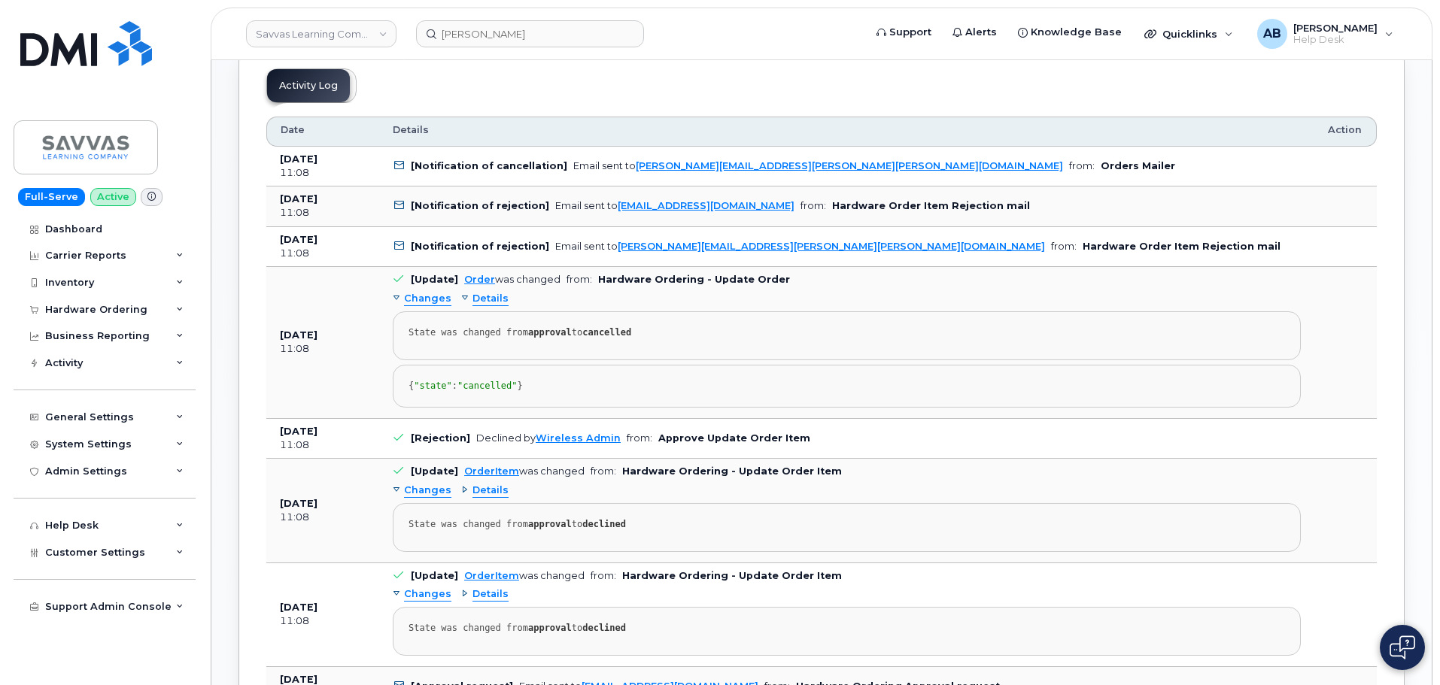
drag, startPoint x: 529, startPoint y: 338, endPoint x: 630, endPoint y: 328, distance: 102.0
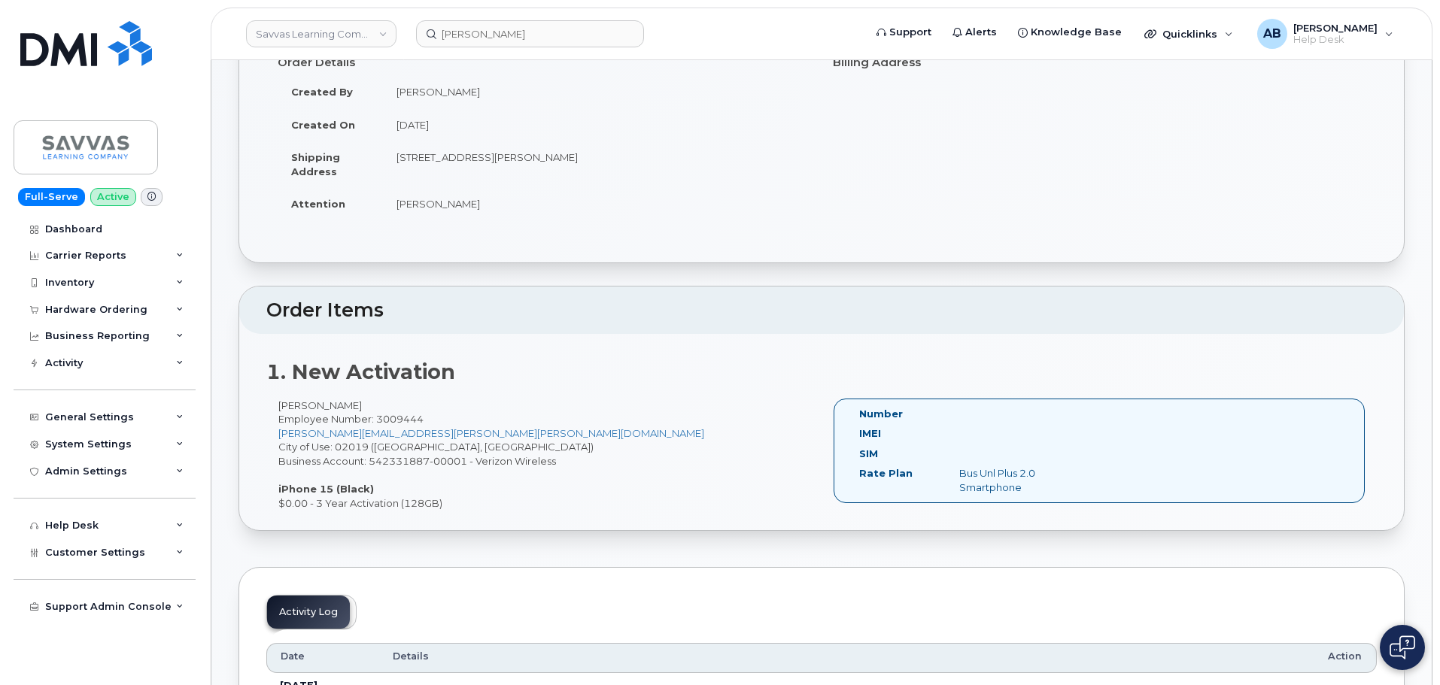
scroll to position [0, 0]
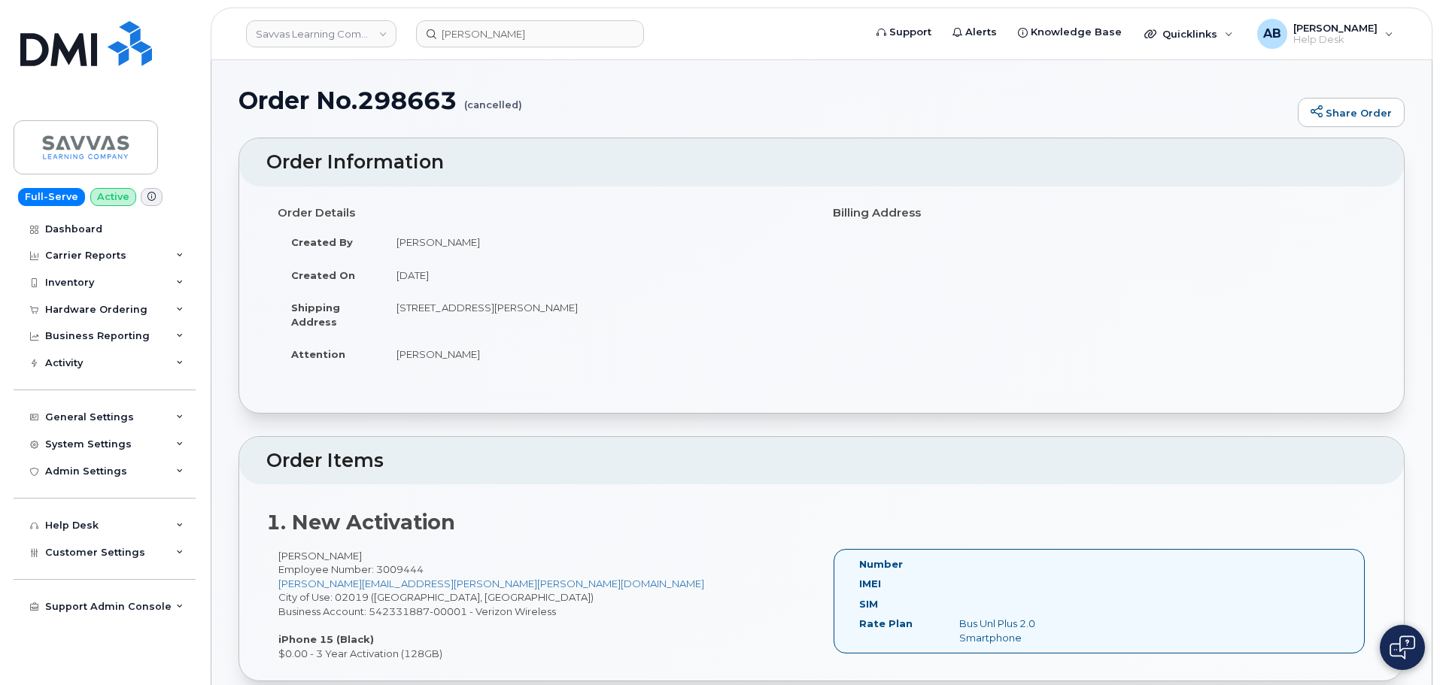
click at [410, 96] on h1 "Order No.298663 (cancelled)" at bounding box center [764, 100] width 1052 height 26
click at [410, 97] on h1 "Order No.298663 (cancelled)" at bounding box center [764, 100] width 1052 height 26
click at [387, 102] on h1 "Order No.298663 (cancelled)" at bounding box center [764, 100] width 1052 height 26
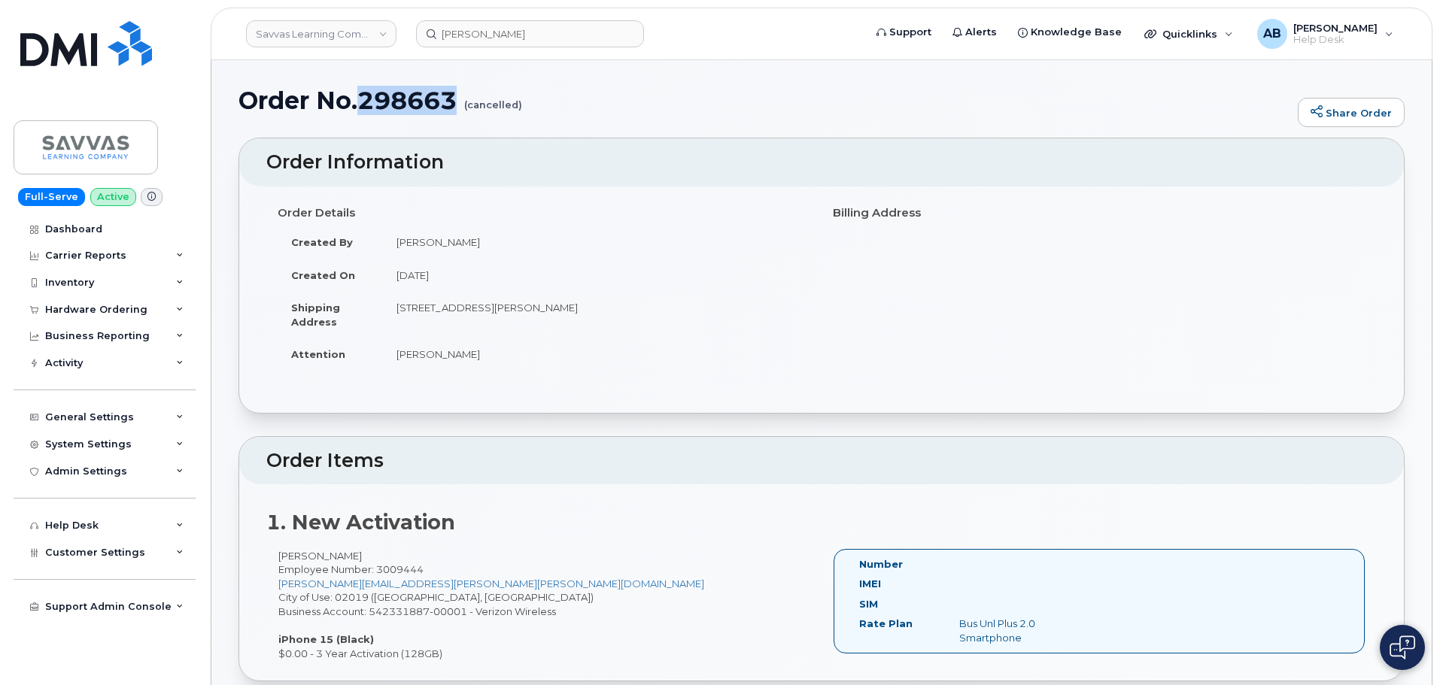
click at [387, 102] on h1 "Order No.298663 (cancelled)" at bounding box center [764, 100] width 1052 height 26
copy h1 "298663"
click at [94, 305] on div "Hardware Ordering" at bounding box center [96, 310] width 102 height 12
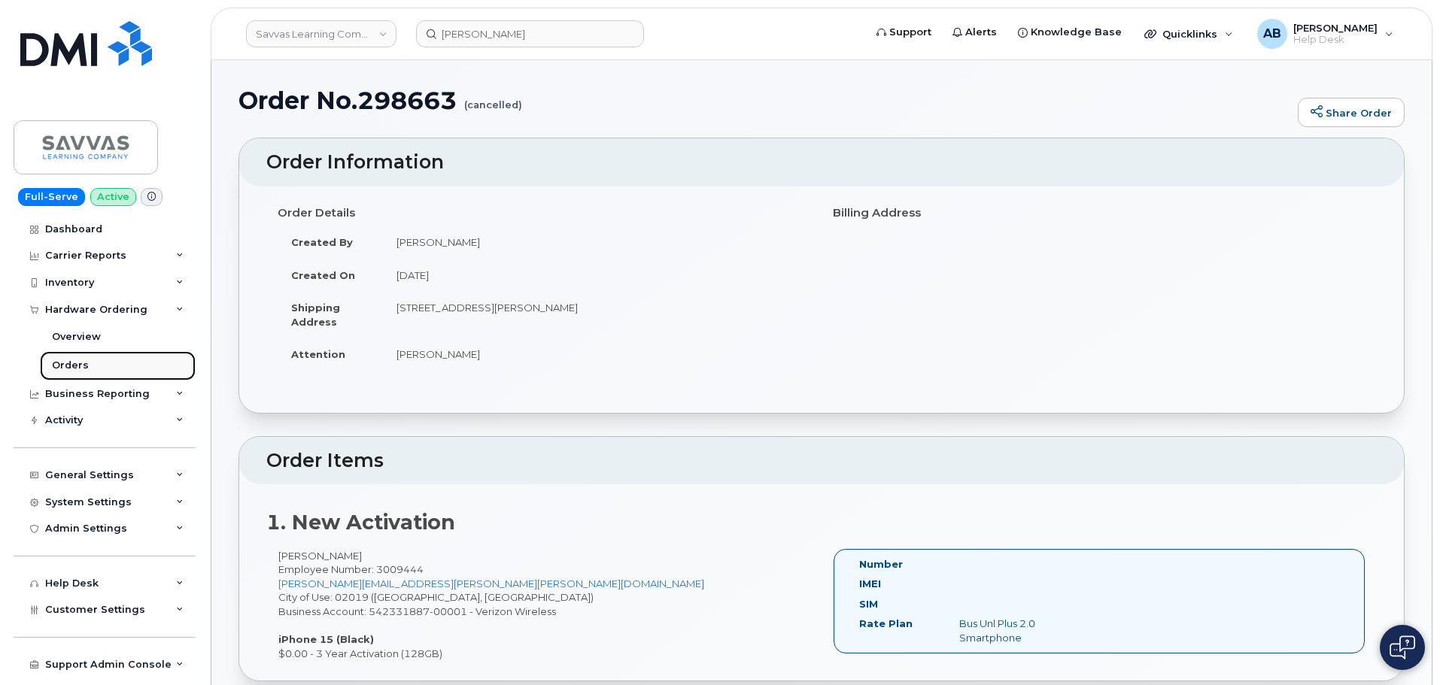
drag, startPoint x: 88, startPoint y: 366, endPoint x: 138, endPoint y: 367, distance: 50.4
click at [88, 366] on link "Orders" at bounding box center [118, 365] width 156 height 29
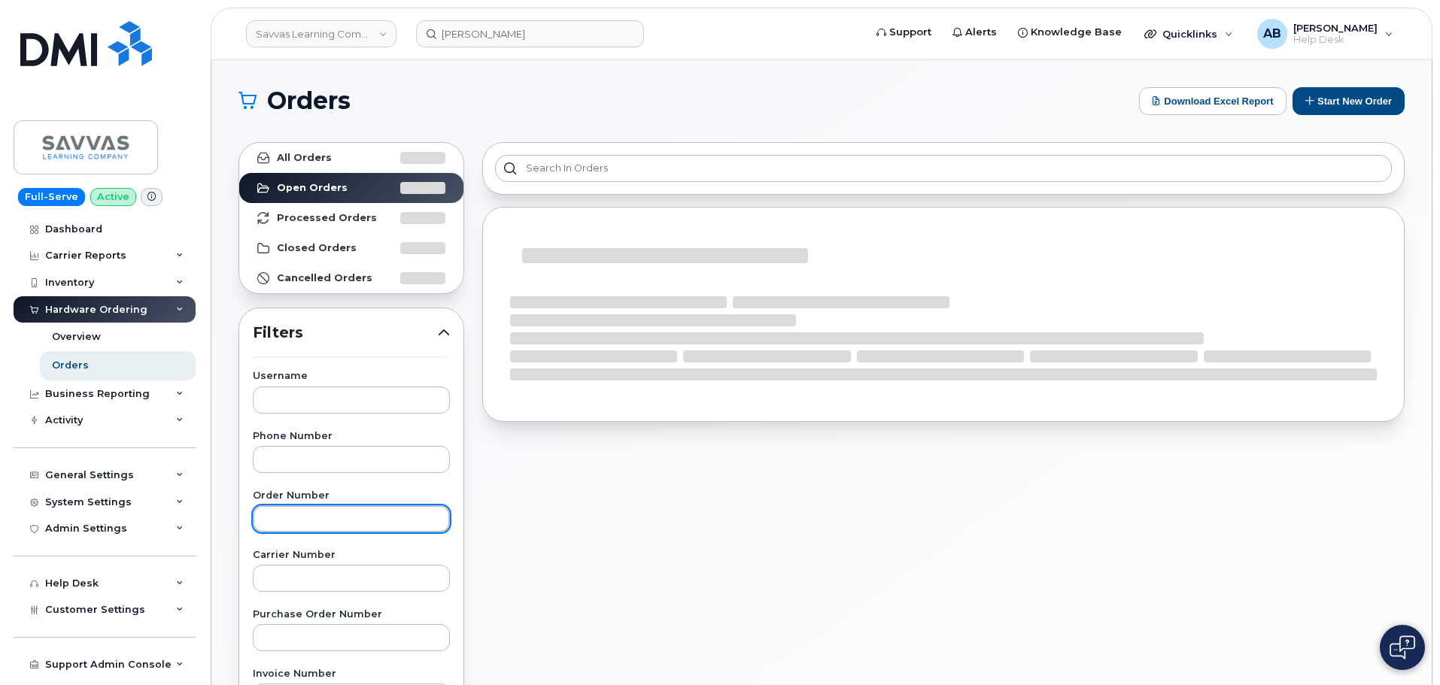
click at [327, 508] on input "text" at bounding box center [351, 518] width 197 height 27
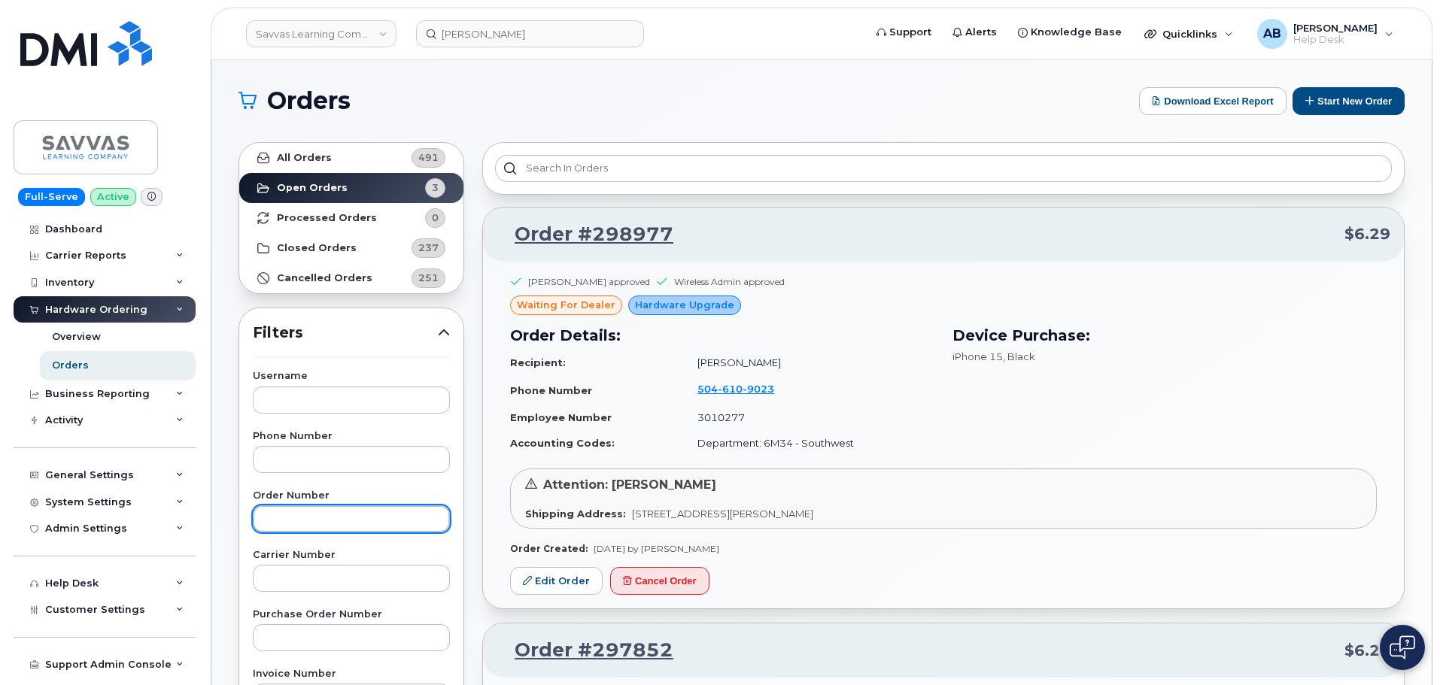
paste input "298663"
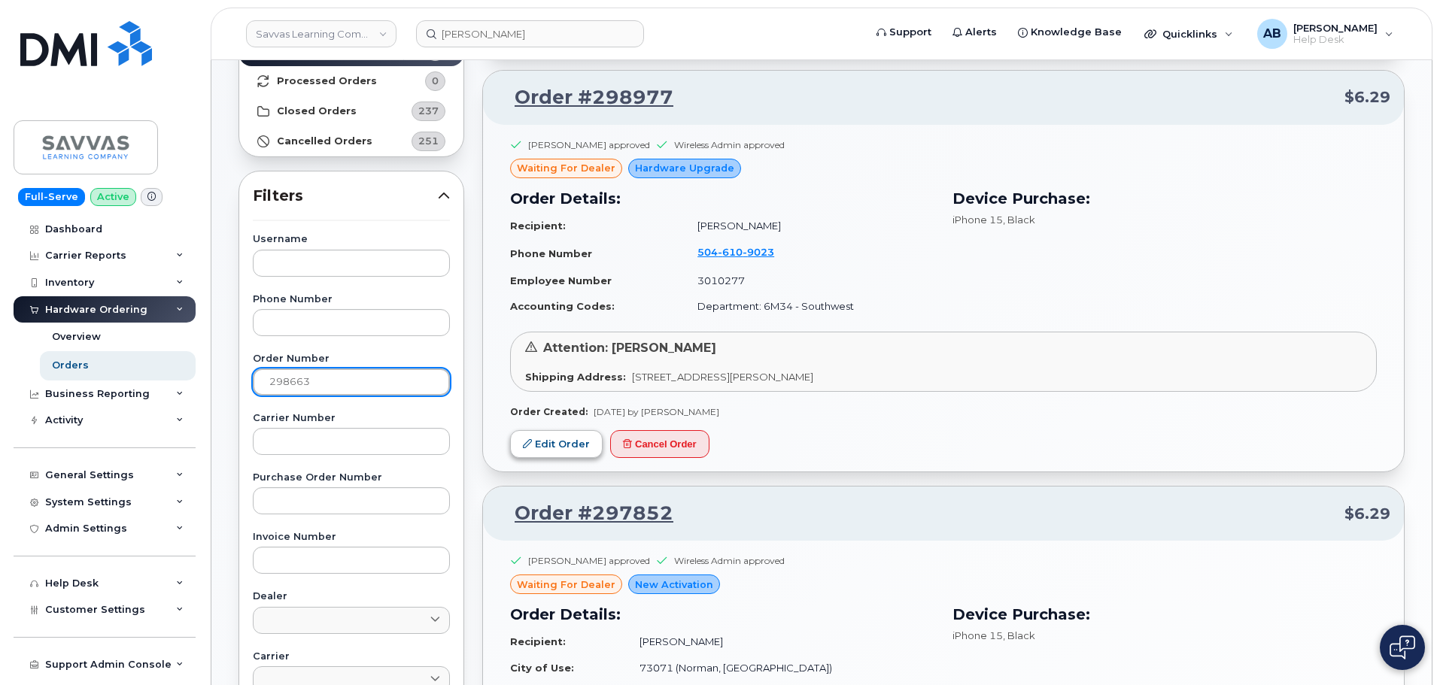
scroll to position [150, 0]
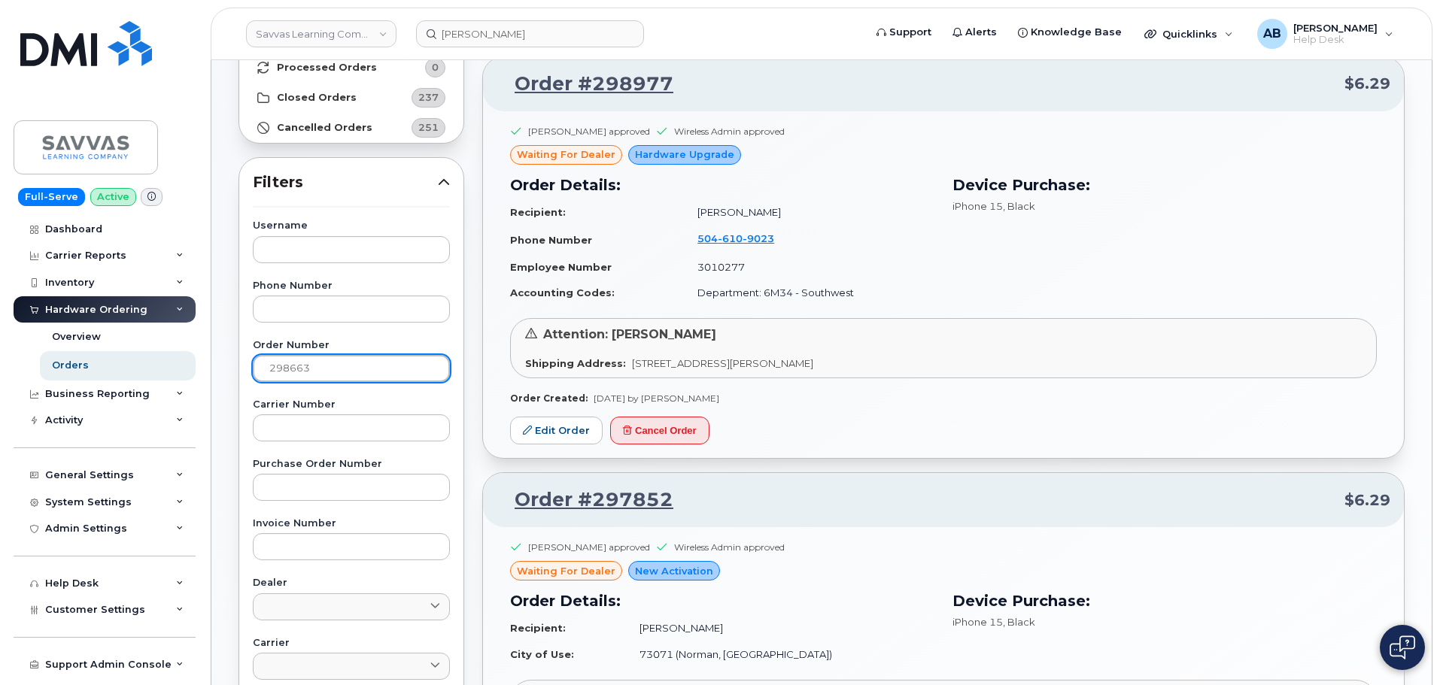
click at [357, 372] on input "298663" at bounding box center [351, 368] width 197 height 27
type input "298663"
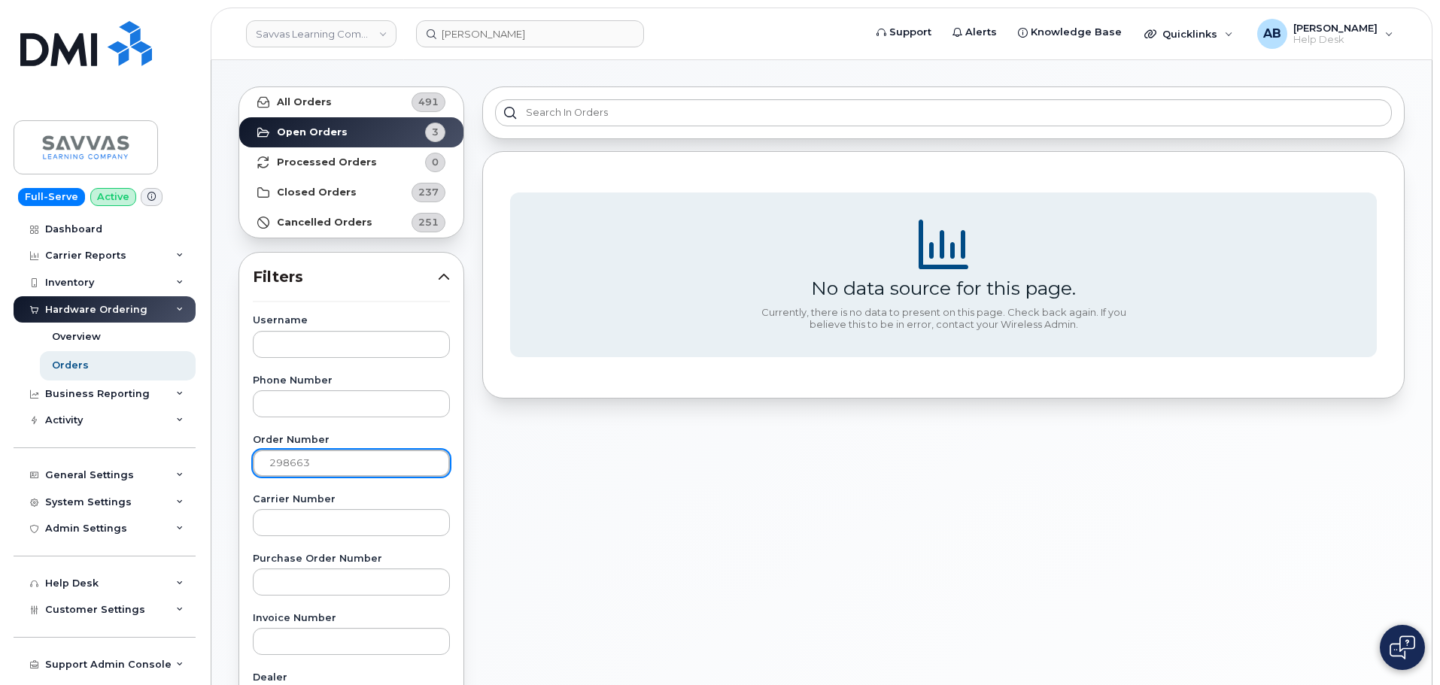
scroll to position [0, 0]
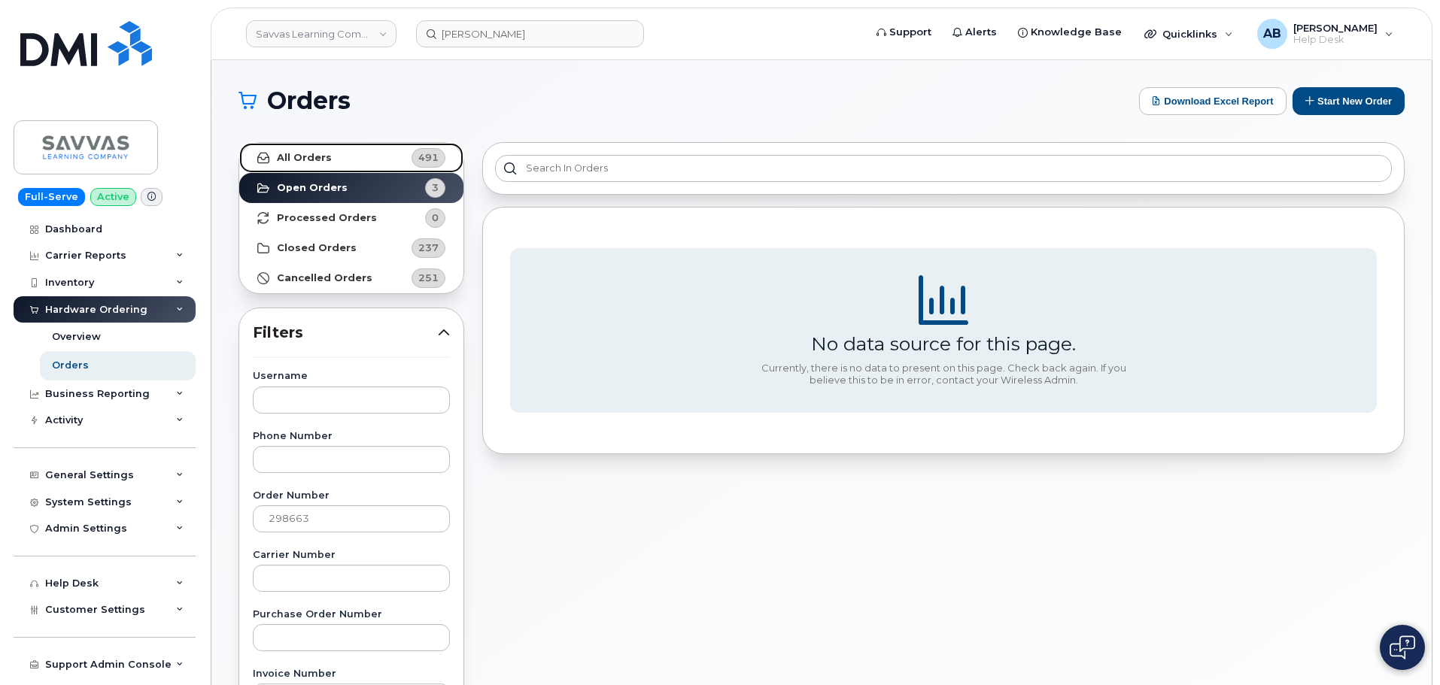
click at [306, 154] on strong "All Orders" at bounding box center [304, 158] width 55 height 12
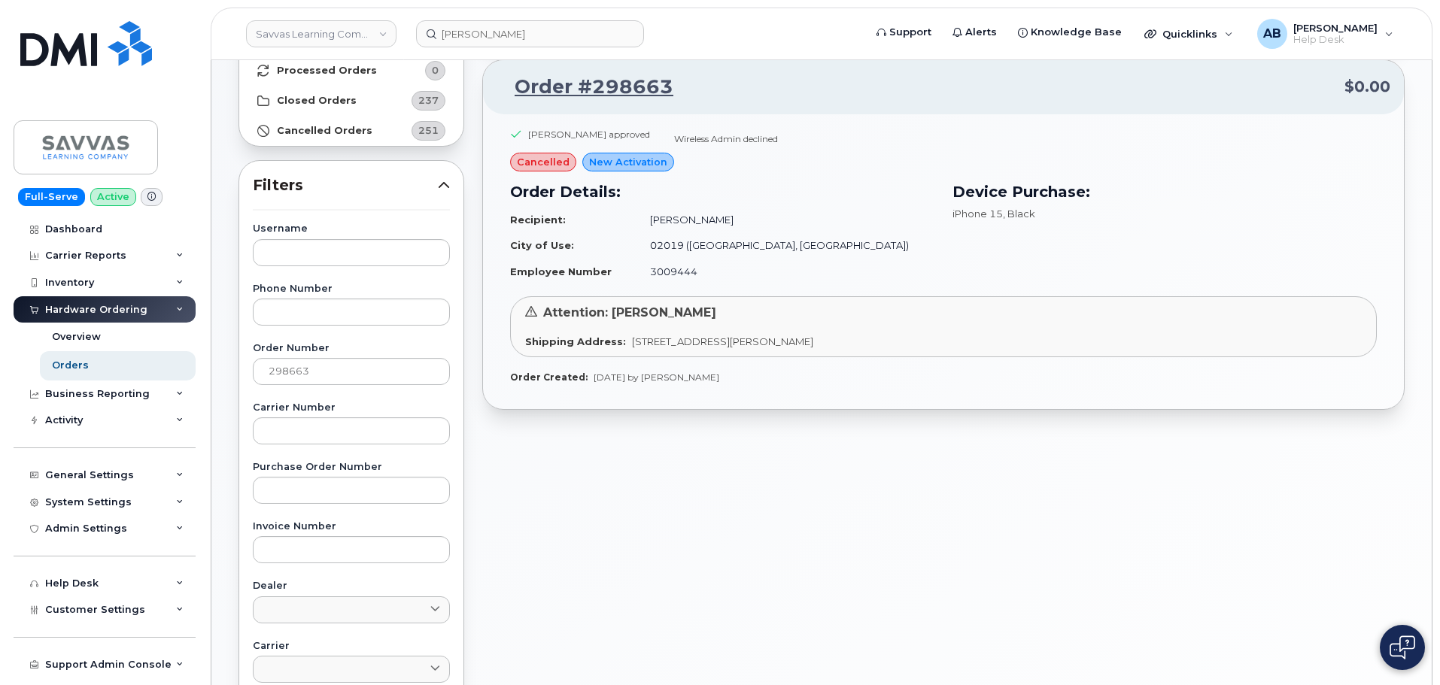
scroll to position [150, 0]
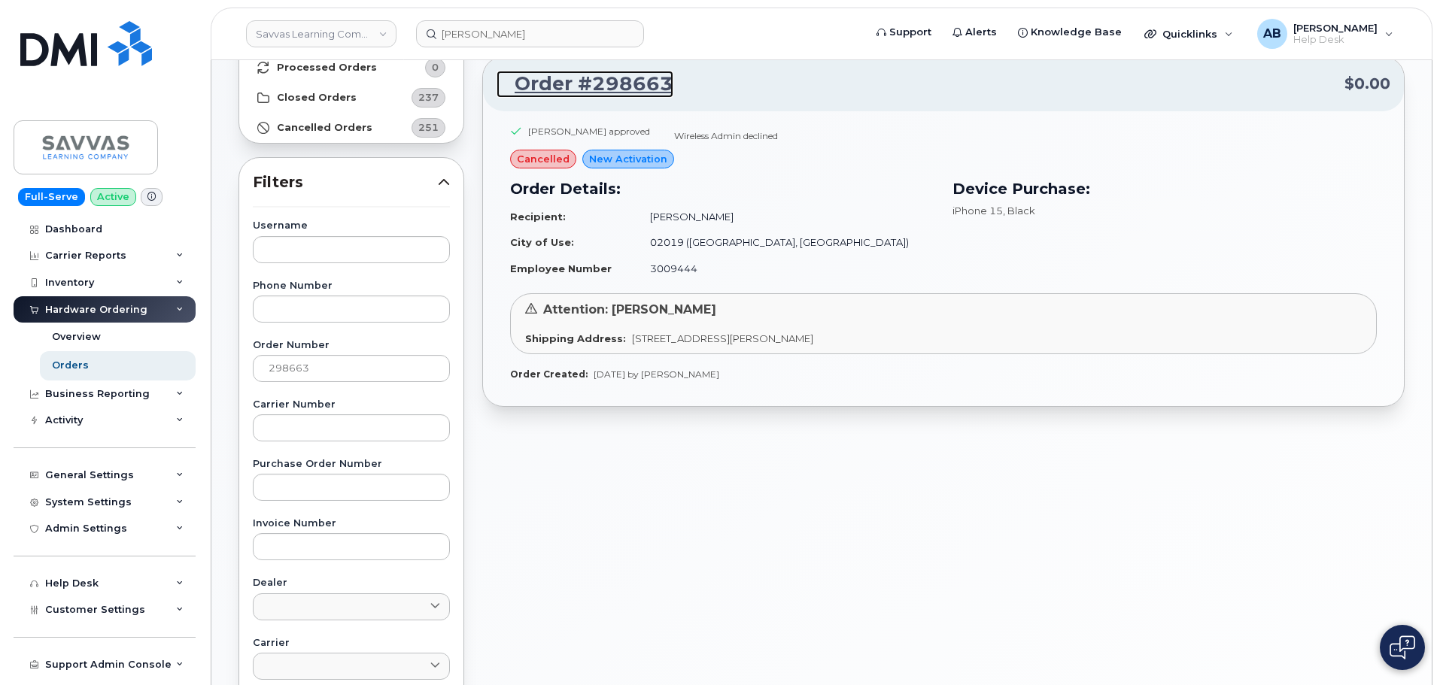
click at [611, 82] on link "Order #298663" at bounding box center [584, 84] width 177 height 27
click at [690, 137] on div "Wireless Admin declined" at bounding box center [726, 135] width 104 height 13
drag, startPoint x: 690, startPoint y: 137, endPoint x: 867, endPoint y: 148, distance: 176.4
click at [867, 148] on div "Shawn Balzotti approved Wireless Admin declined" at bounding box center [943, 137] width 867 height 25
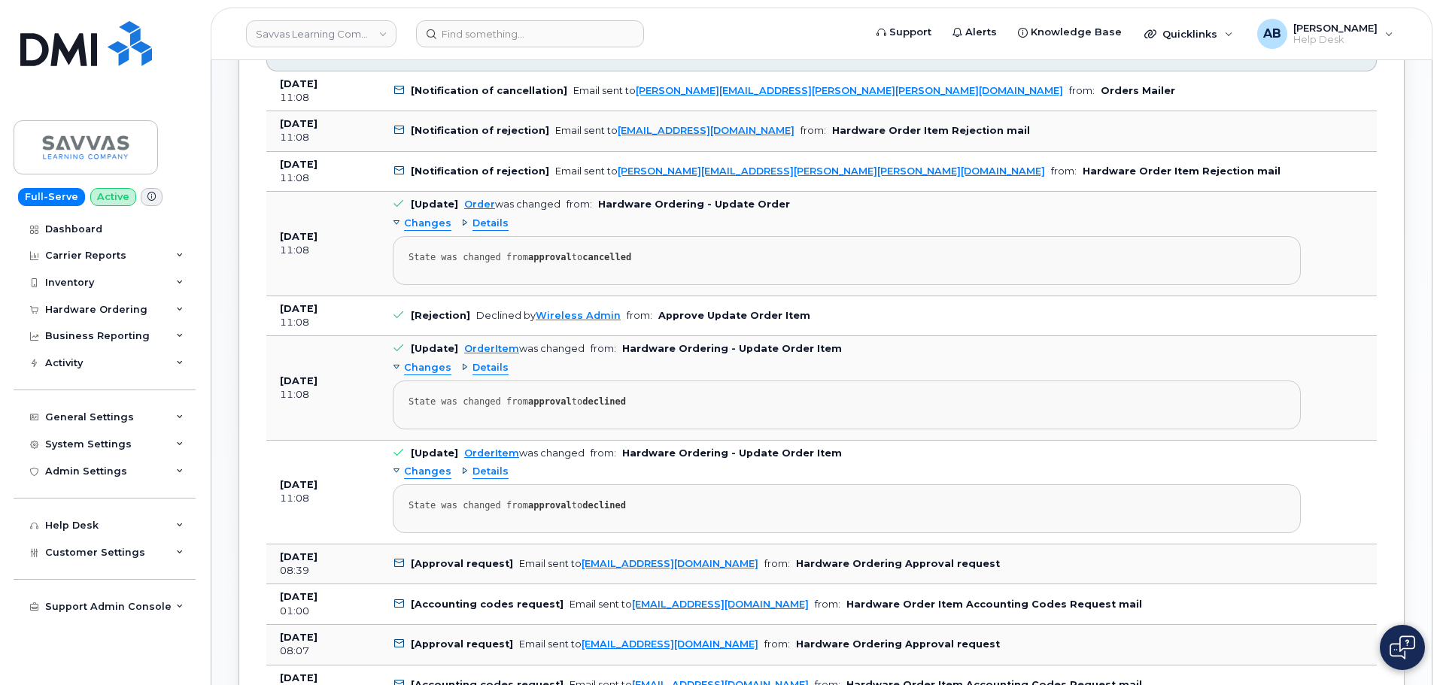
scroll to position [1053, 0]
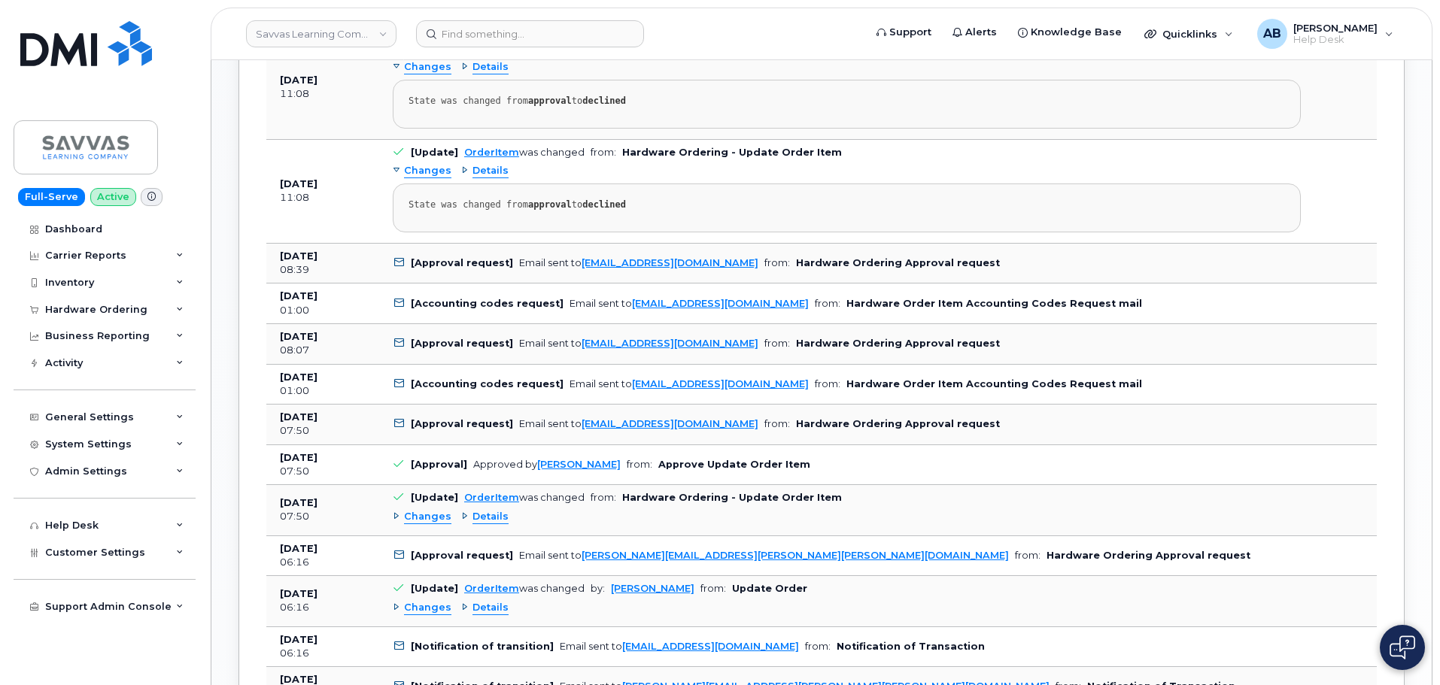
click at [354, 260] on td "Aug 22, 2025 08:39" at bounding box center [322, 264] width 113 height 41
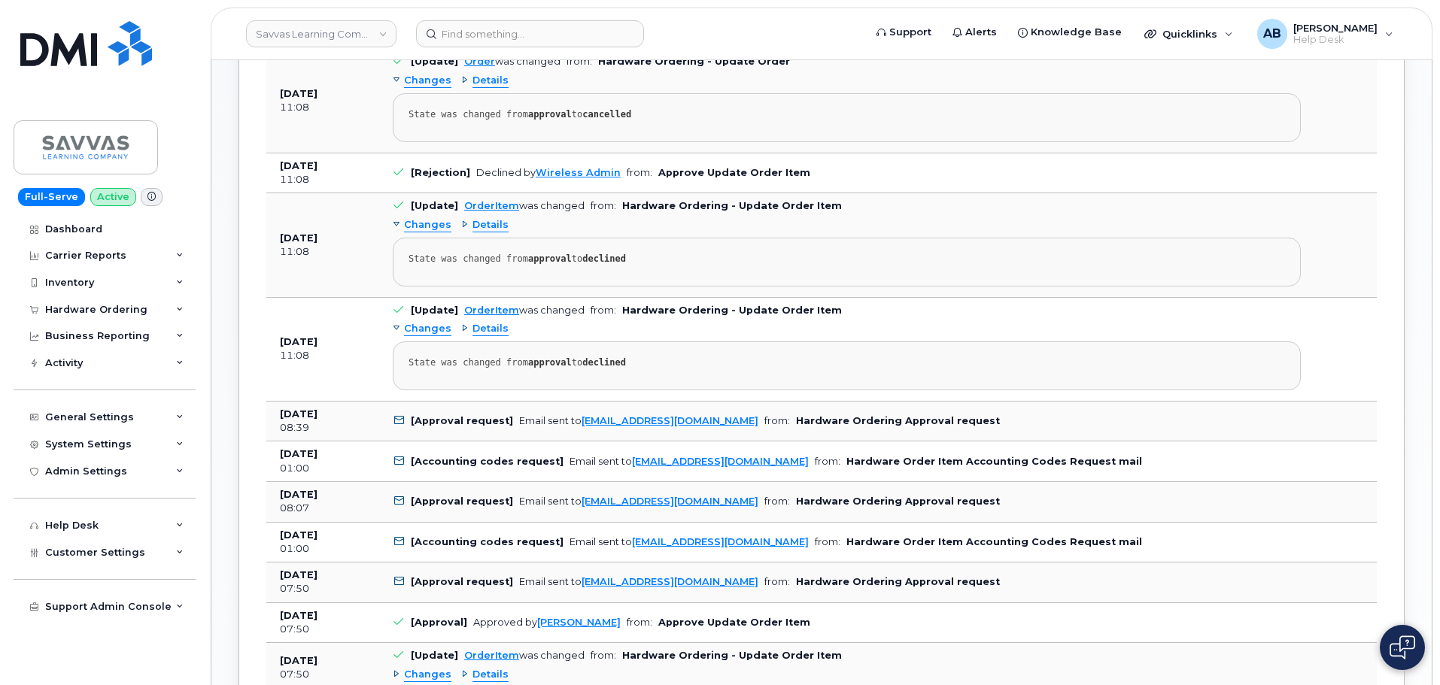
scroll to position [903, 0]
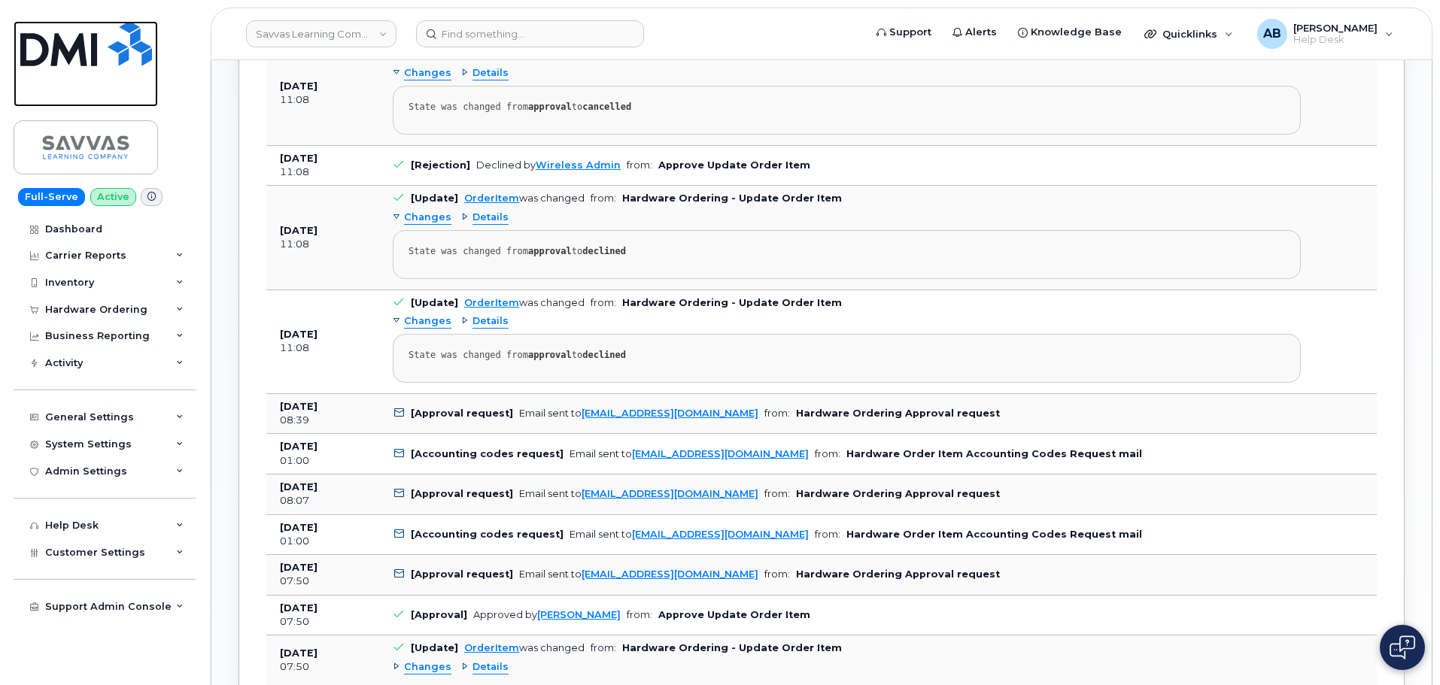
drag, startPoint x: 37, startPoint y: 48, endPoint x: 56, endPoint y: 45, distance: 19.0
click at [37, 48] on img at bounding box center [86, 43] width 132 height 45
